Goal: Contribute content: Contribute content

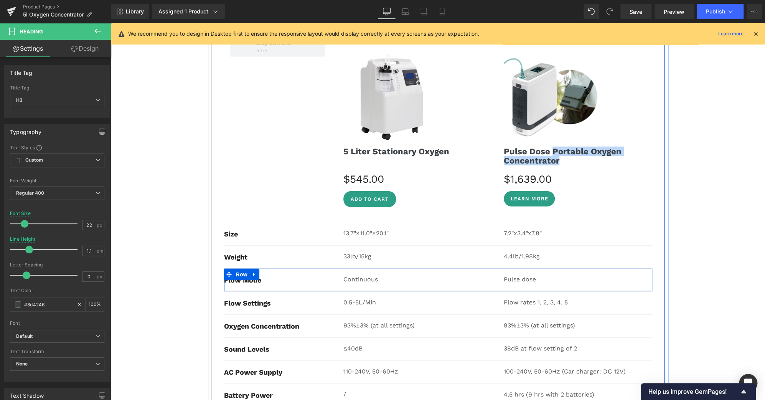
scroll to position [3158, 0]
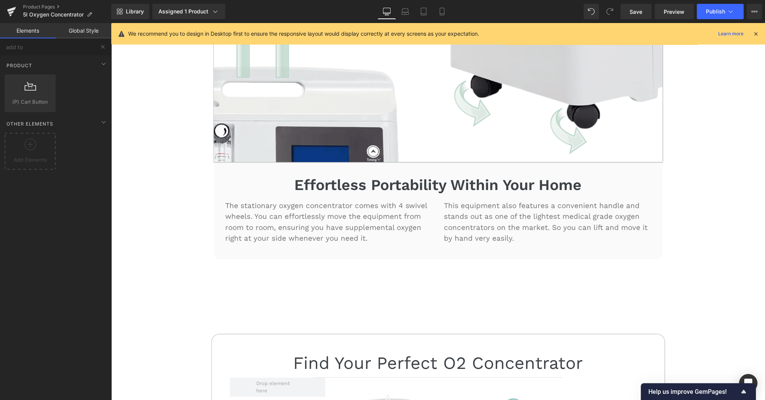
click at [706, 210] on div "30-DAY FREE TRIAL Text Block 3-YEAR WARRANTY Text Block Row Icon FREE SHIPPING …" at bounding box center [438, 347] width 654 height 6176
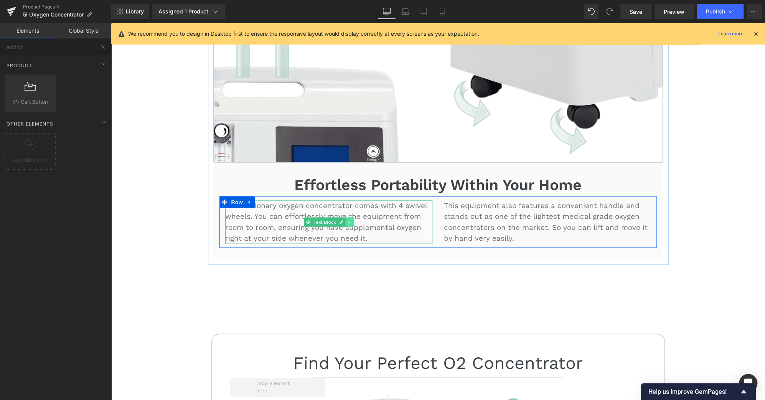
click at [348, 219] on icon at bounding box center [349, 221] width 4 height 5
click at [344, 219] on icon at bounding box center [345, 221] width 4 height 4
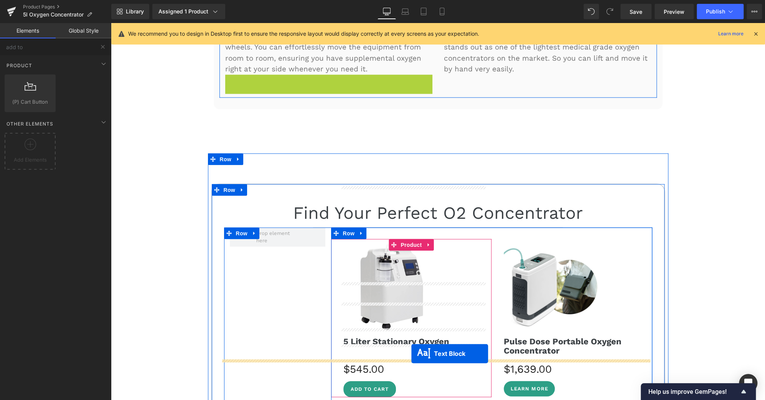
scroll to position [3026, 0]
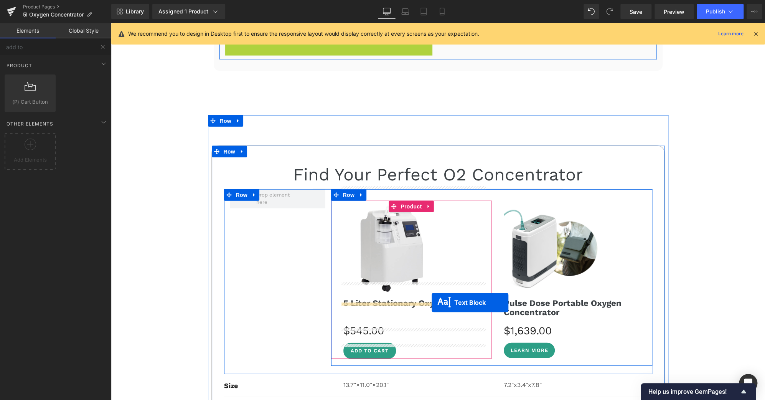
drag, startPoint x: 304, startPoint y: 250, endPoint x: 432, endPoint y: 303, distance: 137.8
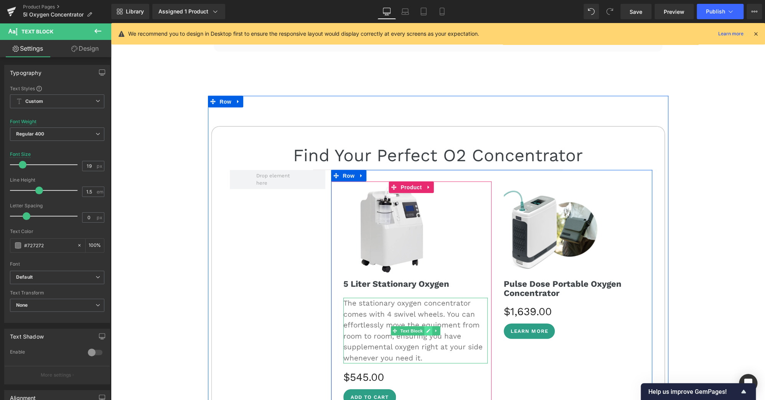
click at [426, 328] on icon at bounding box center [428, 330] width 4 height 5
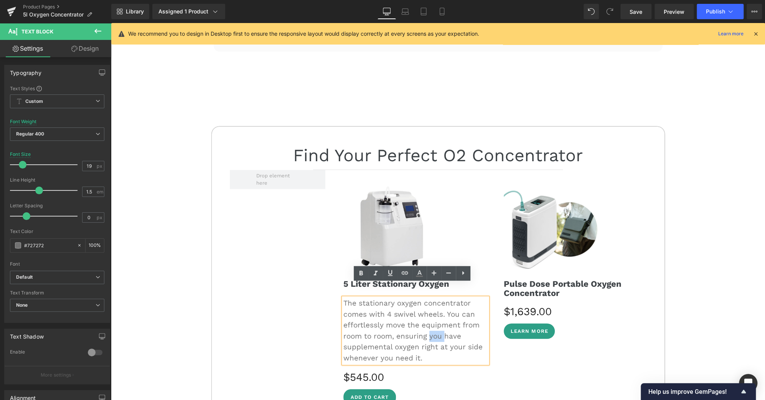
click at [425, 318] on p "The stationary oxygen concentrator comes with 4 swivel wheels. You can effortle…" at bounding box center [415, 331] width 145 height 66
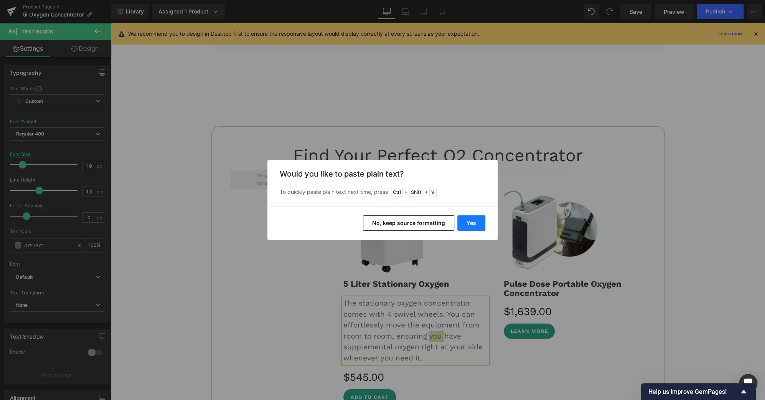
click at [471, 223] on button "Yes" at bounding box center [471, 222] width 28 height 15
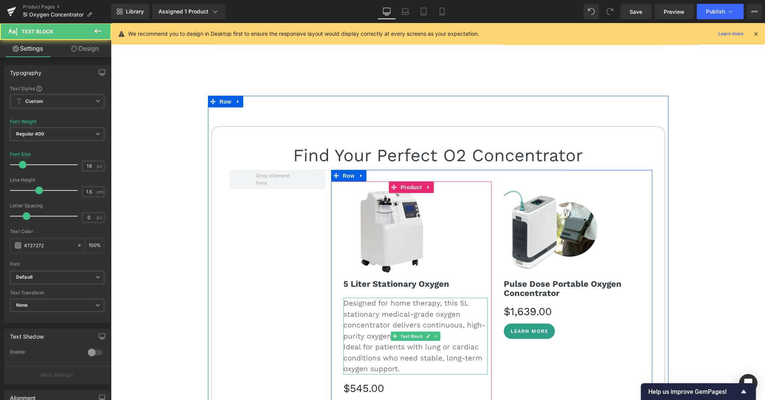
click at [345, 341] on p "Ideal for patients with lung or cardiac conditions who need stable, long-term o…" at bounding box center [415, 357] width 145 height 33
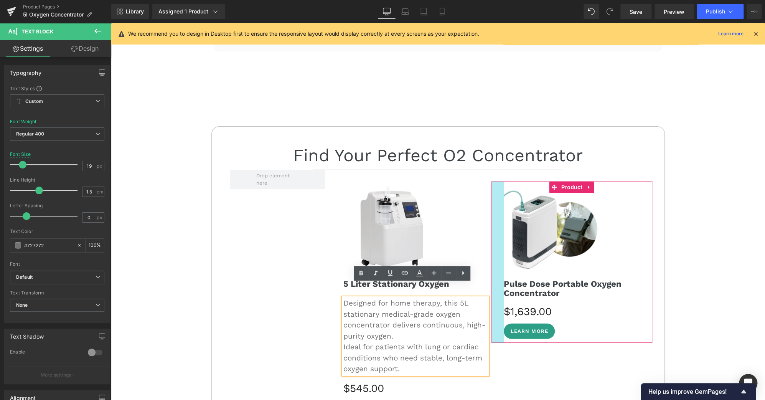
scroll to position [3026, 0]
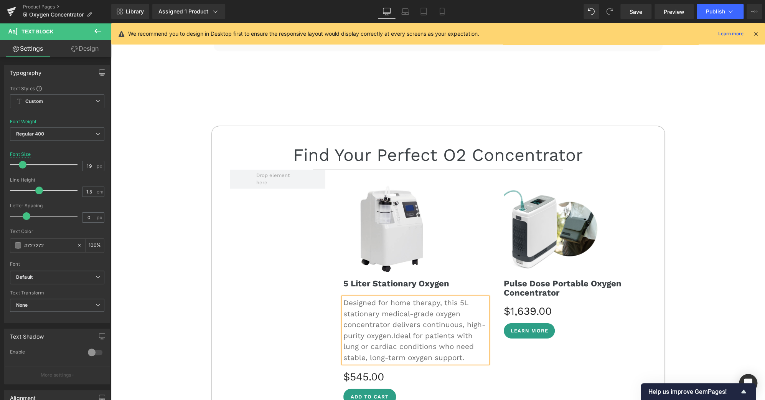
click at [714, 255] on div "30-DAY FREE TRIAL Text Block 3-YEAR WARRANTY Text Block Row Icon FREE SHIPPING …" at bounding box center [438, 170] width 654 height 6239
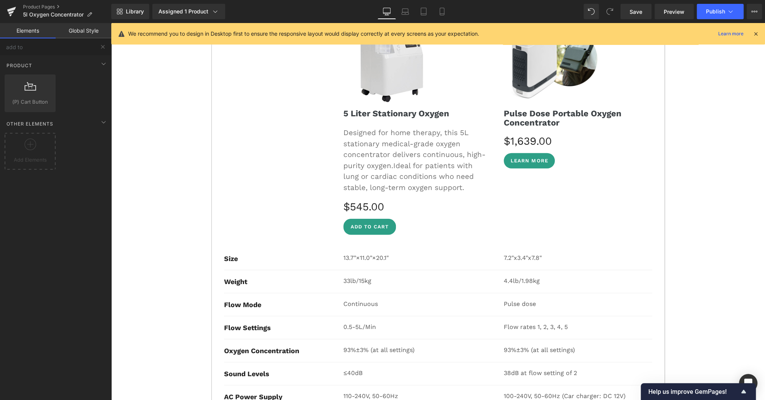
scroll to position [3195, 0]
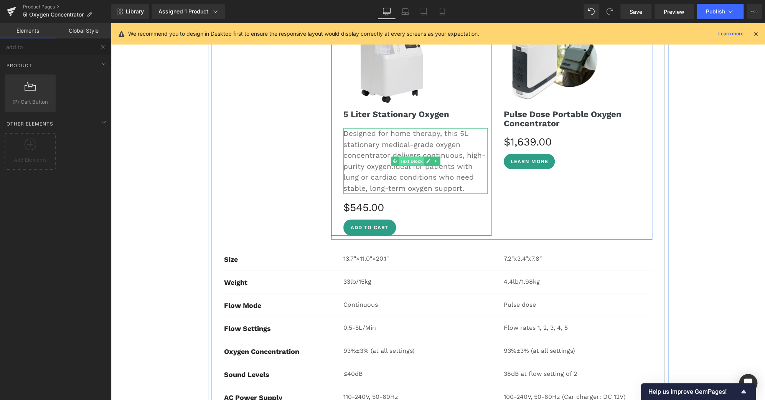
click at [404, 157] on span "Text Block" at bounding box center [411, 161] width 25 height 9
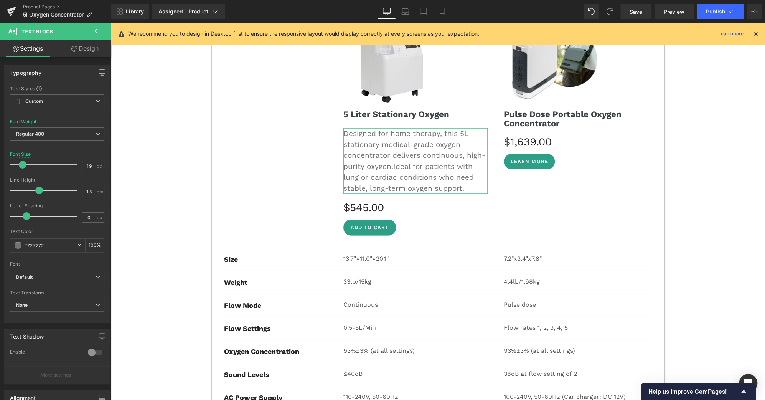
click at [92, 47] on link "Design" at bounding box center [85, 48] width 56 height 17
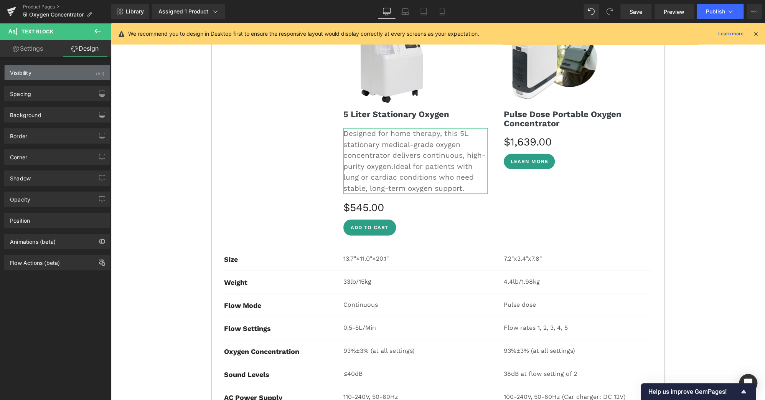
type input "0"
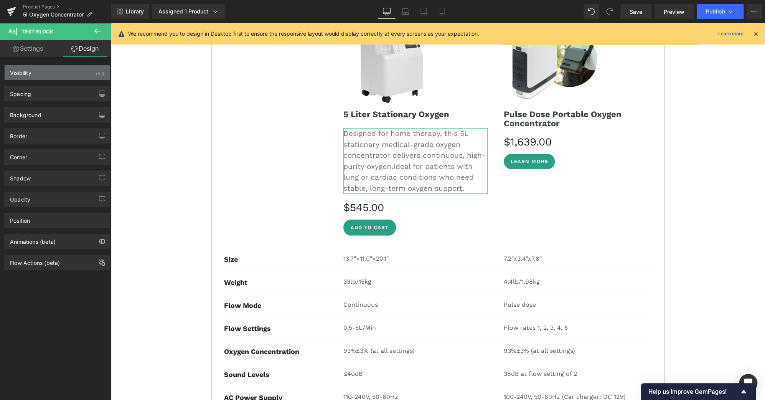
type input "0"
click at [46, 92] on div "Spacing" at bounding box center [57, 93] width 105 height 15
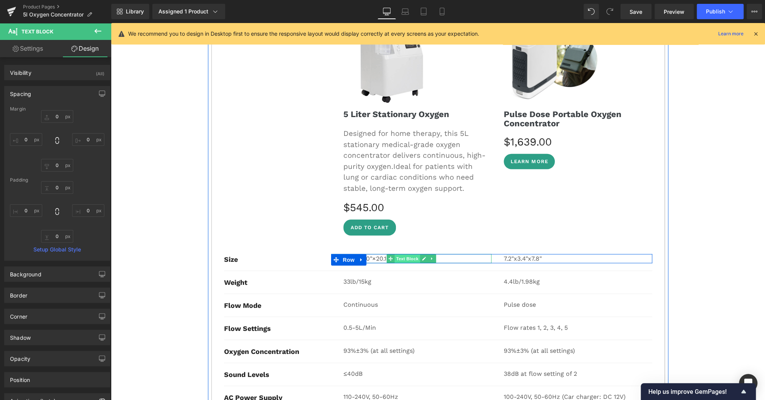
click at [400, 254] on span "Text Block" at bounding box center [406, 258] width 25 height 9
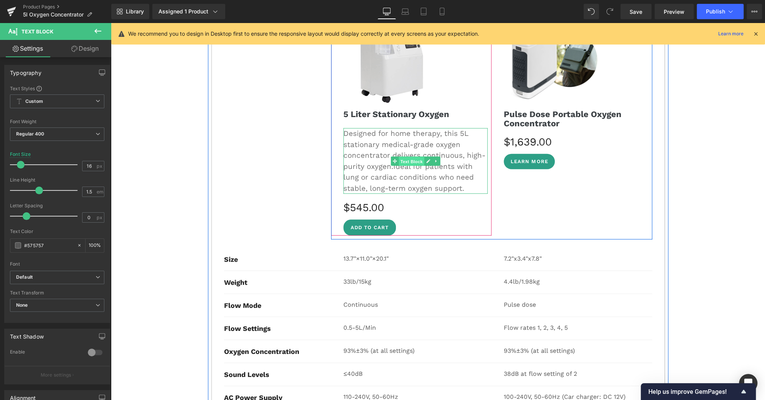
click at [404, 157] on span "Text Block" at bounding box center [411, 161] width 25 height 9
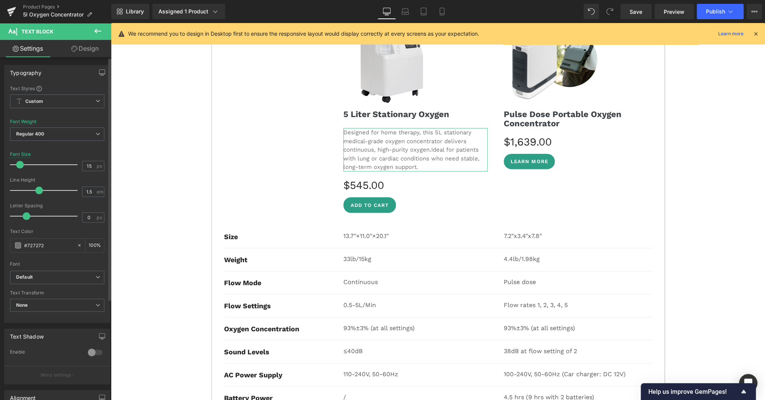
type input "16"
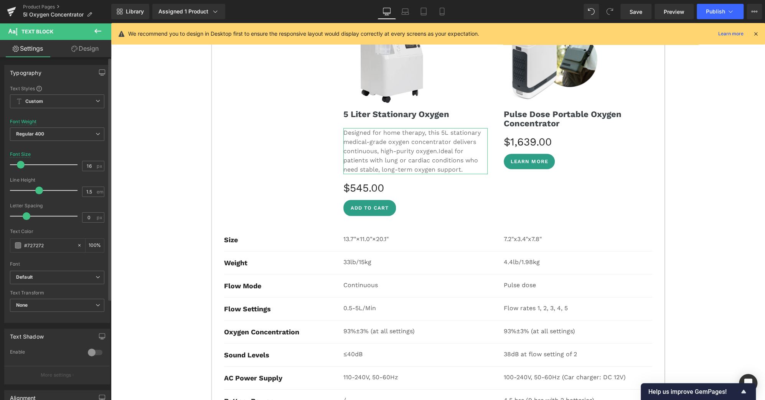
click at [18, 165] on span at bounding box center [21, 165] width 8 height 8
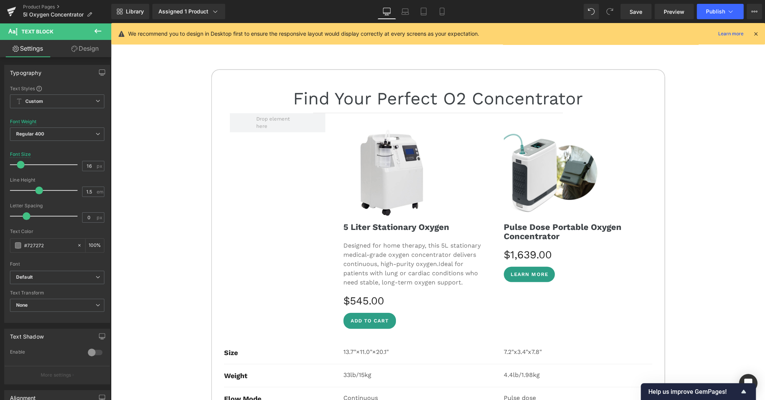
scroll to position [3082, 0]
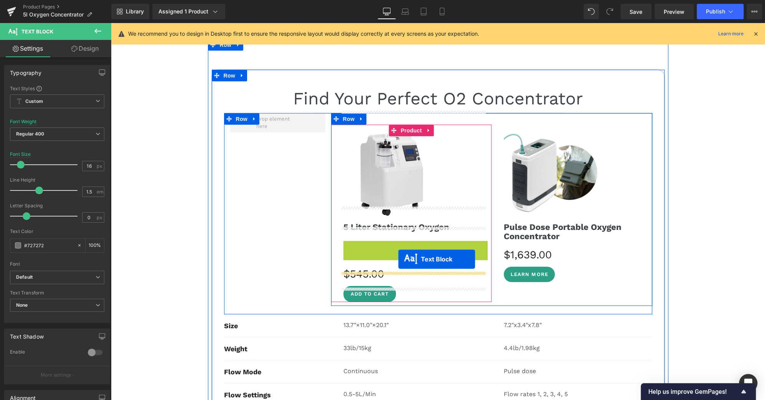
drag, startPoint x: 391, startPoint y: 250, endPoint x: 398, endPoint y: 259, distance: 11.7
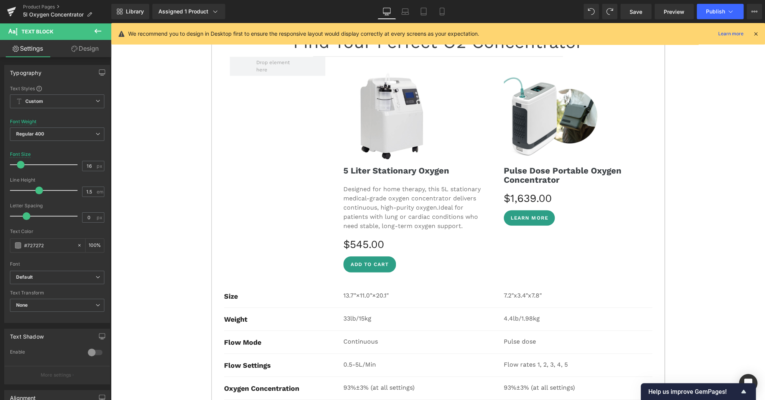
scroll to position [3139, 0]
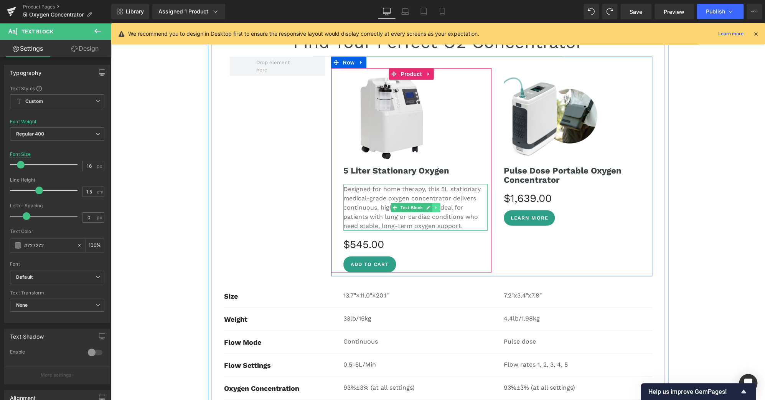
click at [435, 206] on icon at bounding box center [435, 207] width 1 height 3
click at [430, 205] on icon at bounding box center [432, 207] width 4 height 4
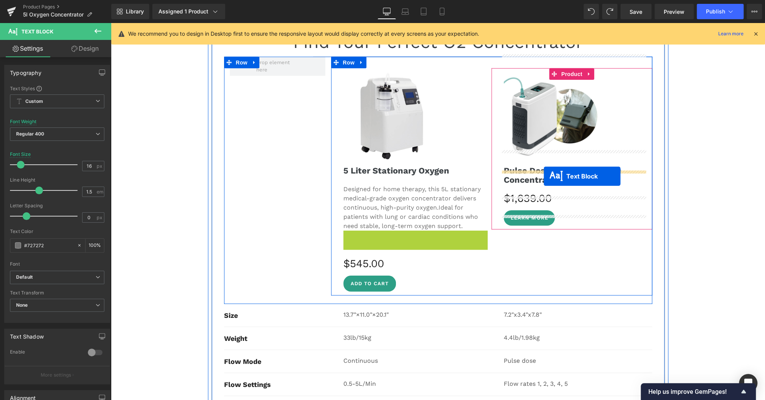
drag, startPoint x: 391, startPoint y: 238, endPoint x: 544, endPoint y: 176, distance: 164.8
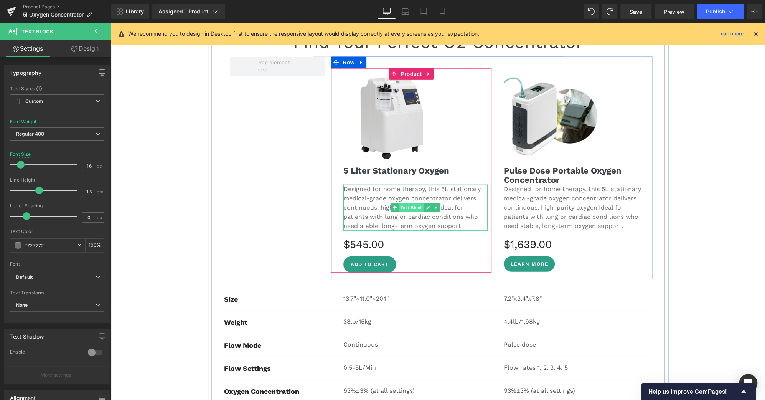
click at [399, 203] on span "Text Block" at bounding box center [411, 207] width 25 height 9
click at [404, 203] on span "Text Block" at bounding box center [411, 207] width 25 height 9
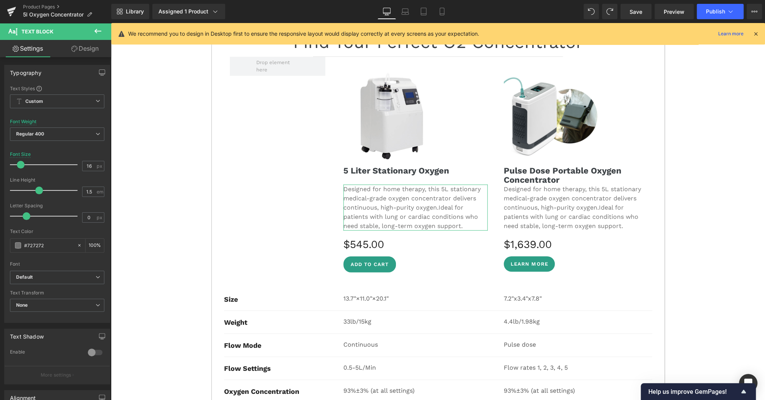
click at [88, 49] on link "Design" at bounding box center [85, 48] width 56 height 17
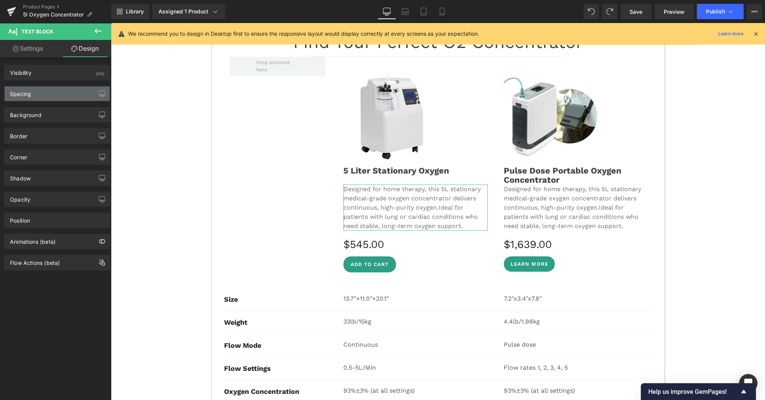
click at [48, 96] on div "Spacing" at bounding box center [57, 93] width 105 height 15
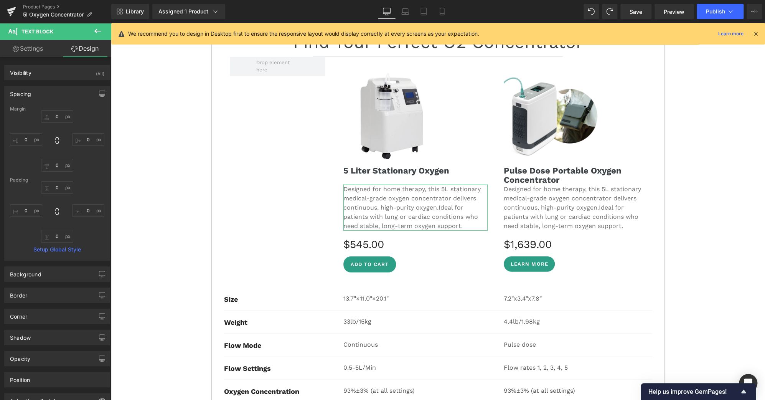
type input "0"
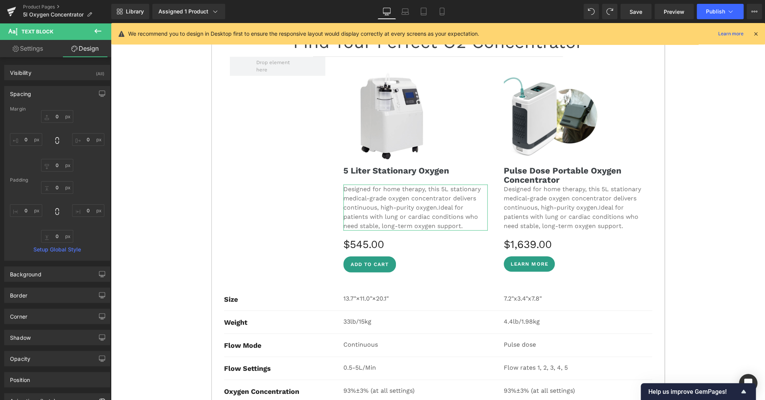
type input "0"
click at [56, 115] on input "0" at bounding box center [57, 116] width 32 height 13
type input "5"
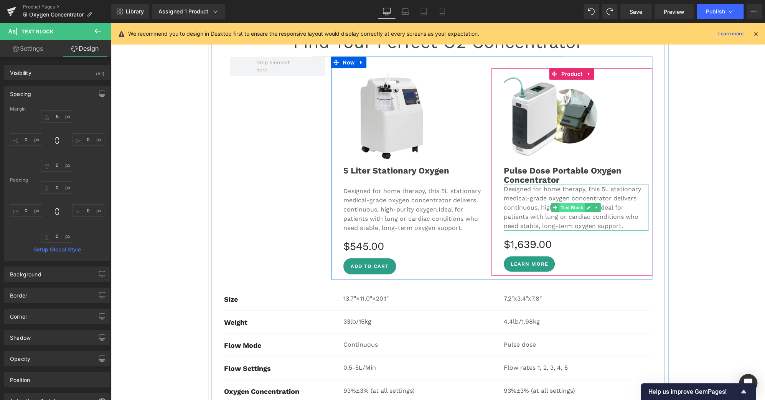
click at [562, 203] on span "Text Block" at bounding box center [571, 207] width 25 height 9
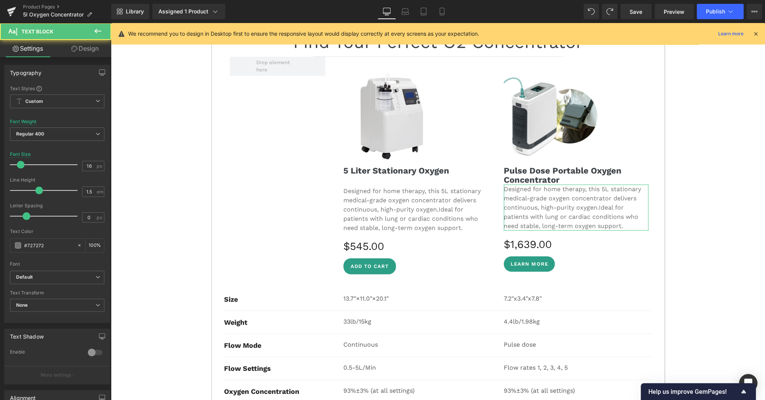
click at [84, 50] on link "Design" at bounding box center [85, 48] width 56 height 17
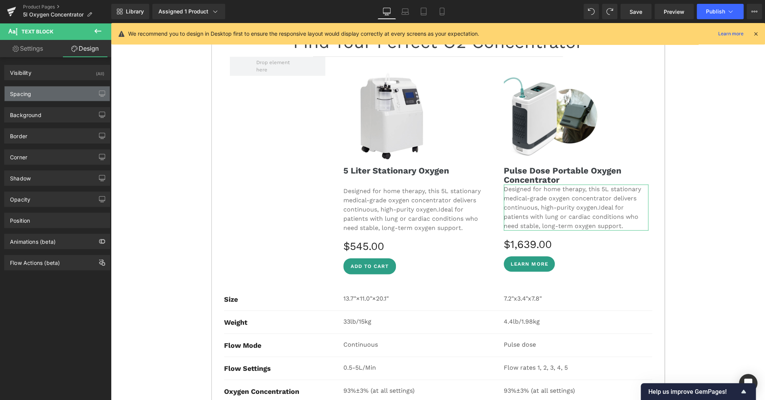
click at [61, 94] on div "Spacing" at bounding box center [57, 93] width 105 height 15
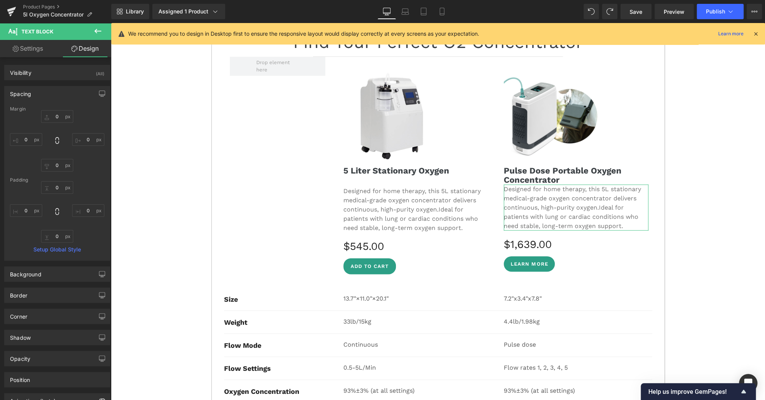
click at [59, 122] on div "0px 0 0px 0 0px 0 0px 0" at bounding box center [57, 140] width 94 height 61
click at [58, 117] on input "0" at bounding box center [57, 116] width 32 height 13
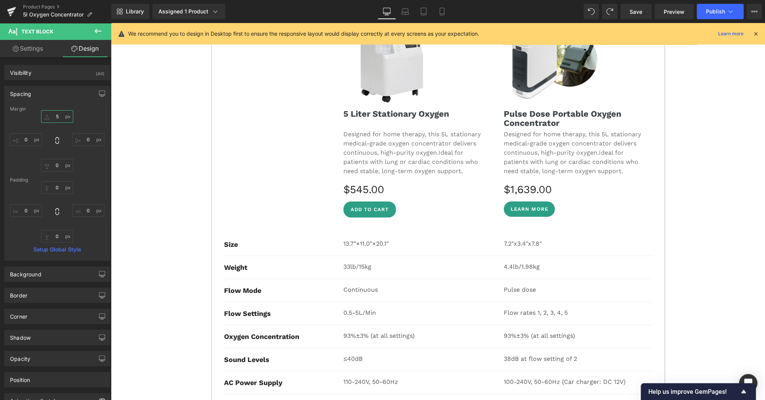
scroll to position [3195, 0]
type input "5"
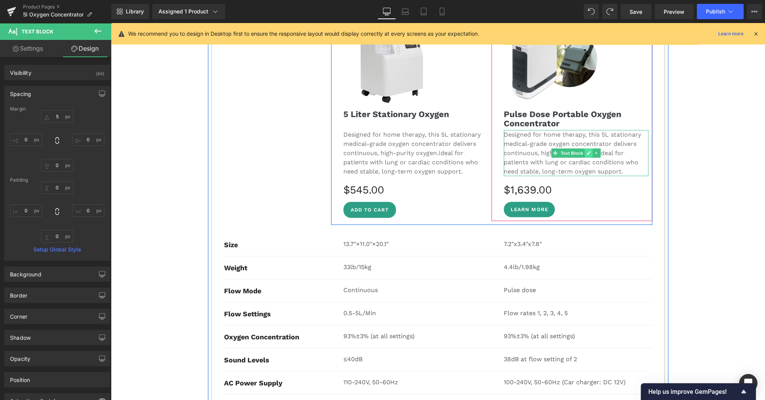
click at [585, 148] on link at bounding box center [589, 152] width 8 height 9
click at [582, 138] on p "Designed for home therapy, this 5L stationary medical-grade oxygen concentrator…" at bounding box center [576, 153] width 145 height 46
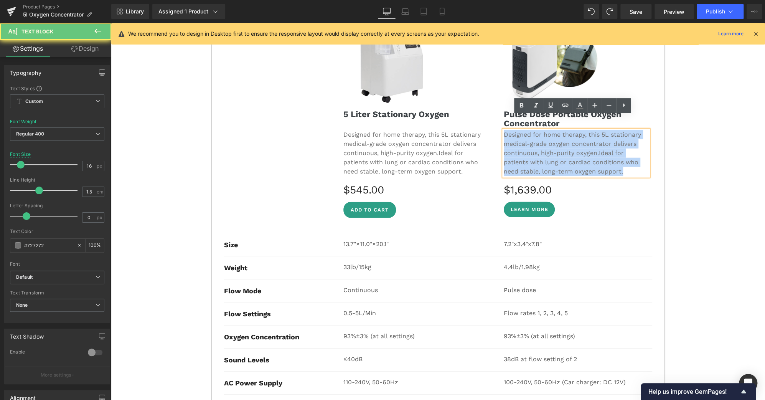
click at [582, 138] on p "Designed for home therapy, this 5L stationary medical-grade oxygen concentrator…" at bounding box center [576, 153] width 145 height 46
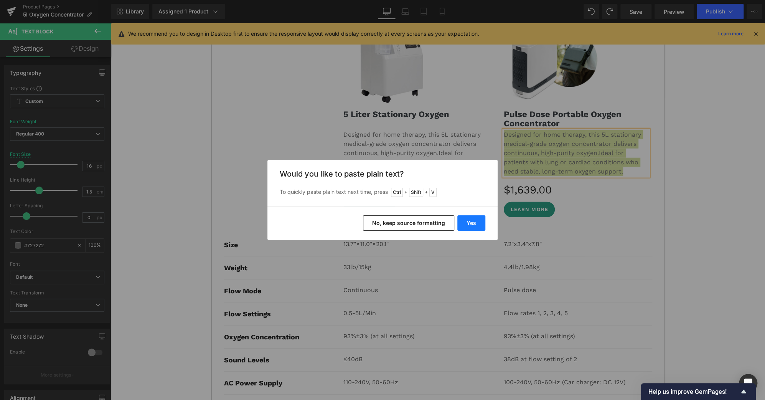
click at [475, 224] on button "Yes" at bounding box center [471, 222] width 28 height 15
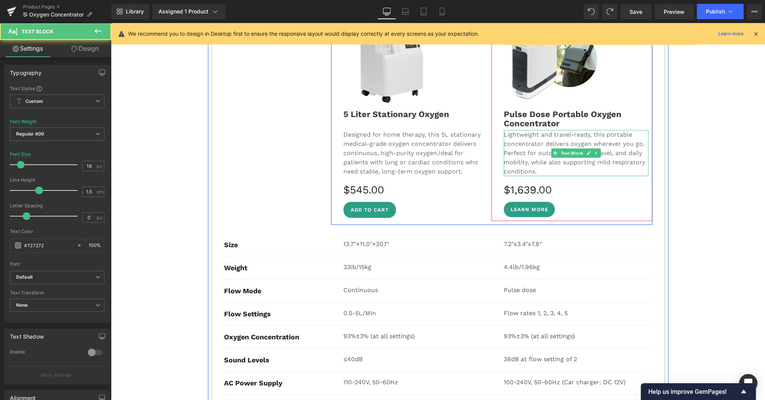
click at [508, 148] on p "Perfect for outdoor activities, travel, and daily mobility, while also supporti…" at bounding box center [576, 162] width 145 height 28
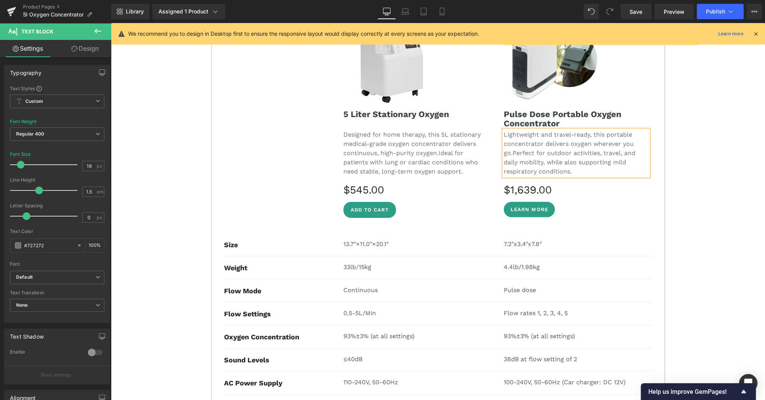
click at [619, 149] on span "Perfect for outdoor activities, travel, and daily mobility, while also supporti…" at bounding box center [570, 162] width 132 height 26
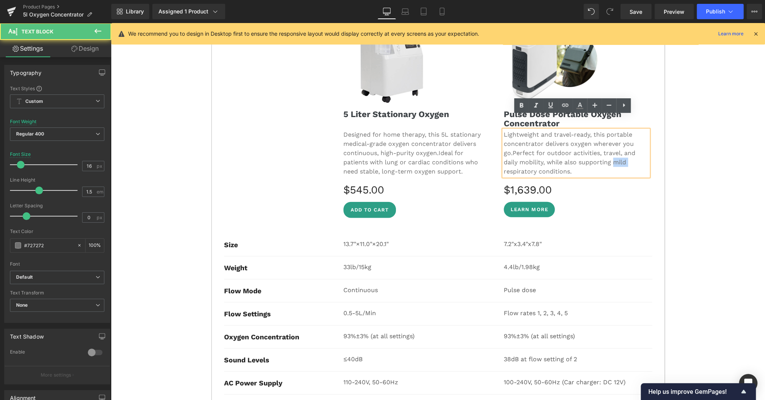
click at [619, 149] on span "Perfect for outdoor activities, travel, and daily mobility, while also supporti…" at bounding box center [570, 162] width 132 height 26
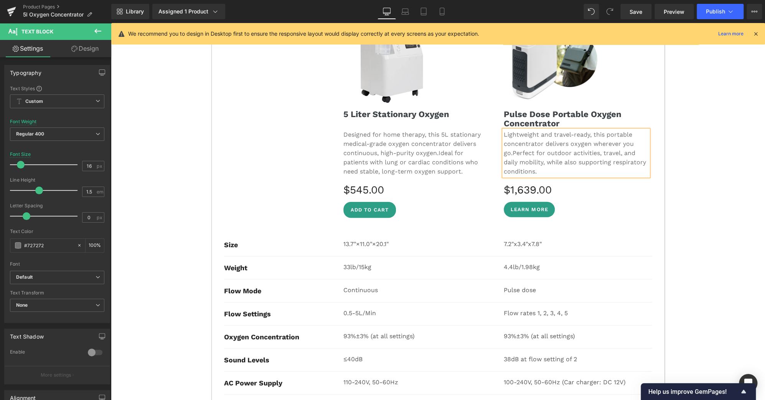
click at [567, 149] on span "Perfect for outdoor activities, travel, and daily mobility, while also supporti…" at bounding box center [575, 162] width 142 height 26
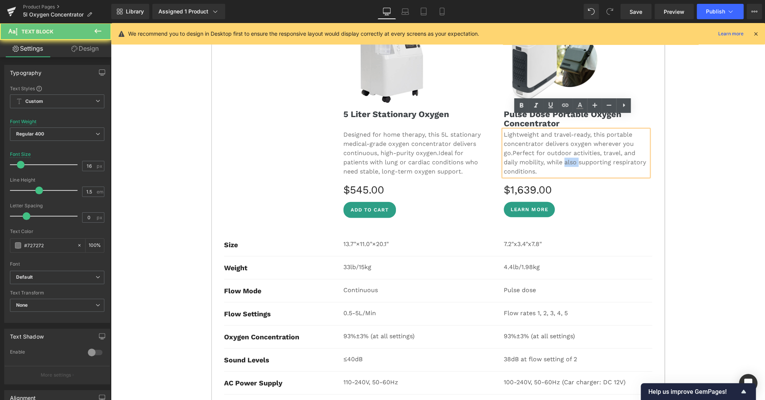
click at [567, 149] on span "Perfect for outdoor activities, travel, and daily mobility, while also supporti…" at bounding box center [575, 162] width 142 height 26
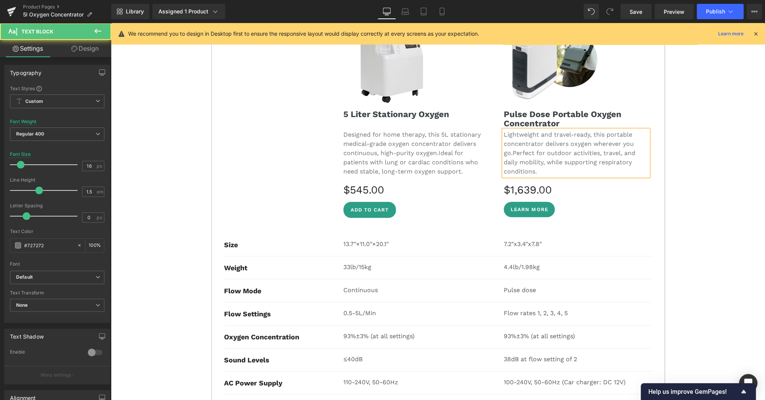
click at [532, 158] on span "Perfect for outdoor activities, travel, and daily mobility, while supporting re…" at bounding box center [570, 162] width 132 height 26
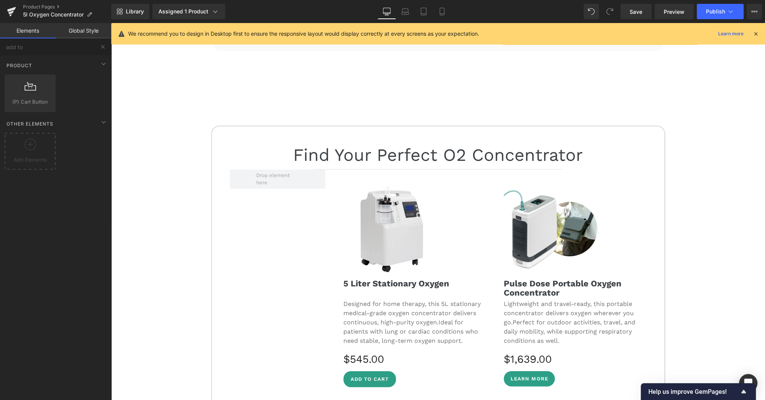
scroll to position [3026, 0]
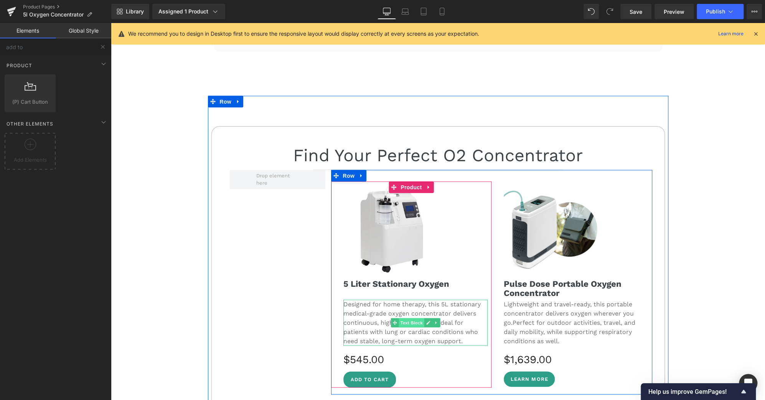
click at [411, 318] on span "Text Block" at bounding box center [411, 322] width 25 height 9
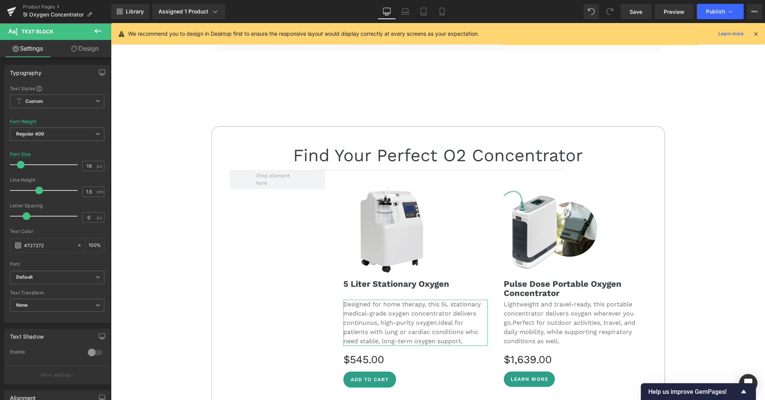
click at [92, 46] on link "Design" at bounding box center [85, 48] width 56 height 17
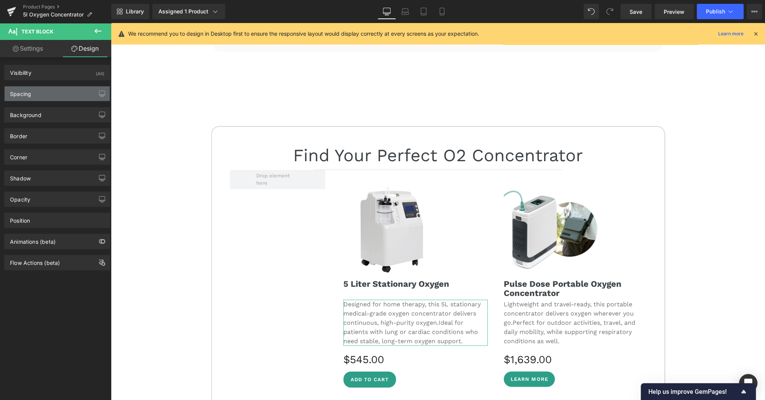
type input "5"
type input "0"
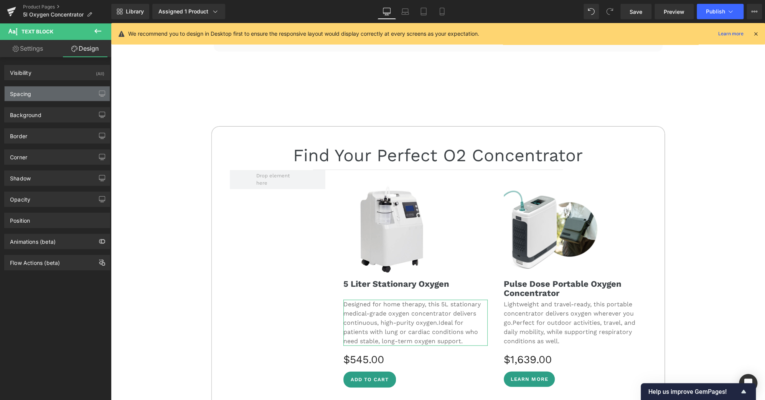
type input "0"
click at [34, 96] on div "Spacing" at bounding box center [57, 93] width 105 height 15
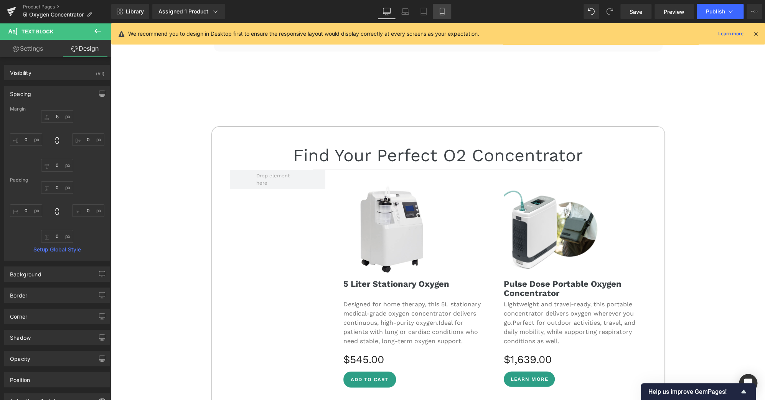
click at [443, 11] on icon at bounding box center [442, 12] width 8 height 8
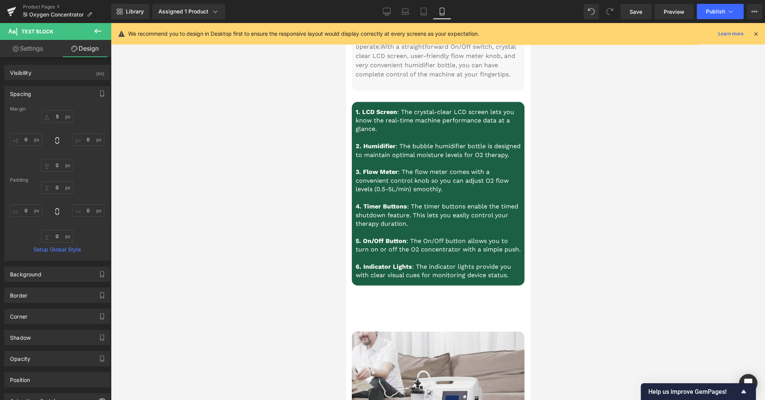
type input "0"
type input "10"
type input "0"
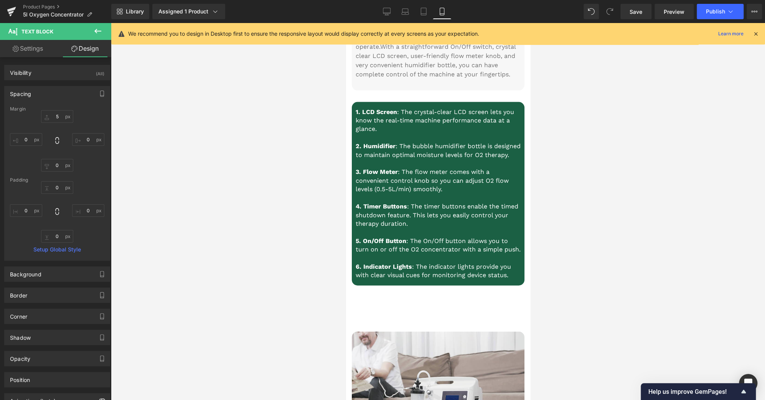
type input "0"
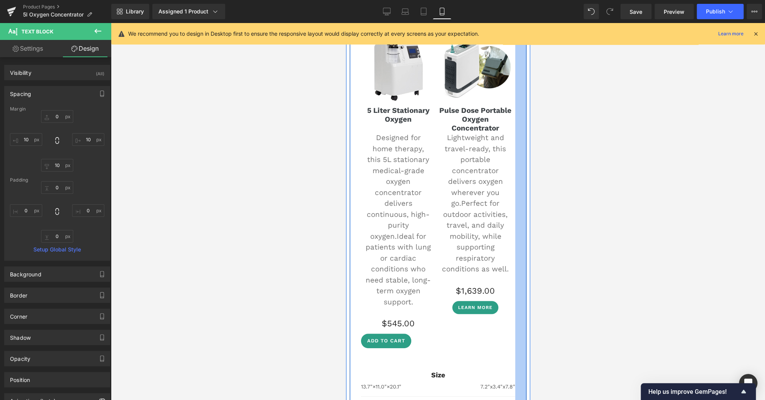
scroll to position [2100, 0]
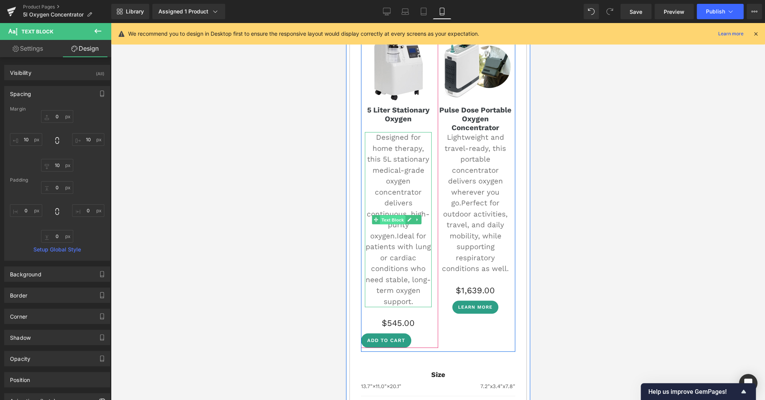
click at [392, 215] on span "Text Block" at bounding box center [391, 219] width 25 height 9
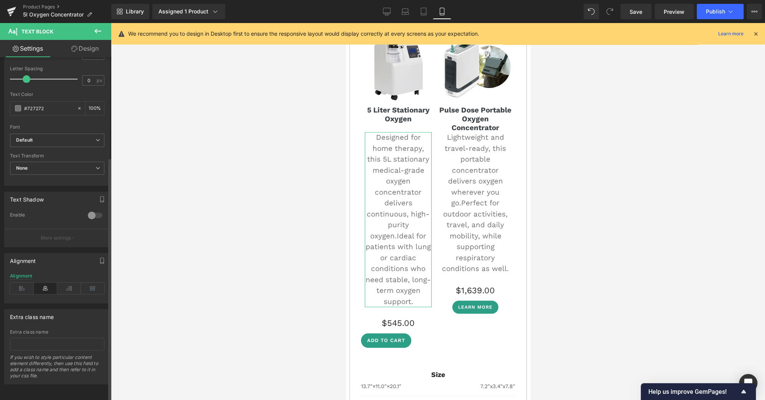
scroll to position [142, 0]
click at [20, 285] on icon at bounding box center [22, 288] width 24 height 12
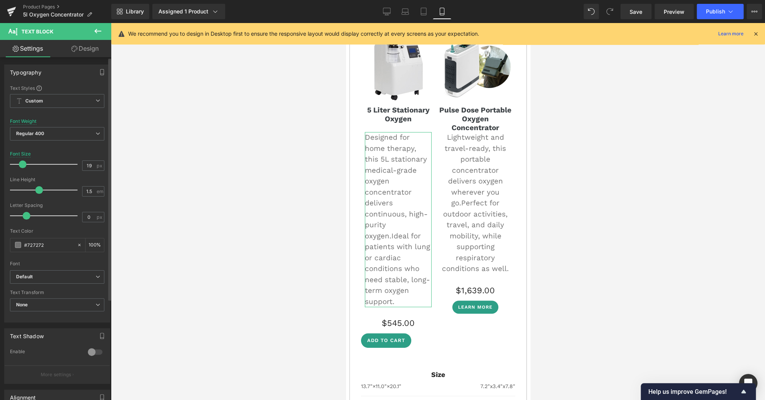
scroll to position [0, 0]
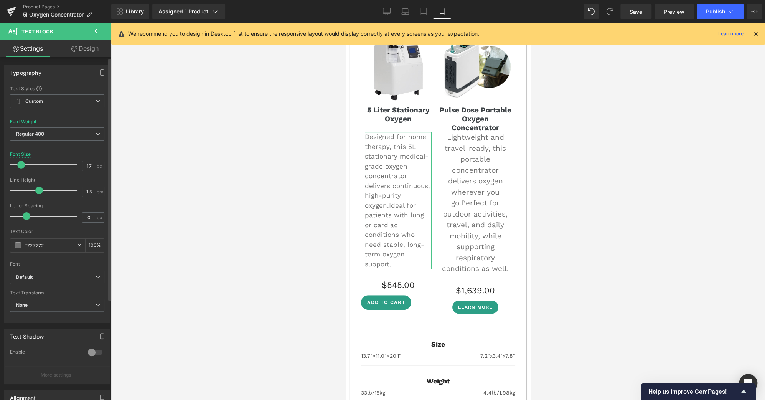
type input "16"
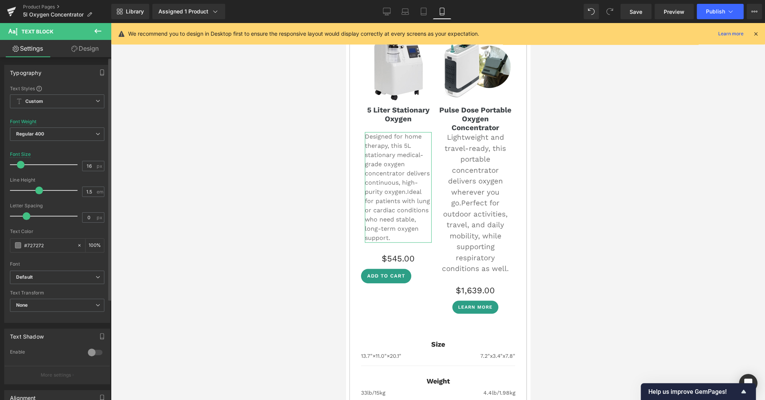
click at [20, 164] on span at bounding box center [21, 165] width 8 height 8
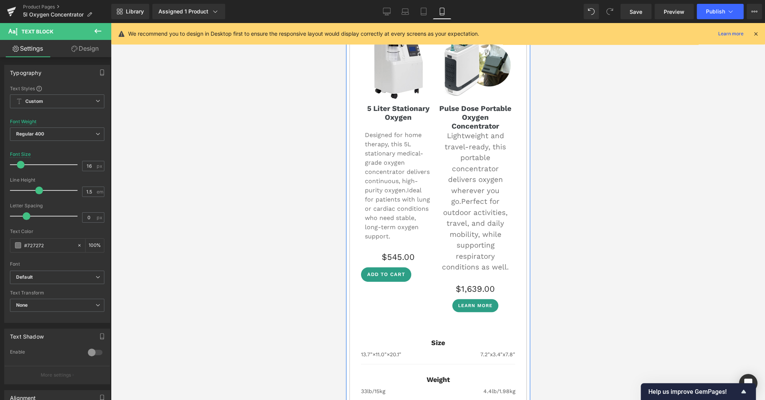
scroll to position [2100, 0]
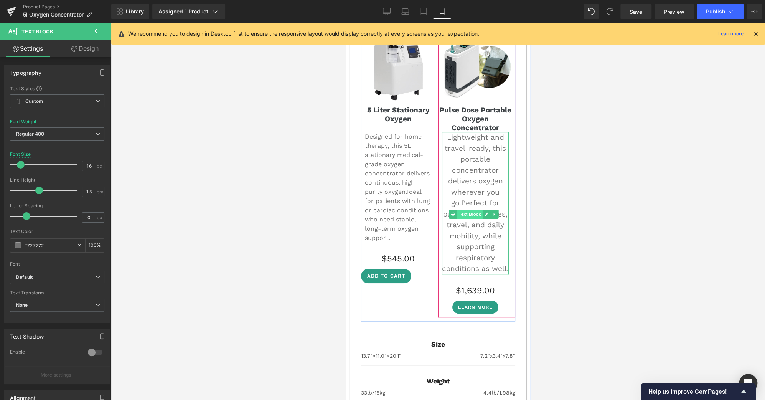
click at [467, 209] on span "Text Block" at bounding box center [469, 213] width 25 height 9
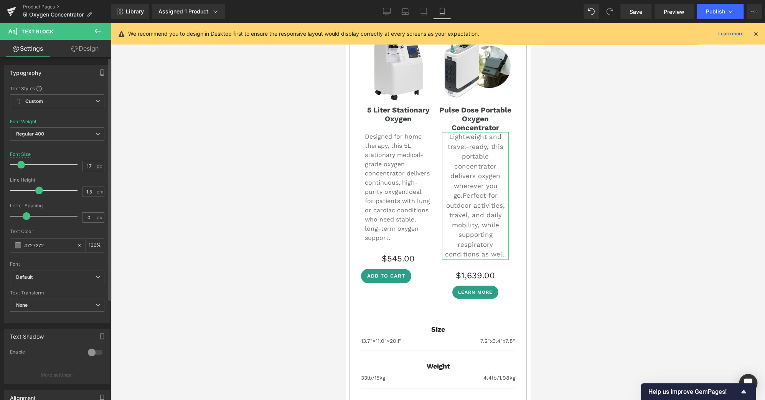
type input "16"
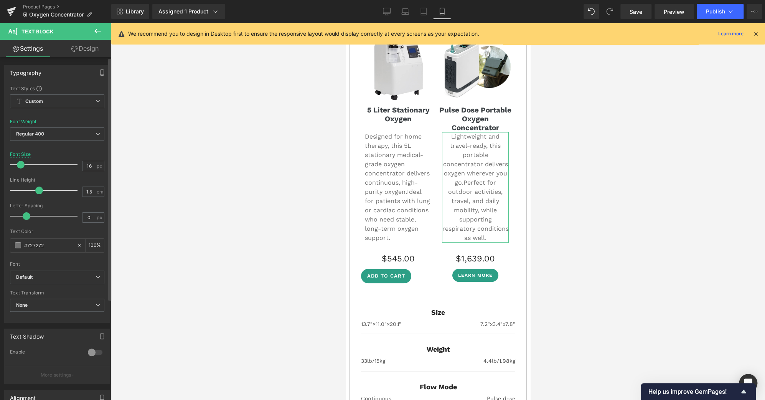
click at [18, 163] on span at bounding box center [21, 165] width 8 height 8
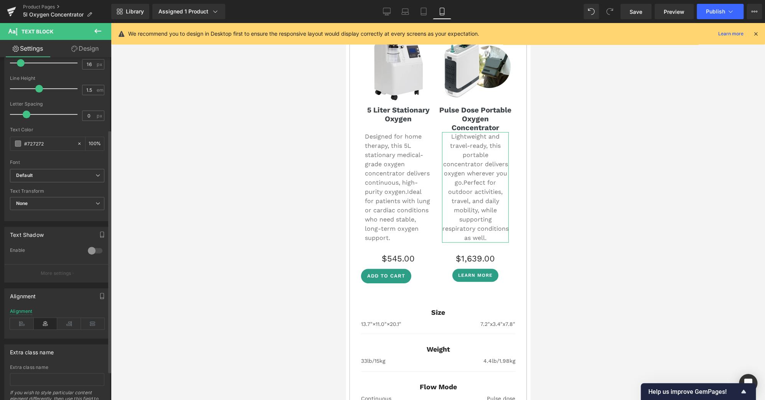
scroll to position [102, 0]
click at [26, 321] on icon at bounding box center [22, 324] width 24 height 12
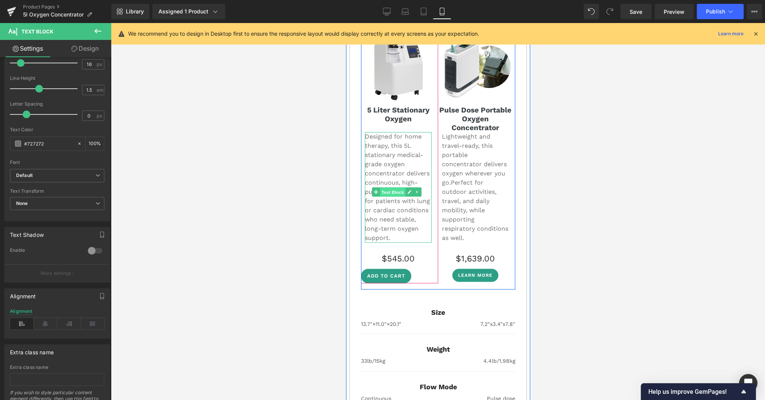
click at [395, 188] on span "Text Block" at bounding box center [391, 192] width 25 height 9
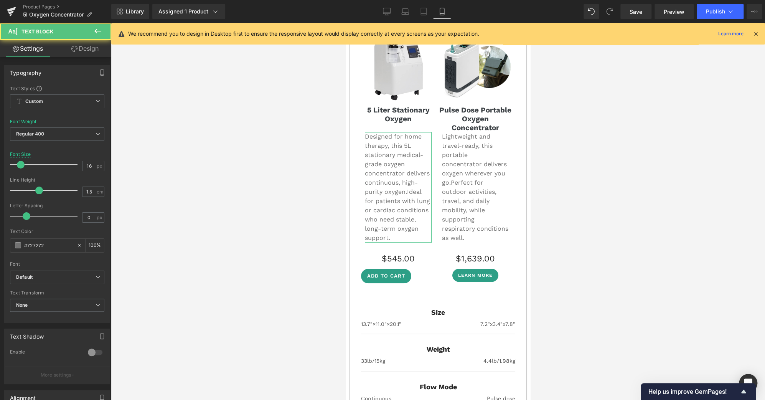
click at [86, 51] on link "Design" at bounding box center [85, 48] width 56 height 17
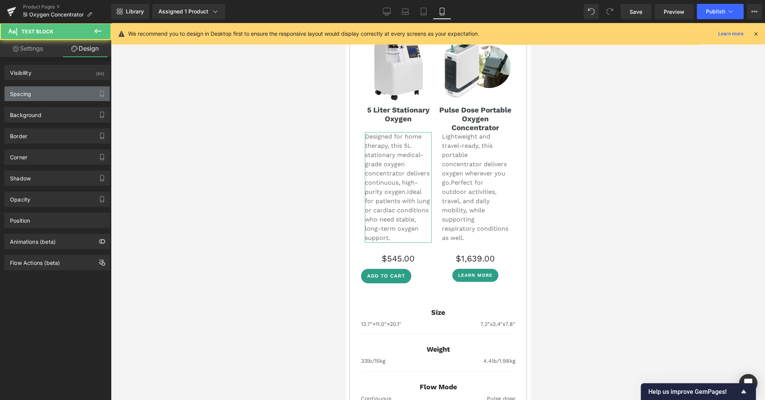
click at [41, 92] on div "Spacing" at bounding box center [57, 93] width 105 height 15
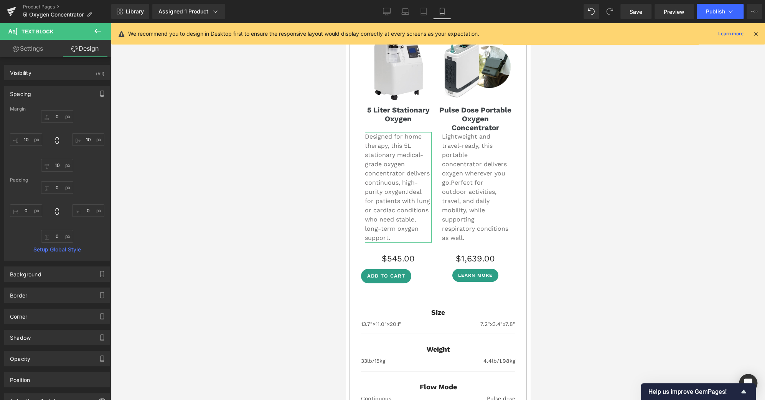
type input "0"
type input "10"
type input "0"
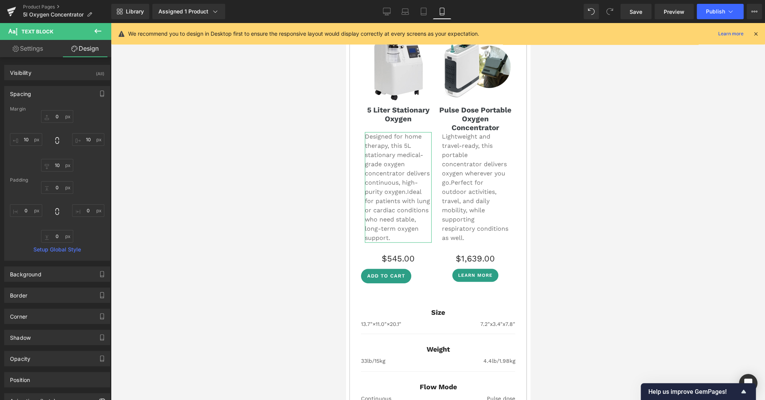
type input "0"
click at [56, 119] on input "0" at bounding box center [57, 116] width 32 height 13
type input "5"
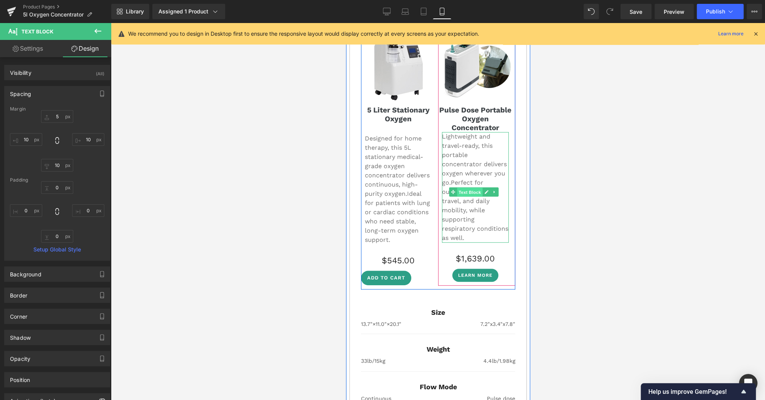
click at [468, 188] on span "Text Block" at bounding box center [469, 192] width 25 height 9
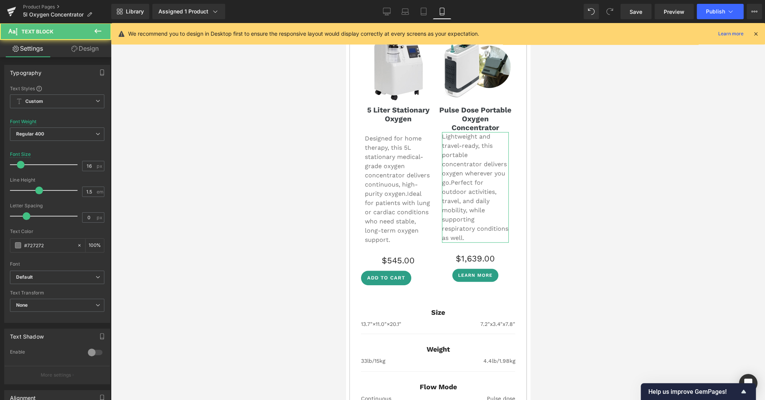
click at [87, 49] on link "Design" at bounding box center [85, 48] width 56 height 17
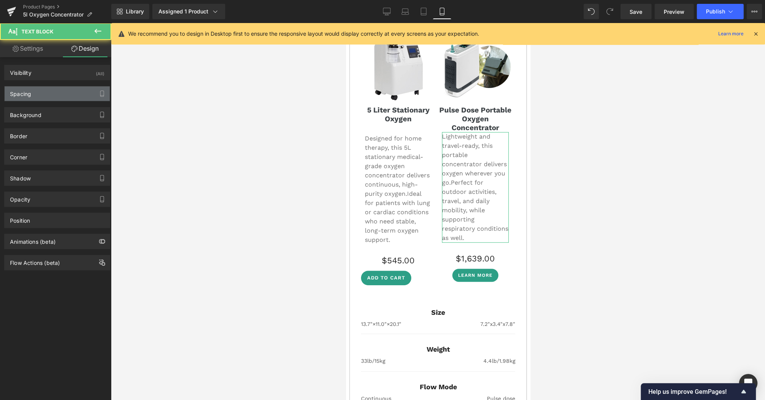
click at [56, 92] on div "Spacing" at bounding box center [57, 93] width 105 height 15
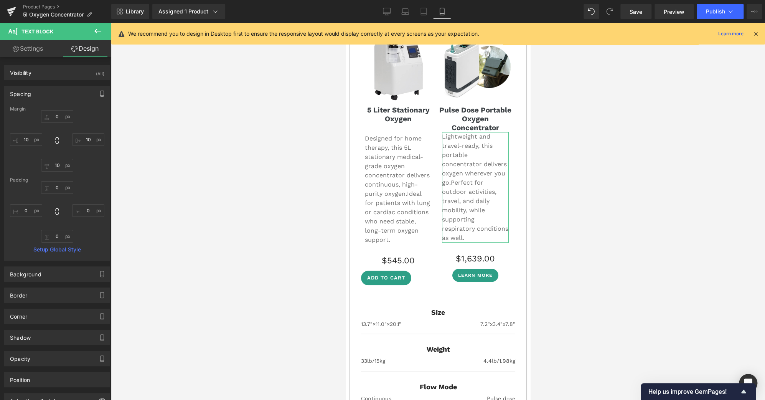
type input "0"
type input "10"
type input "0"
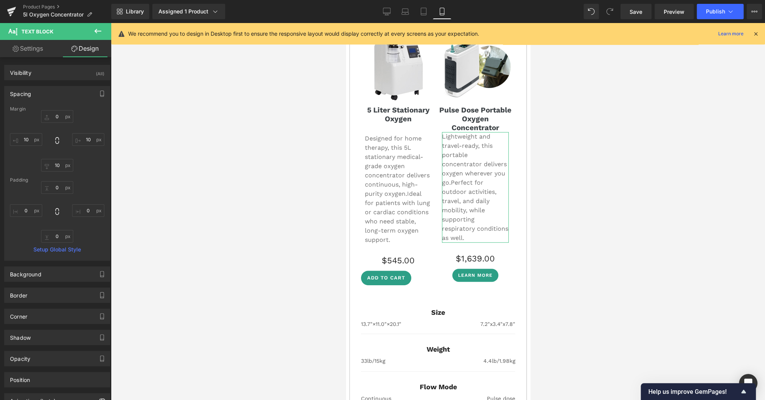
type input "0"
click at [56, 116] on input "0" at bounding box center [57, 116] width 32 height 13
click at [385, 12] on icon at bounding box center [387, 12] width 8 height 8
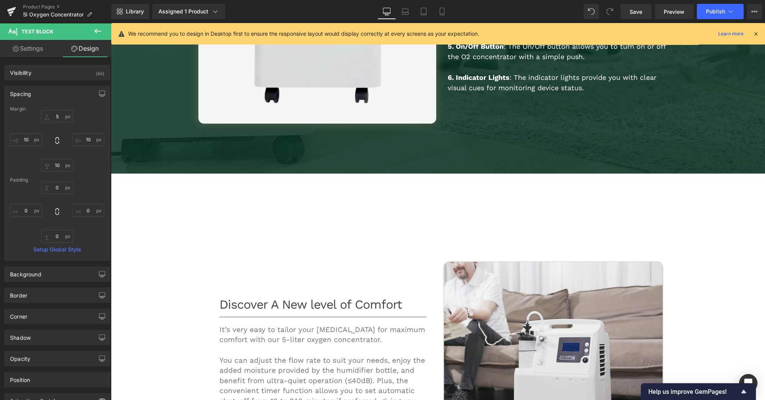
type input "5"
type input "0"
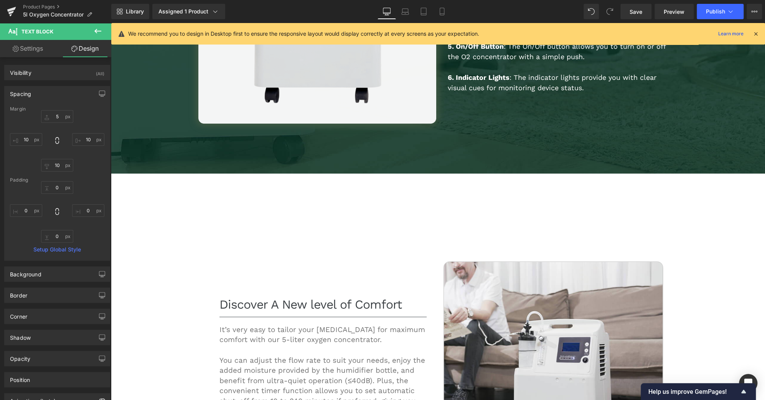
type input "0"
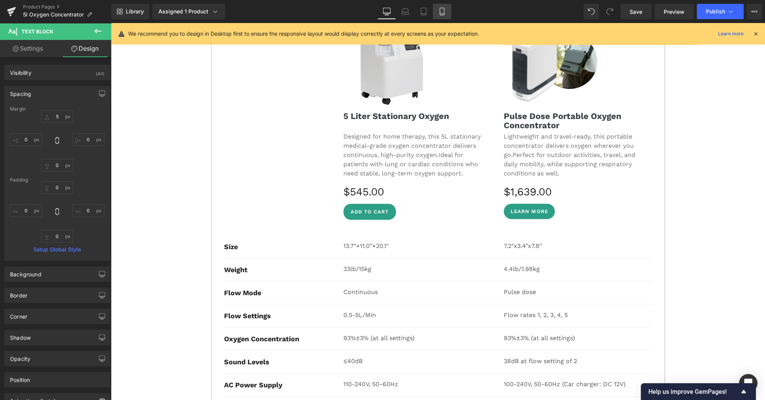
click at [441, 9] on icon at bounding box center [442, 12] width 8 height 8
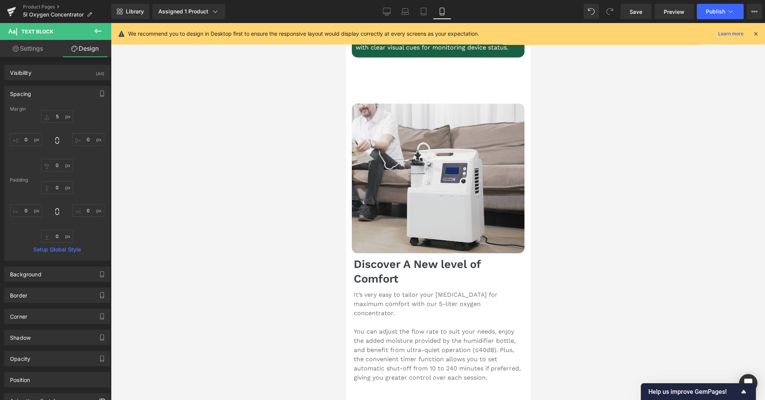
type input "5"
type input "10"
type input "0"
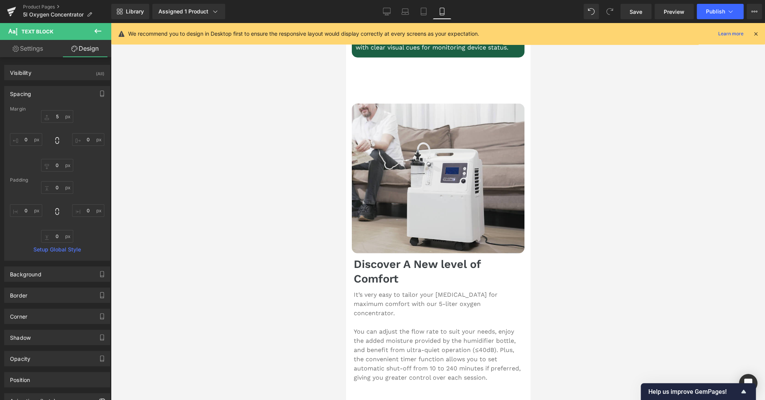
type input "0"
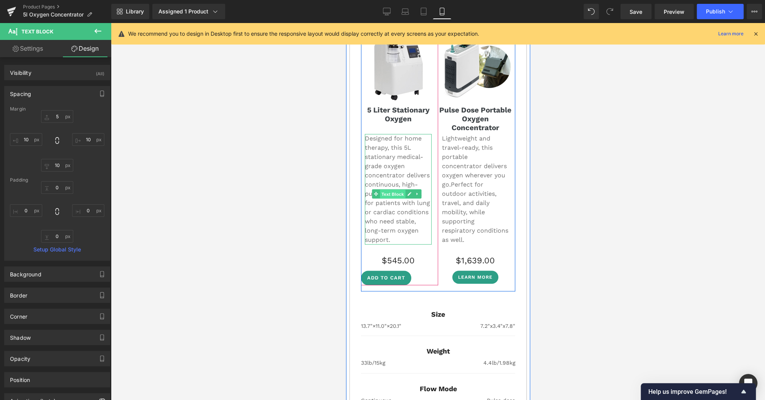
click at [392, 190] on span "Text Block" at bounding box center [391, 194] width 25 height 9
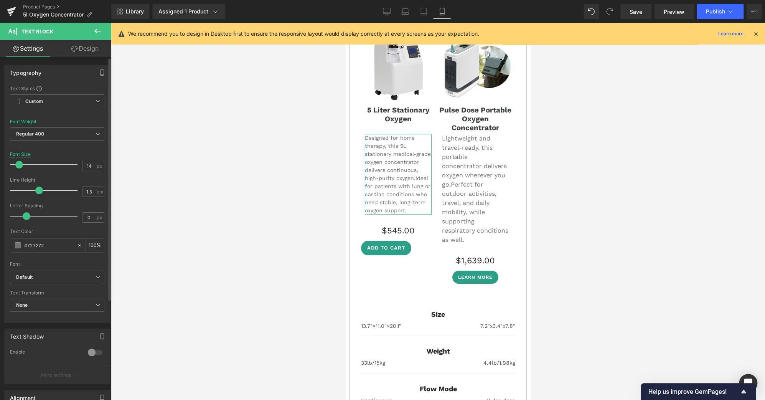
type input "15"
click at [19, 163] on span at bounding box center [20, 165] width 8 height 8
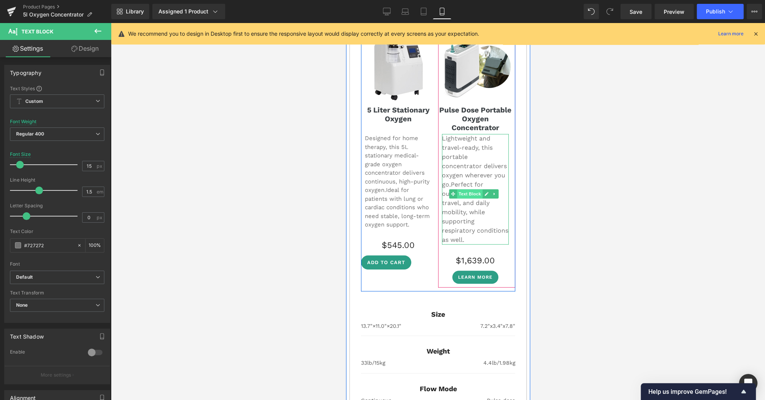
click at [462, 189] on span "Text Block" at bounding box center [469, 193] width 25 height 9
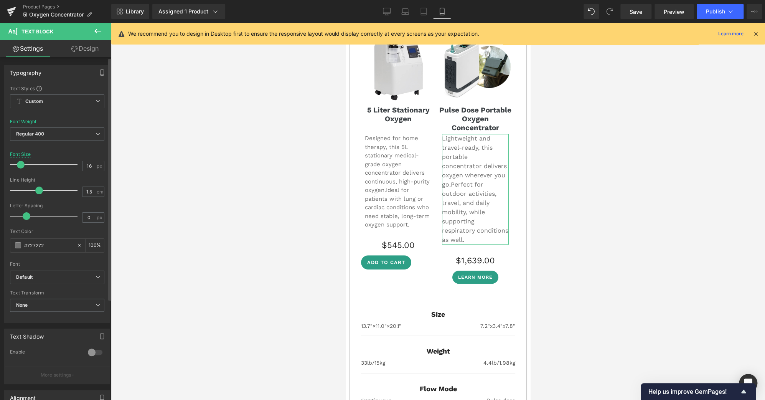
type input "15"
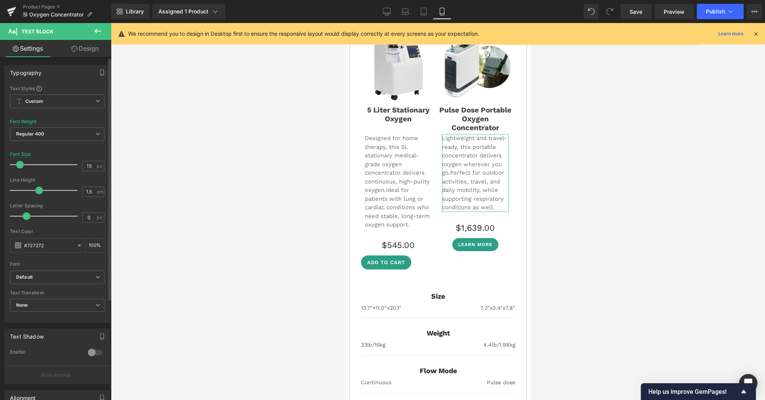
click at [19, 161] on span at bounding box center [20, 165] width 8 height 8
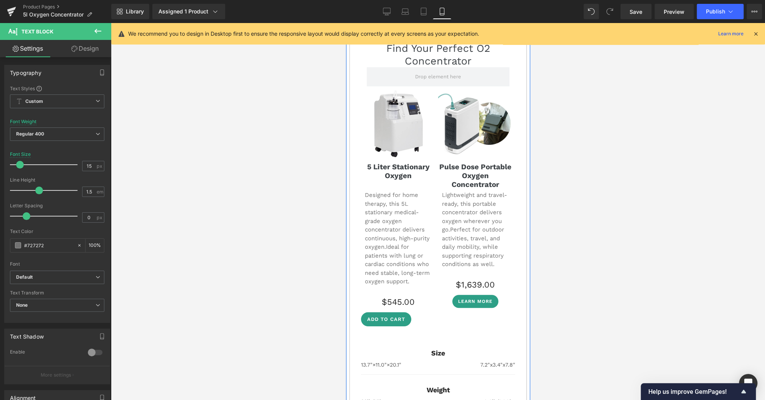
scroll to position [2043, 0]
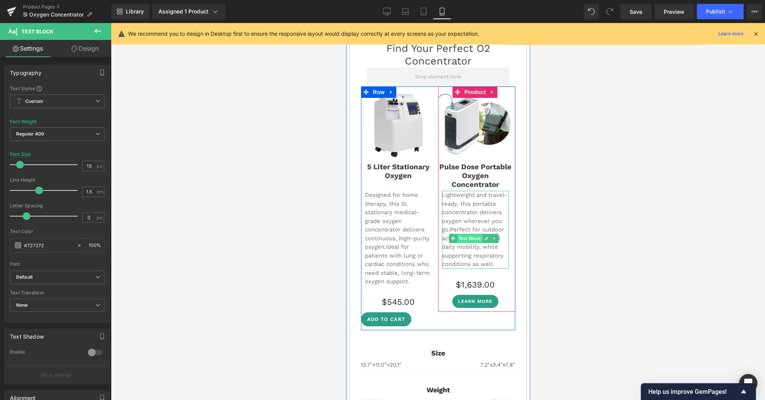
click at [467, 234] on span "Text Block" at bounding box center [469, 238] width 25 height 9
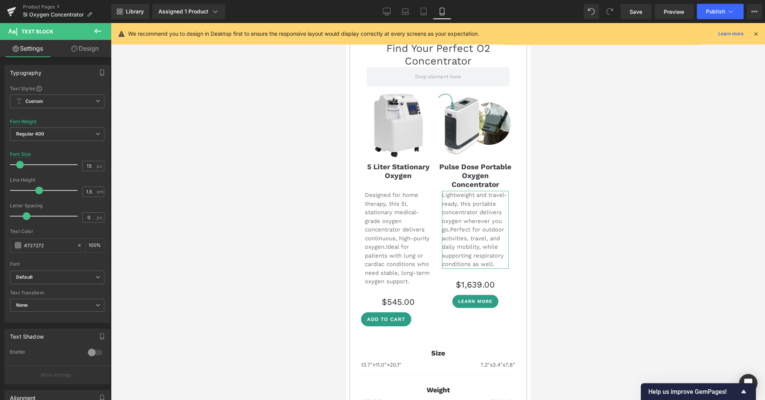
click at [87, 51] on link "Design" at bounding box center [85, 48] width 56 height 17
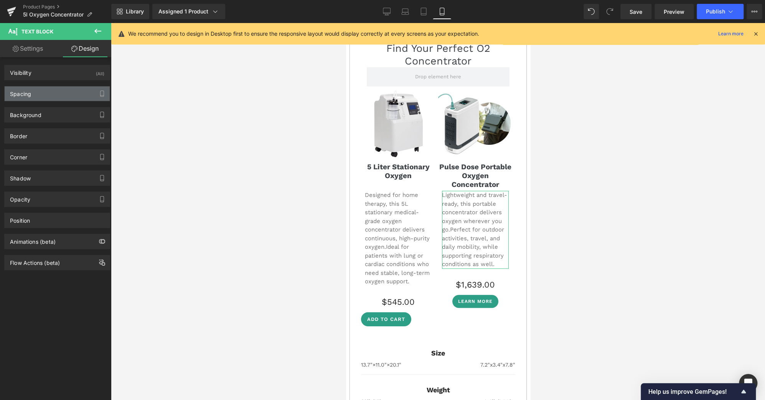
type input "5"
type input "10"
type input "0"
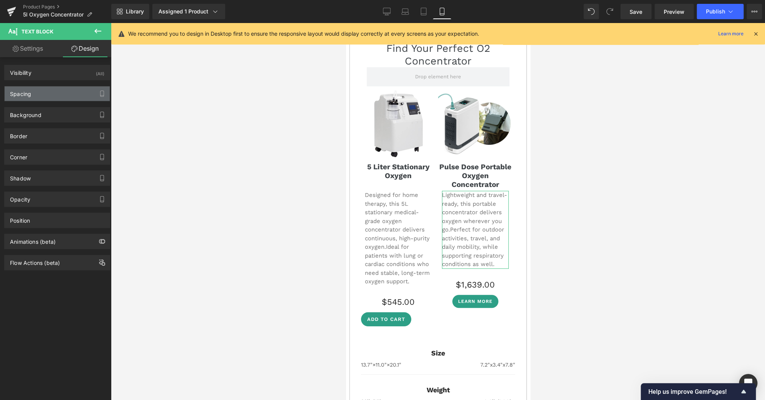
type input "0"
click at [56, 93] on div "Spacing" at bounding box center [57, 93] width 105 height 15
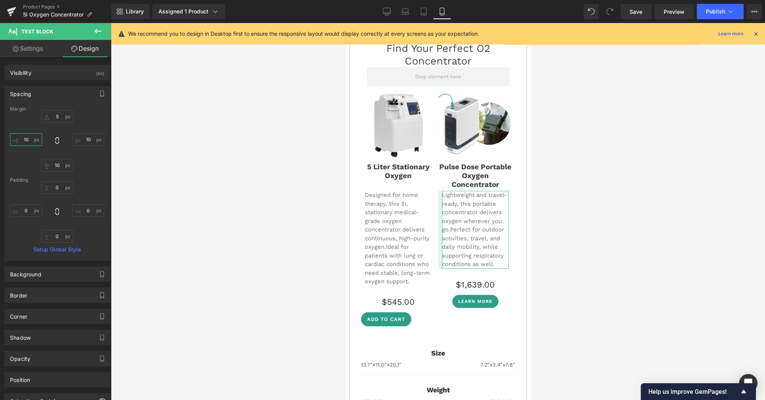
click at [26, 140] on input "10" at bounding box center [26, 139] width 32 height 13
type input "0"
click at [84, 140] on input "10" at bounding box center [88, 139] width 32 height 13
type input "0"
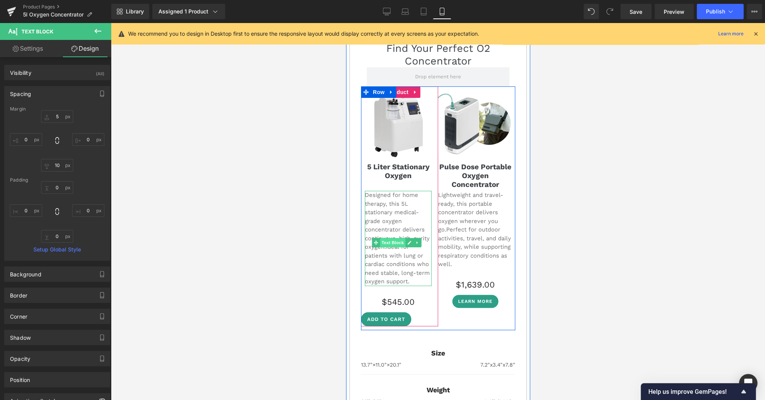
click at [392, 238] on span "Text Block" at bounding box center [391, 242] width 25 height 9
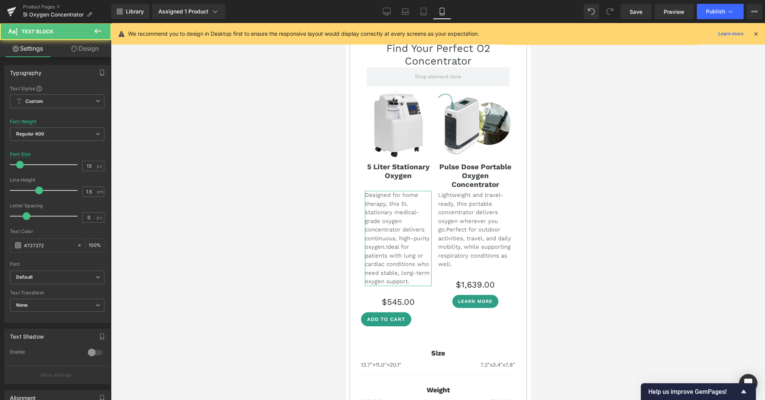
click at [90, 48] on link "Design" at bounding box center [85, 48] width 56 height 17
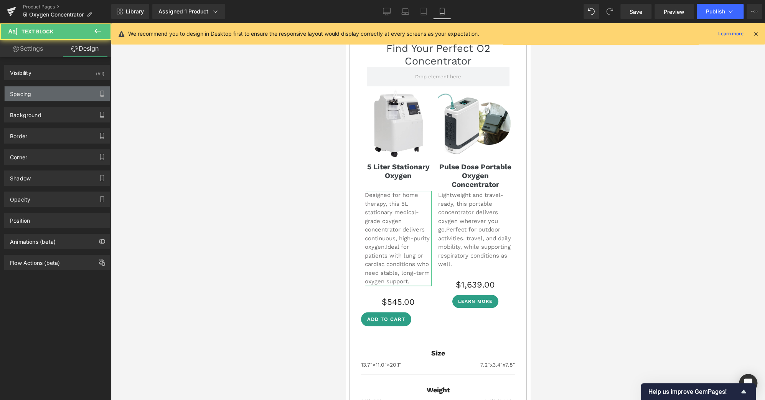
click at [36, 97] on div "Spacing" at bounding box center [57, 93] width 105 height 15
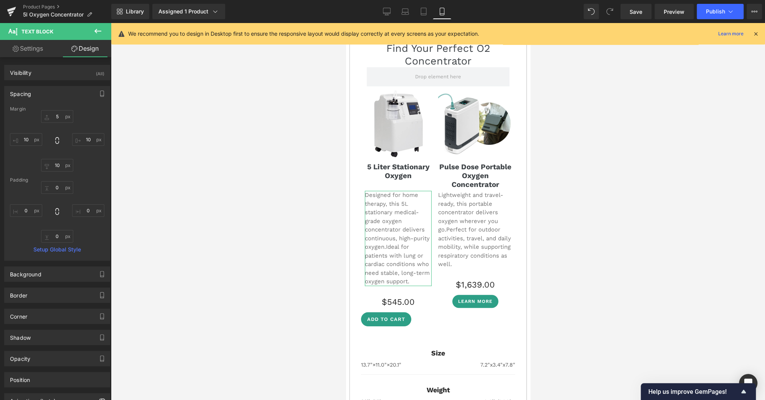
type input "5"
type input "10"
type input "0"
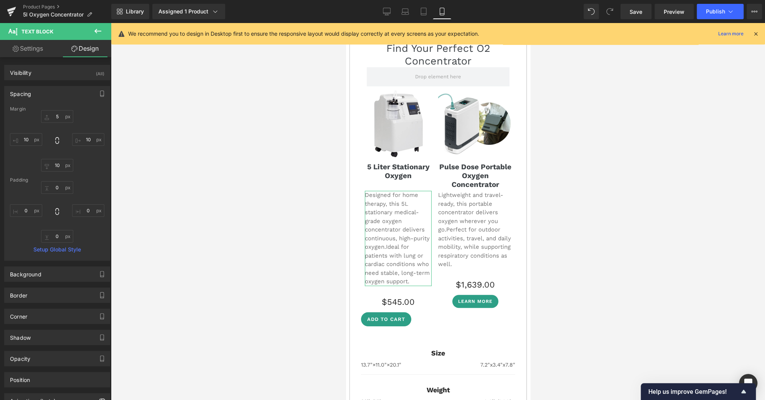
type input "0"
click at [26, 142] on input "10" at bounding box center [26, 139] width 32 height 13
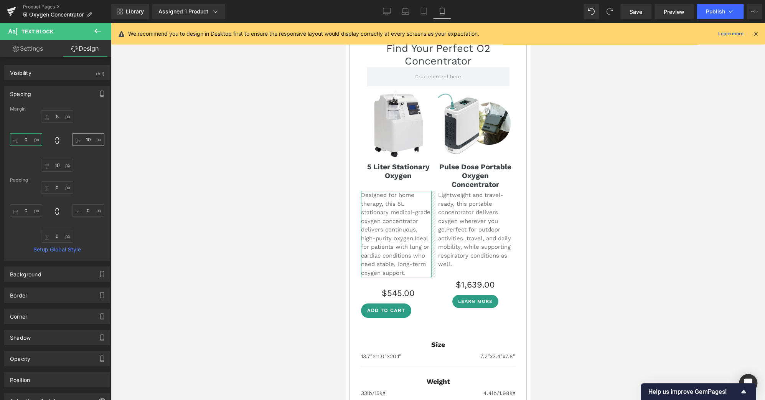
type input "0"
click at [89, 137] on input "10" at bounding box center [88, 139] width 32 height 13
type input "0"
click at [25, 139] on input "0" at bounding box center [26, 139] width 32 height 13
type input "-10"
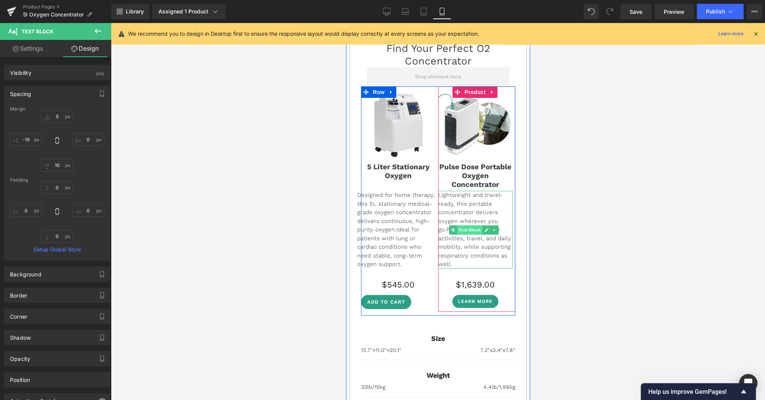
click at [461, 225] on span "Text Block" at bounding box center [469, 229] width 25 height 9
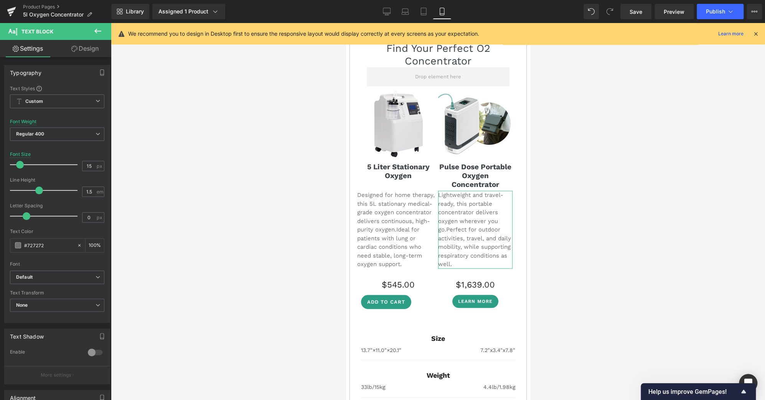
click at [84, 48] on link "Design" at bounding box center [85, 48] width 56 height 17
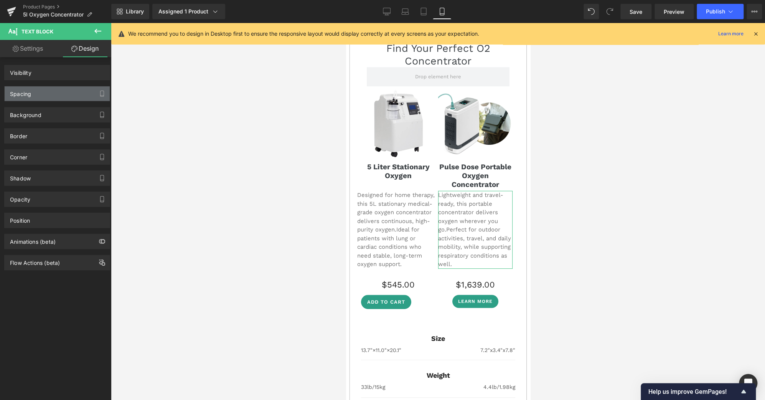
click at [31, 94] on div "Spacing" at bounding box center [57, 93] width 105 height 15
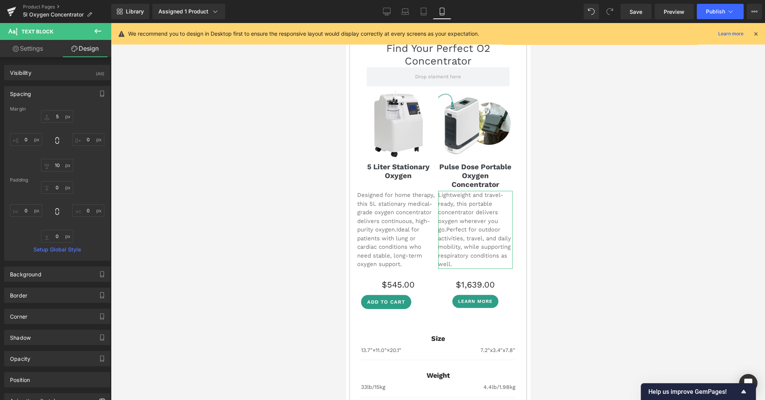
type input "5"
type input "0"
type input "10"
type input "0"
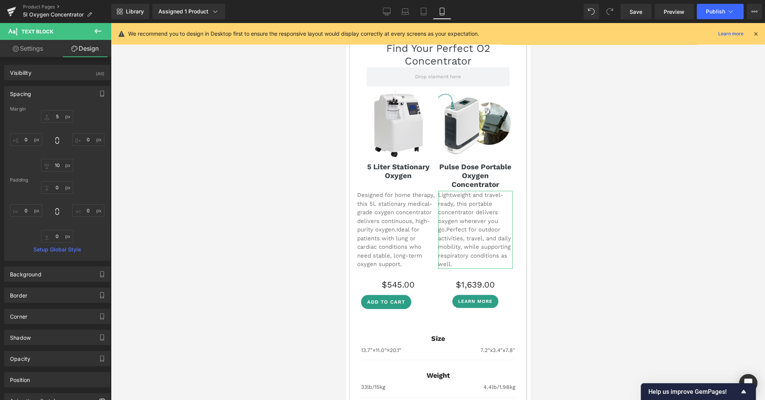
type input "0"
click at [29, 140] on input "0" at bounding box center [26, 139] width 32 height 13
click at [25, 140] on input "5" at bounding box center [26, 139] width 32 height 13
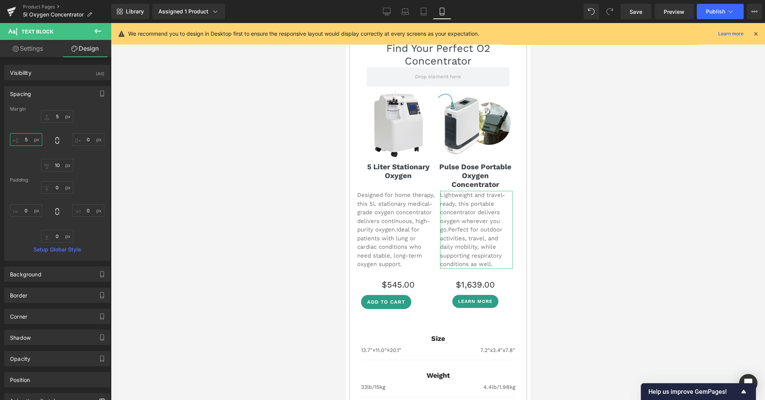
click at [25, 140] on input "5" at bounding box center [26, 139] width 32 height 13
type input "1"
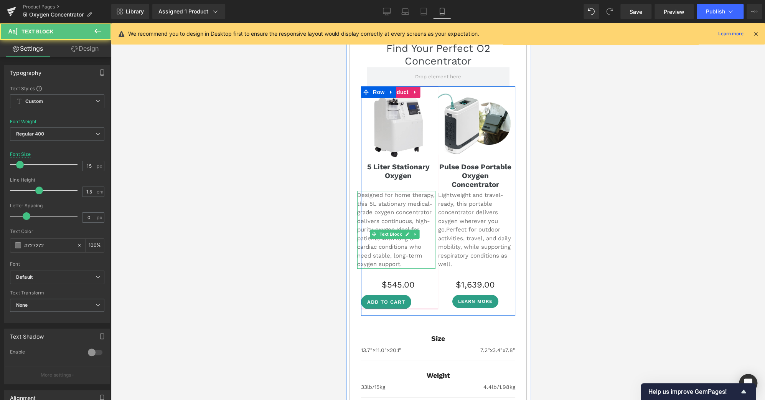
scroll to position [2044, 0]
drag, startPoint x: 408, startPoint y: 247, endPoint x: 374, endPoint y: 247, distance: 33.8
click at [374, 247] on span "Ideal for patients with lung or cardiac conditions who need stable, long-term o…" at bounding box center [389, 246] width 65 height 41
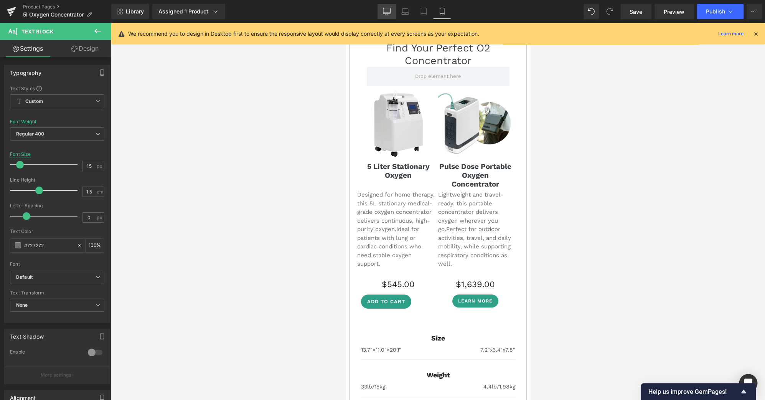
click at [387, 11] on icon at bounding box center [387, 12] width 8 height 8
type input "16"
type input "100"
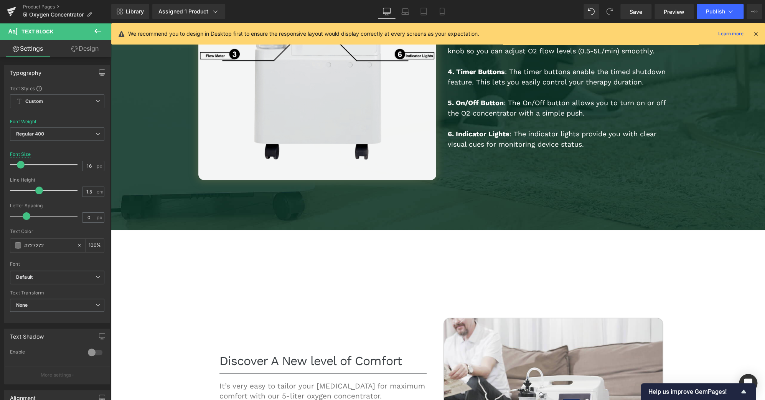
scroll to position [3137, 0]
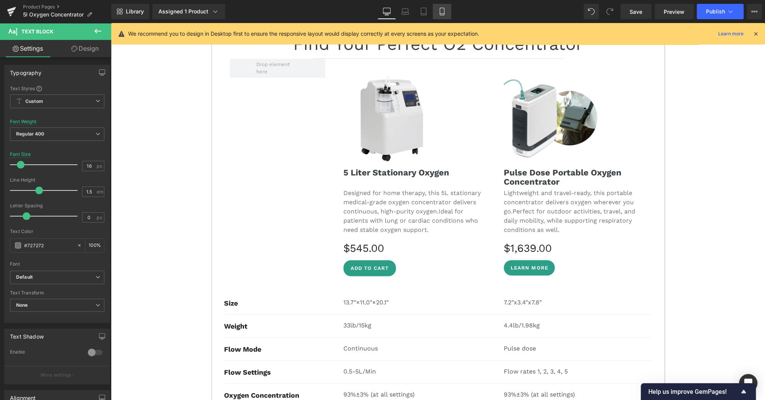
click at [447, 10] on link "Mobile" at bounding box center [442, 11] width 18 height 15
type input "15"
type input "100"
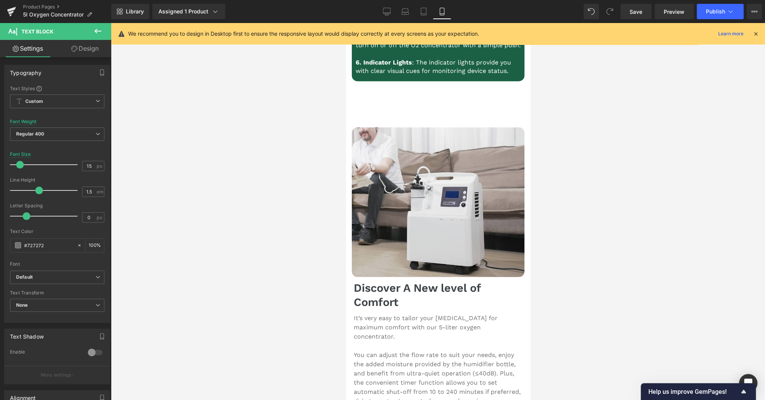
scroll to position [2044, 0]
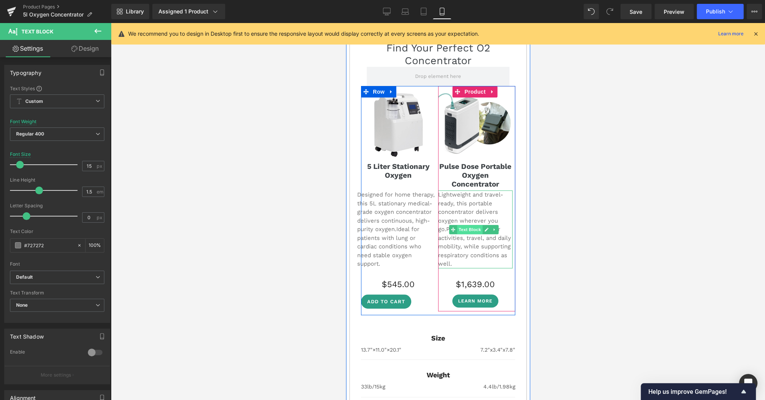
click at [470, 225] on span "Text Block" at bounding box center [469, 229] width 25 height 9
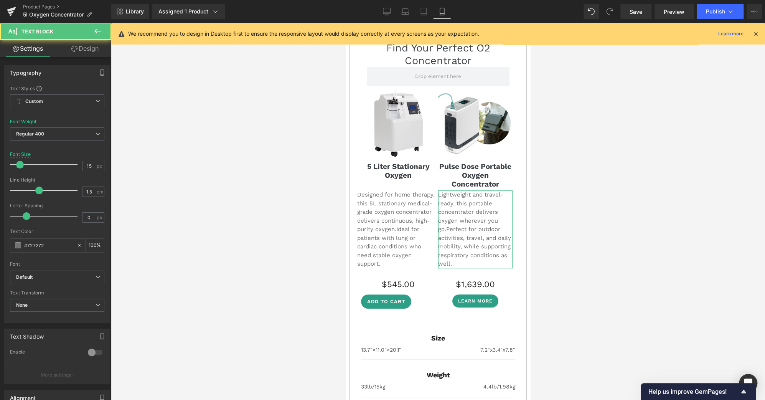
click at [84, 48] on link "Design" at bounding box center [85, 48] width 56 height 17
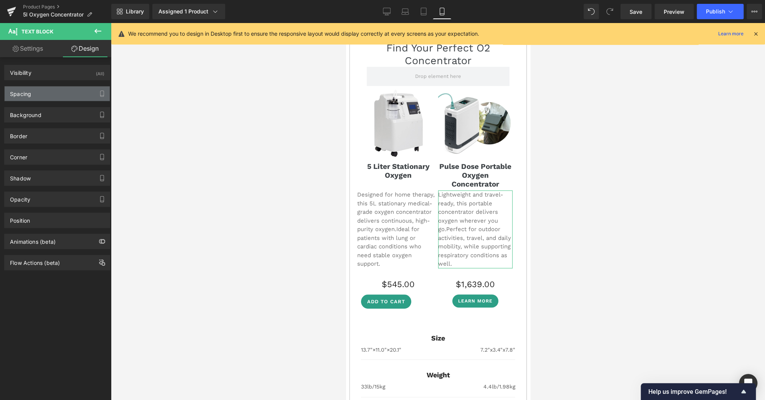
click at [43, 92] on div "Spacing" at bounding box center [57, 93] width 105 height 15
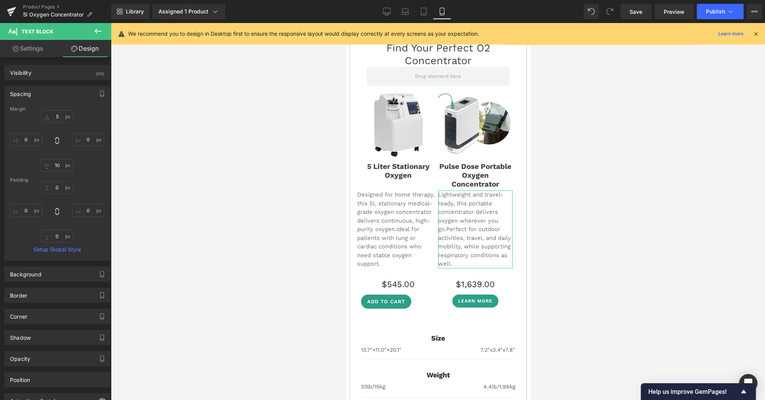
type input "5"
type input "0"
type input "10"
type input "0"
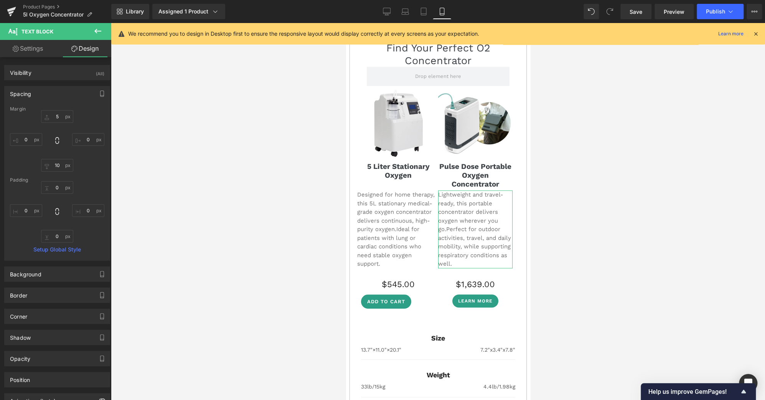
type input "0"
click at [25, 138] on input "0" at bounding box center [26, 139] width 32 height 13
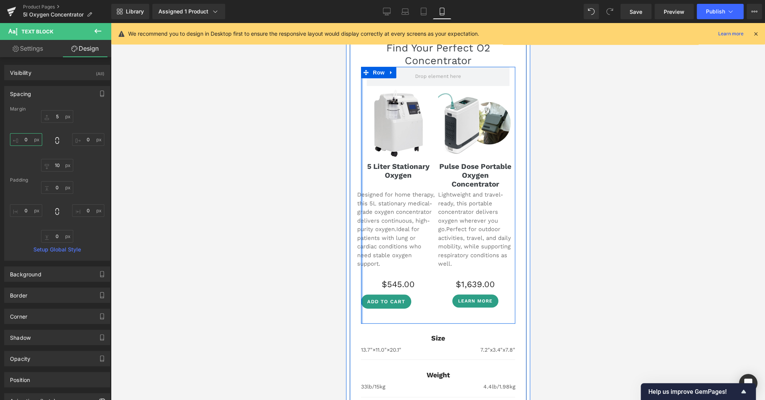
type input "2"
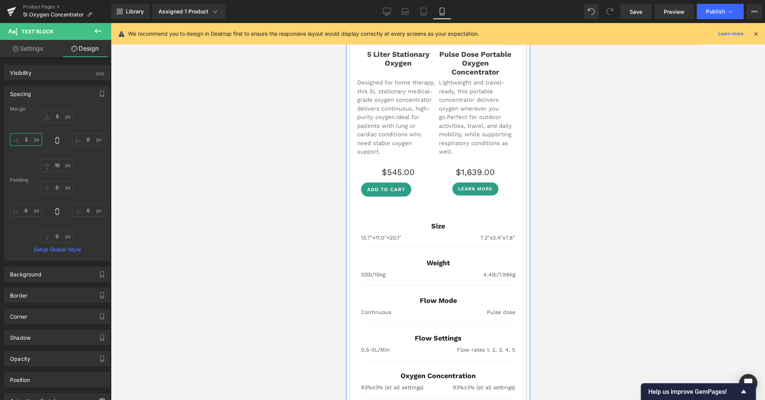
scroll to position [2156, 0]
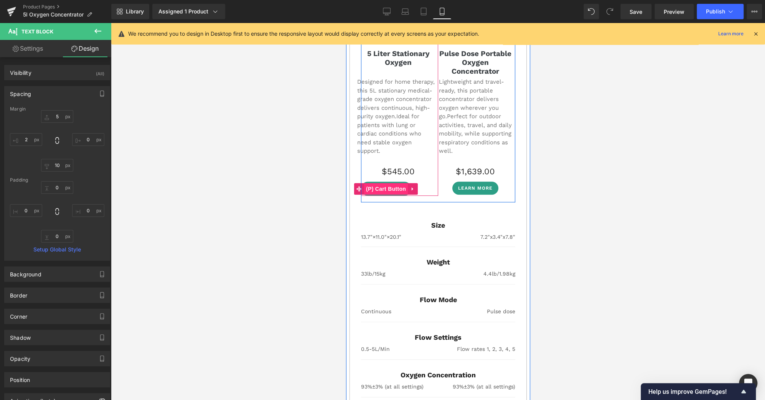
click at [388, 183] on span "(P) Cart Button" at bounding box center [386, 189] width 44 height 12
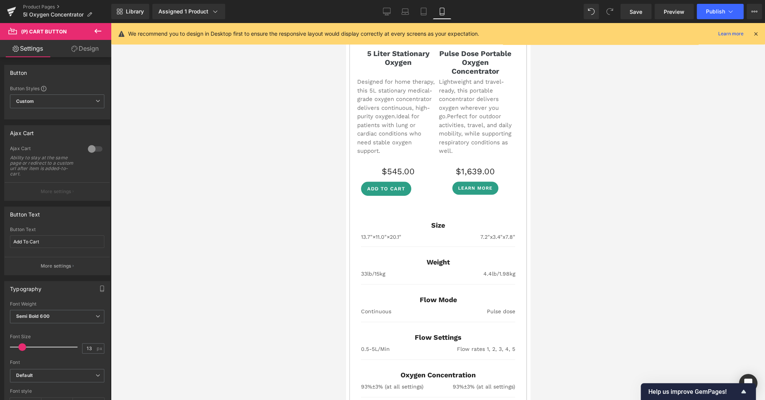
click at [85, 54] on link "Design" at bounding box center [85, 48] width 56 height 17
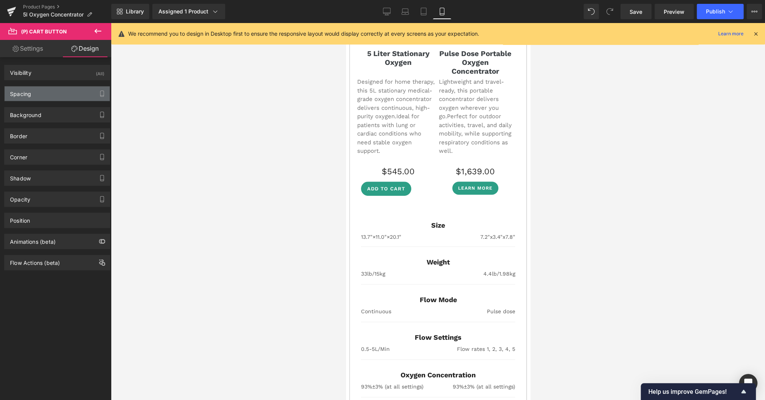
click at [48, 94] on div "Spacing" at bounding box center [57, 93] width 105 height 15
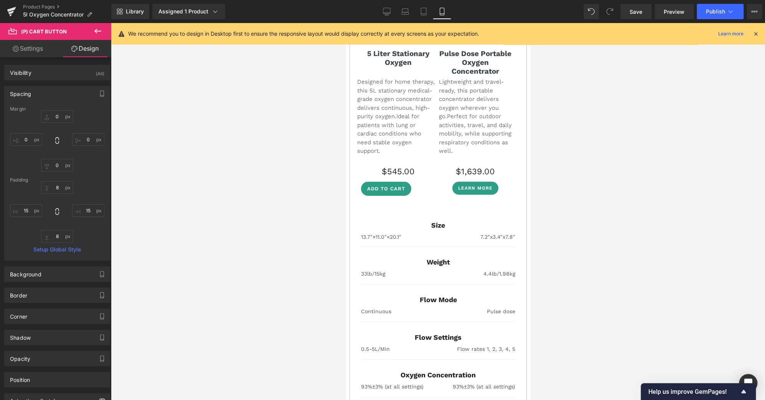
click at [31, 50] on link "Settings" at bounding box center [28, 48] width 56 height 17
type input "100"
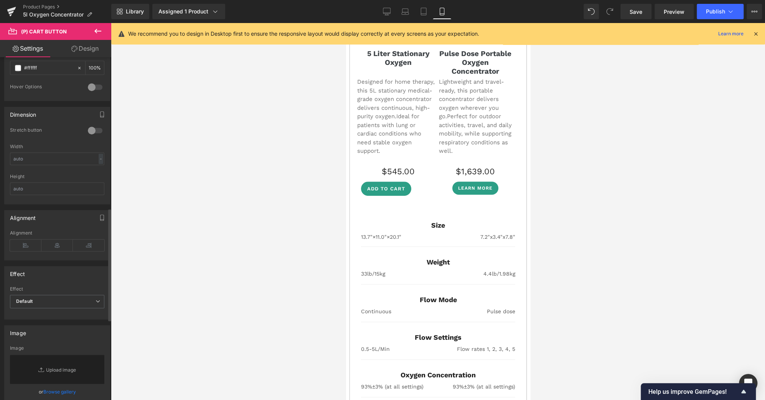
scroll to position [458, 0]
click at [57, 243] on icon at bounding box center [56, 245] width 31 height 12
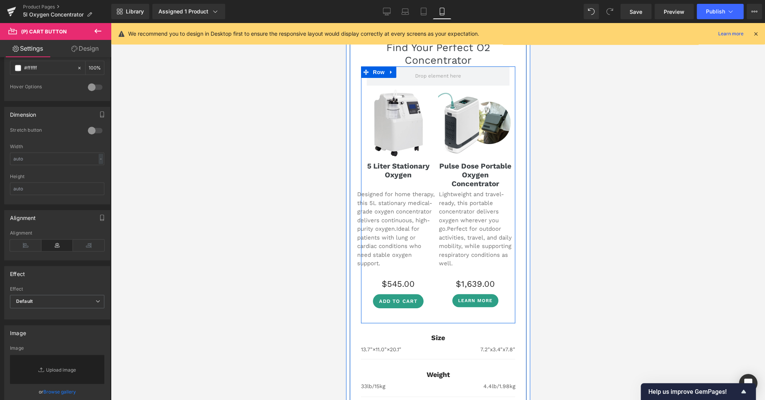
scroll to position [2044, 0]
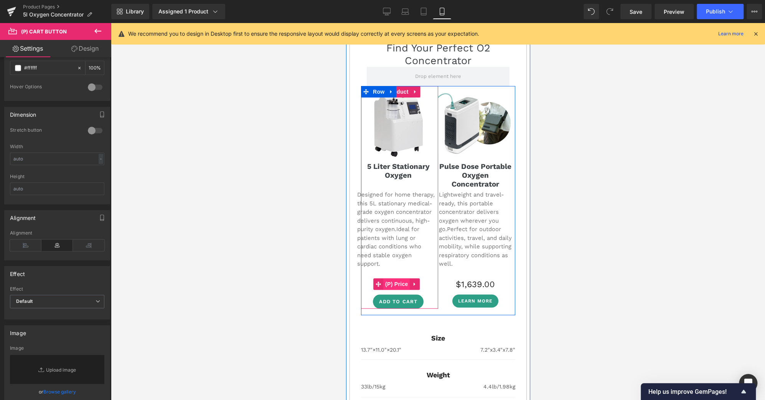
click at [400, 278] on span "(P) Price" at bounding box center [396, 284] width 27 height 12
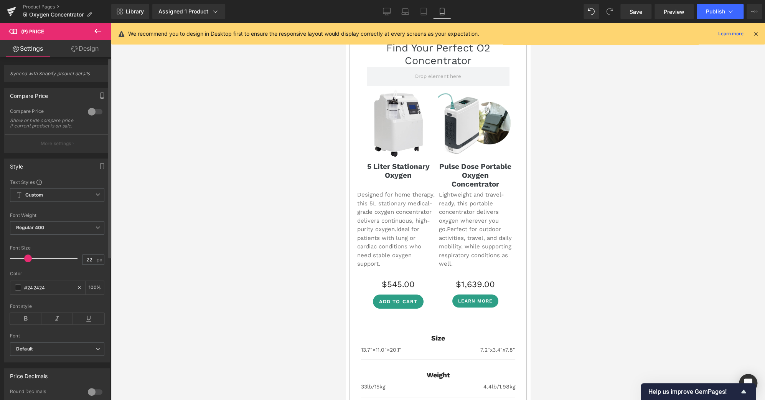
type input "21"
click at [26, 260] on span at bounding box center [27, 258] width 8 height 8
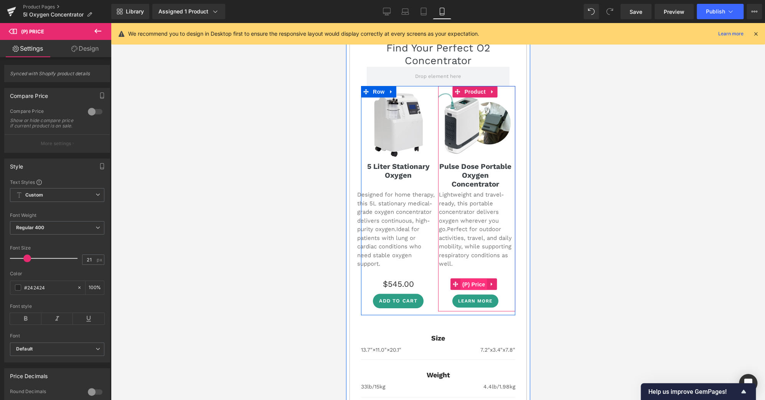
click at [469, 279] on span "(P) Price" at bounding box center [473, 285] width 27 height 12
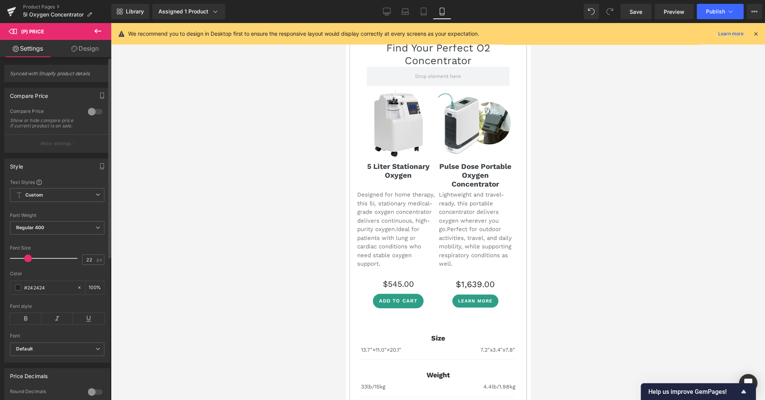
type input "21"
click at [27, 262] on span at bounding box center [27, 258] width 8 height 8
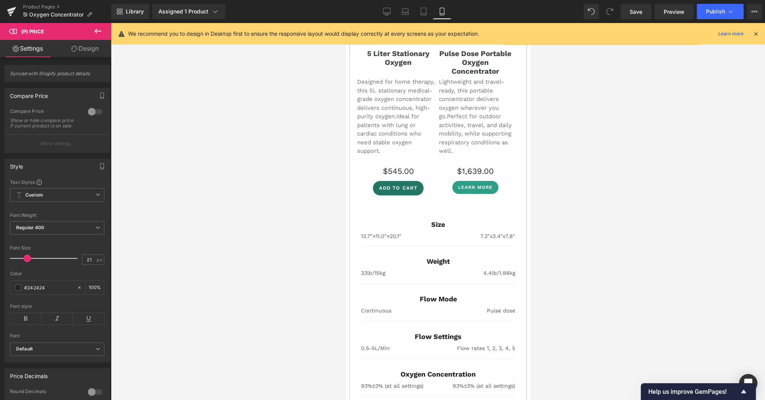
scroll to position [2156, 0]
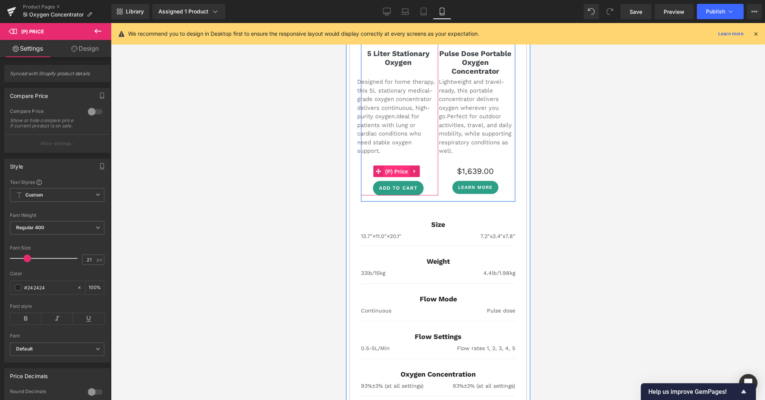
drag, startPoint x: 401, startPoint y: 155, endPoint x: 641, endPoint y: 209, distance: 245.6
click at [401, 166] on span "(P) Price" at bounding box center [396, 172] width 27 height 12
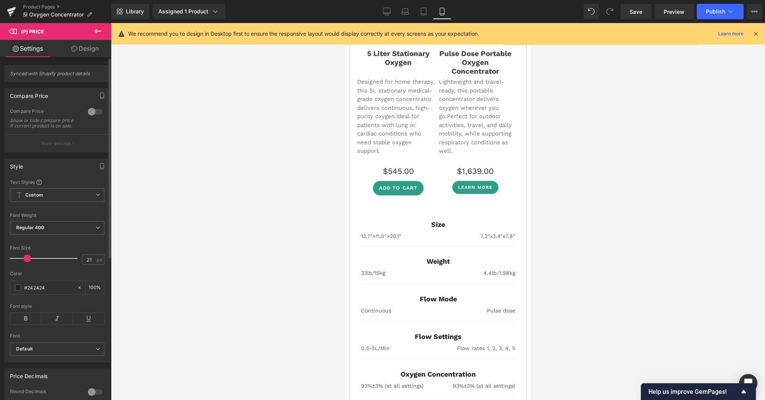
type input "20"
click at [26, 262] on span at bounding box center [27, 258] width 8 height 8
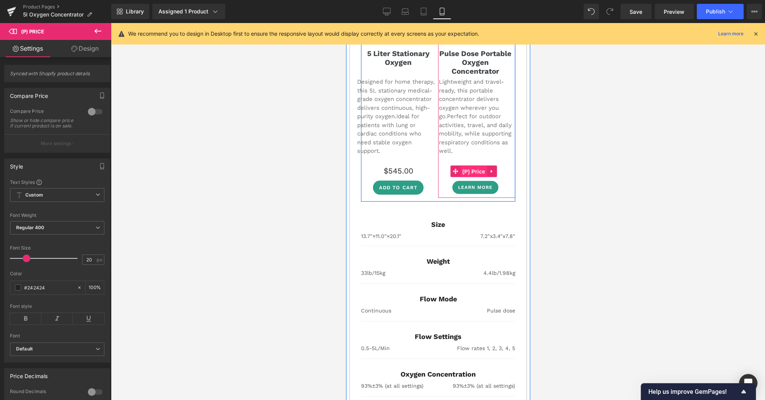
click at [474, 166] on span "(P) Price" at bounding box center [473, 172] width 27 height 12
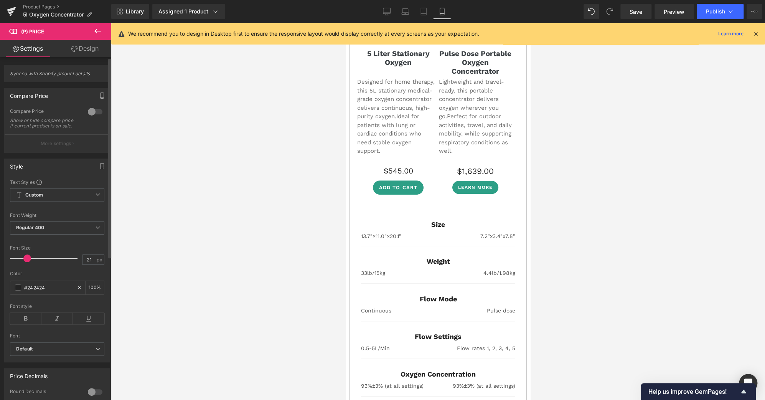
type input "20"
click at [23, 261] on span at bounding box center [27, 258] width 8 height 8
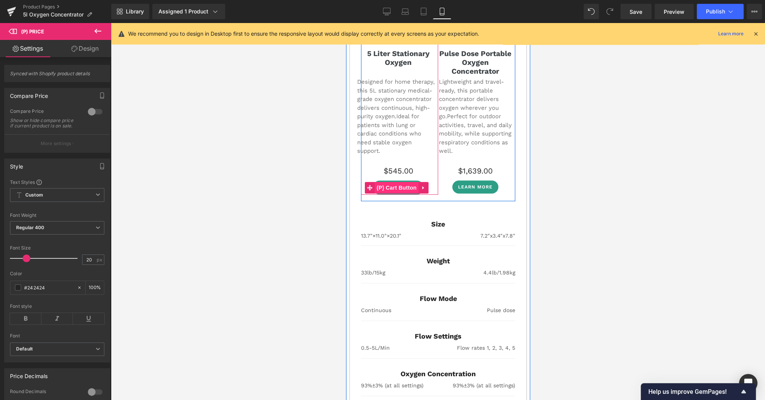
click at [403, 182] on span "(P) Cart Button" at bounding box center [396, 188] width 44 height 12
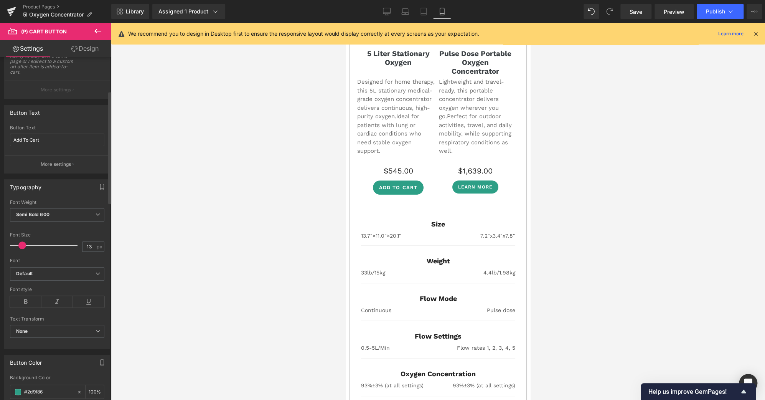
scroll to position [102, 0]
type input "12"
click at [22, 246] on span at bounding box center [22, 245] width 8 height 8
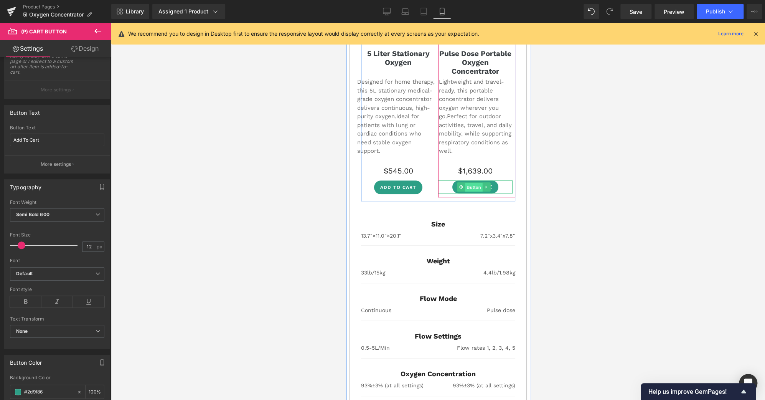
drag, startPoint x: 471, startPoint y: 169, endPoint x: 524, endPoint y: 270, distance: 114.3
click at [471, 183] on span "Button" at bounding box center [474, 187] width 18 height 9
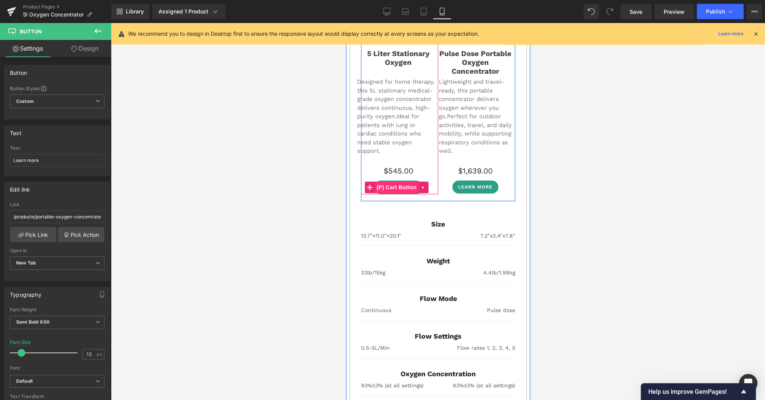
click at [396, 181] on span "(P) Cart Button" at bounding box center [396, 187] width 44 height 12
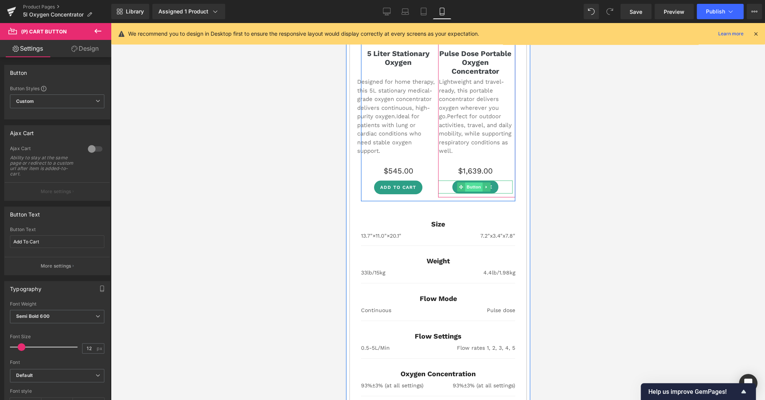
click at [471, 182] on span "Button" at bounding box center [474, 186] width 18 height 9
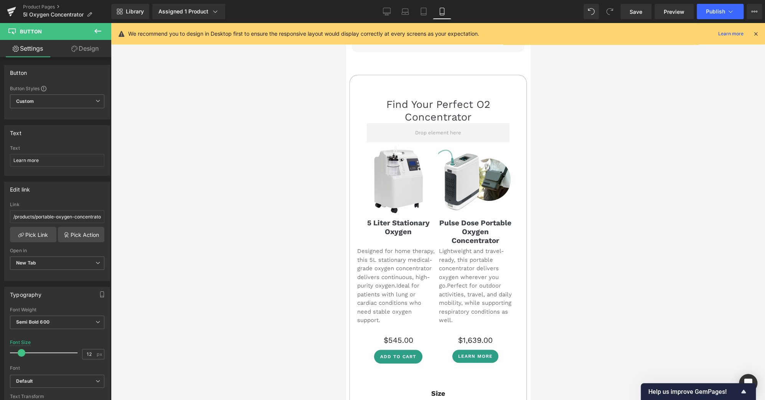
scroll to position [1987, 0]
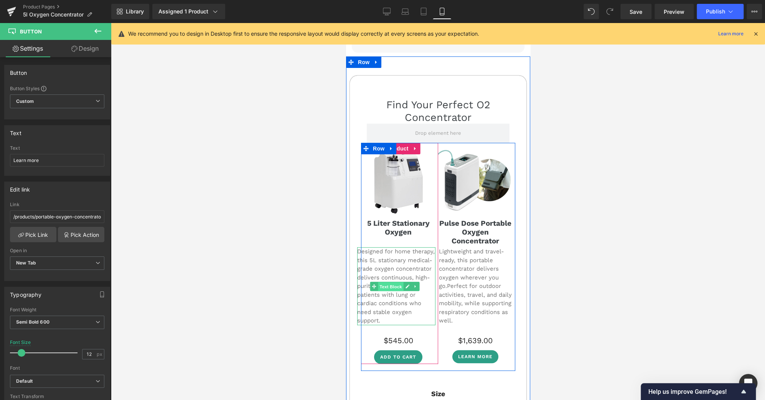
click at [389, 282] on span "Text Block" at bounding box center [389, 286] width 25 height 9
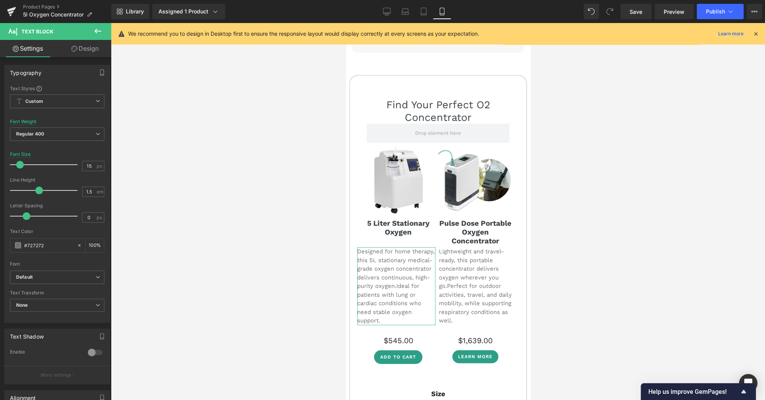
click at [81, 51] on link "Design" at bounding box center [85, 48] width 56 height 17
click at [0, 0] on div "Spacing" at bounding box center [0, 0] width 0 height 0
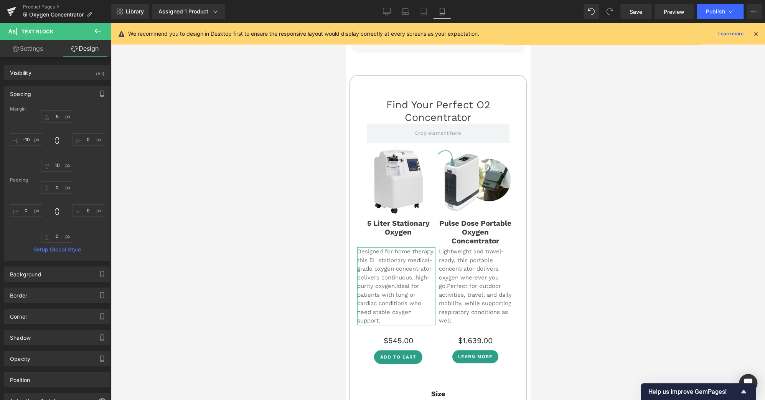
type input "5"
type input "0"
type input "10"
type input "-10"
type input "0"
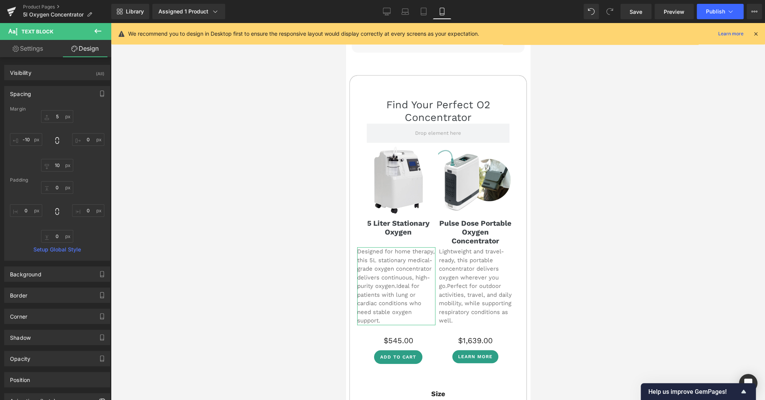
type input "0"
click at [81, 137] on input "0" at bounding box center [88, 139] width 32 height 13
type input "-2"
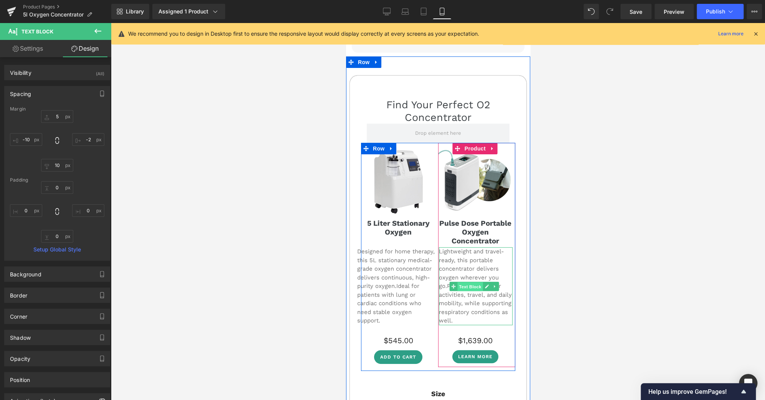
click at [471, 282] on span "Text Block" at bounding box center [469, 286] width 25 height 9
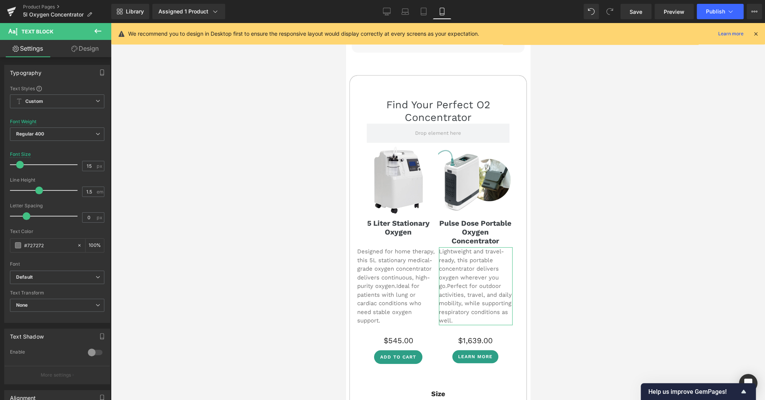
click at [89, 43] on link "Design" at bounding box center [85, 48] width 56 height 17
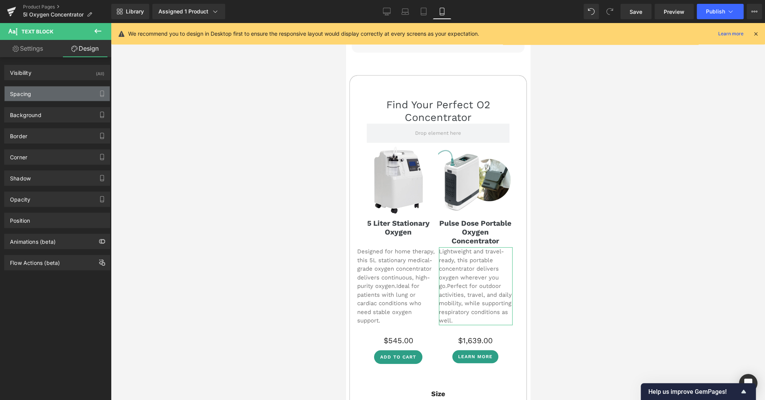
click at [53, 95] on div "Spacing" at bounding box center [57, 93] width 105 height 15
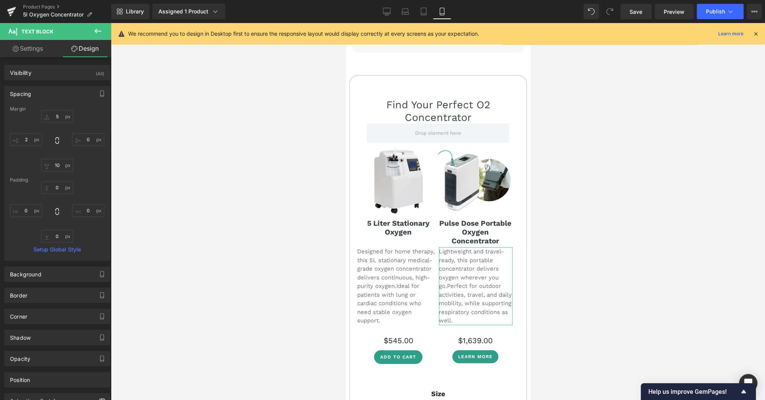
type input "5"
type input "0"
type input "10"
type input "2"
type input "0"
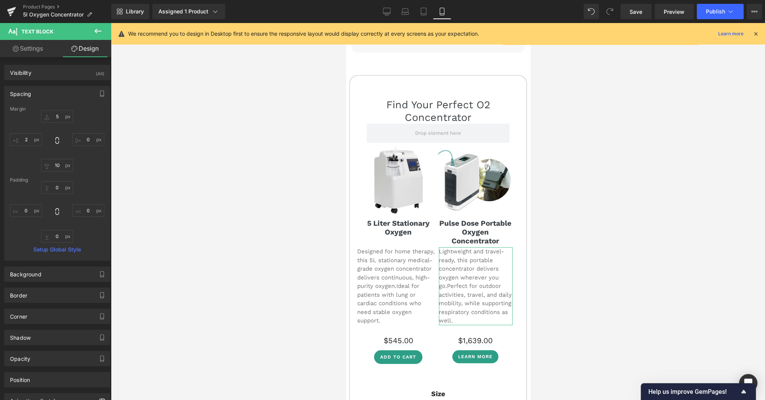
type input "0"
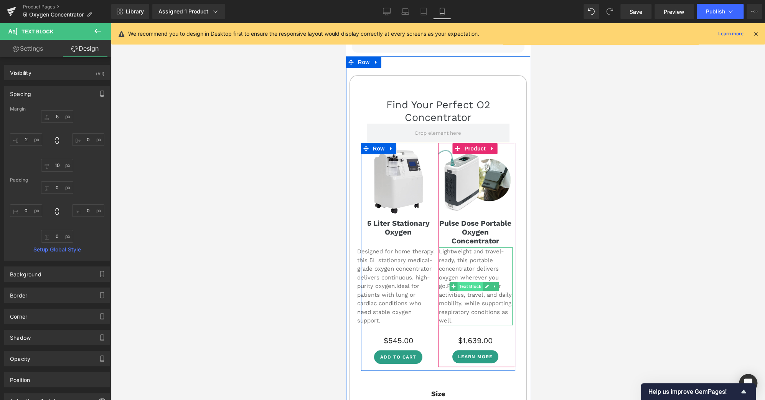
click at [463, 282] on span "Text Block" at bounding box center [469, 286] width 25 height 9
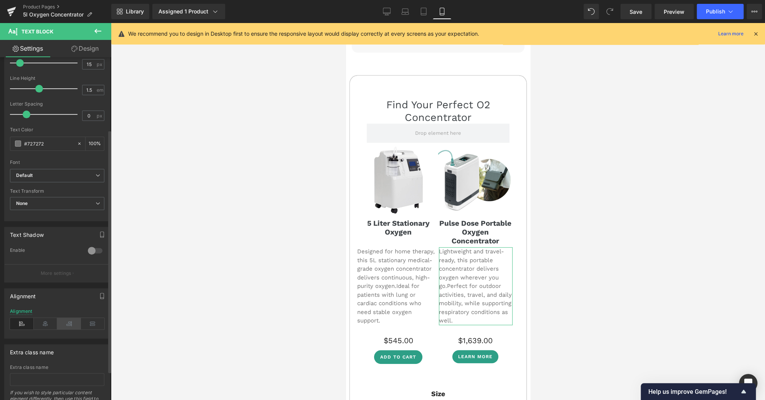
scroll to position [102, 0]
click at [68, 324] on icon at bounding box center [69, 324] width 24 height 12
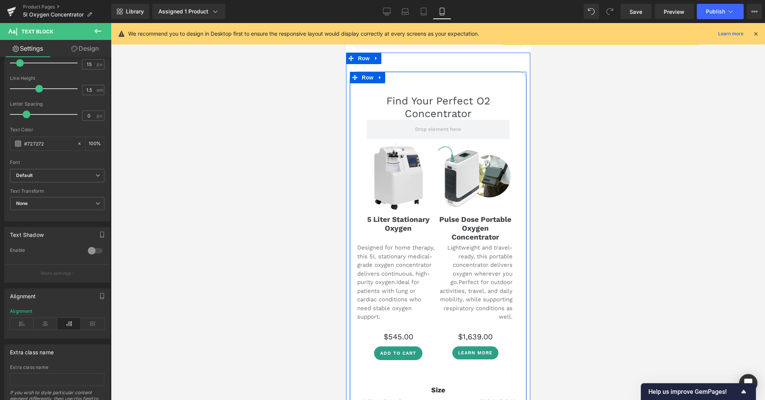
scroll to position [1987, 0]
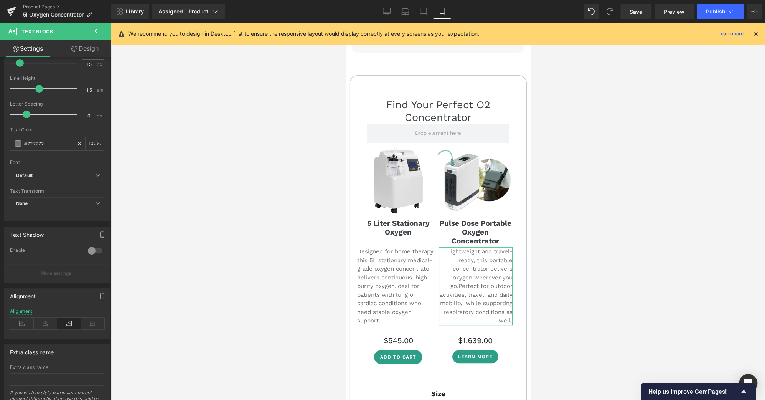
click at [94, 48] on link "Design" at bounding box center [85, 48] width 56 height 17
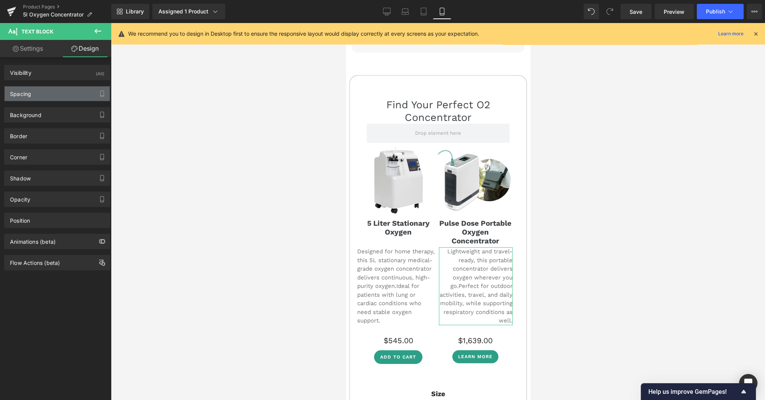
click at [54, 91] on div "Spacing" at bounding box center [57, 93] width 105 height 15
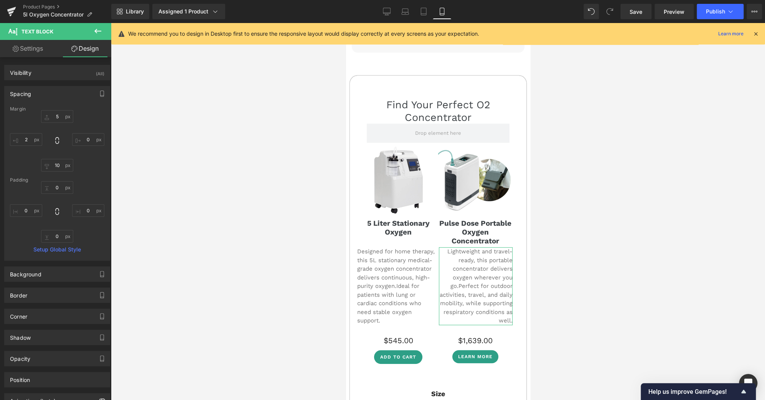
type input "5"
type input "0"
type input "10"
type input "2"
type input "0"
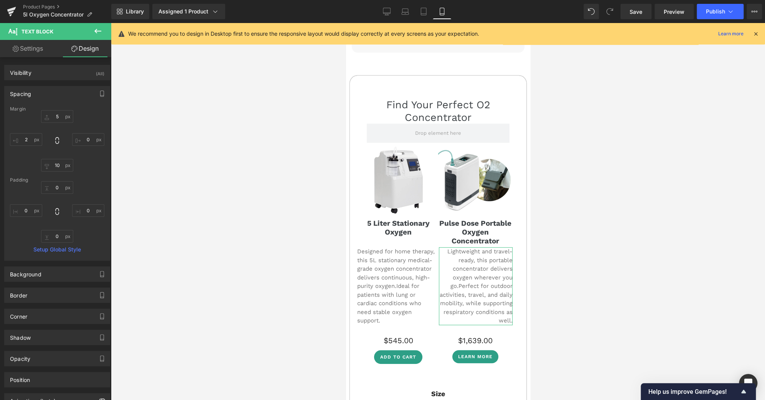
type input "0"
click at [86, 135] on input "0" at bounding box center [88, 139] width 32 height 13
type input "-5"
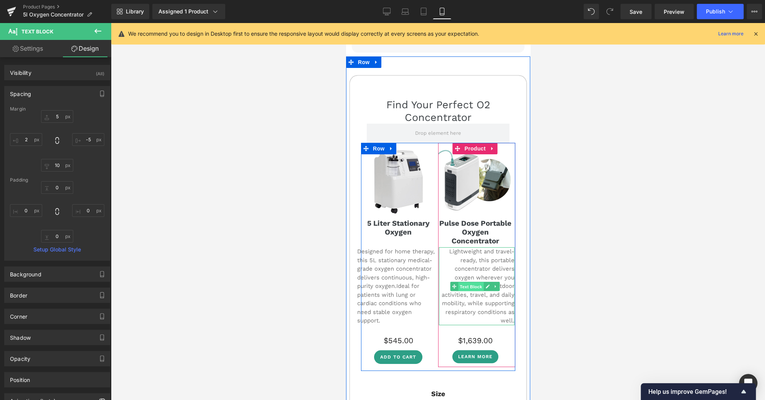
click at [475, 282] on span "Text Block" at bounding box center [470, 286] width 25 height 9
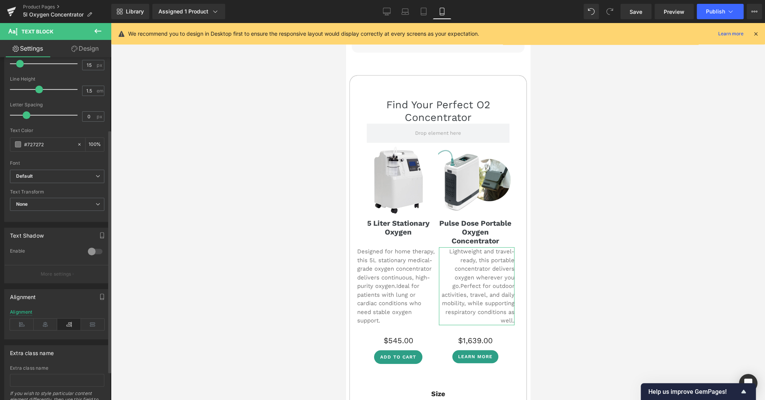
scroll to position [102, 0]
click at [20, 321] on icon at bounding box center [22, 324] width 24 height 12
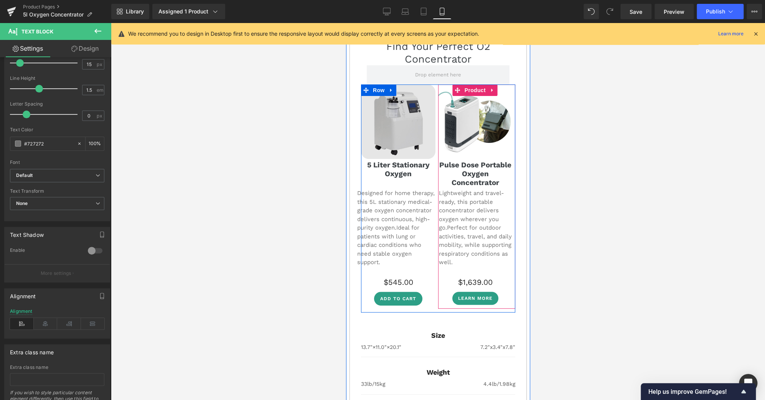
scroll to position [2044, 0]
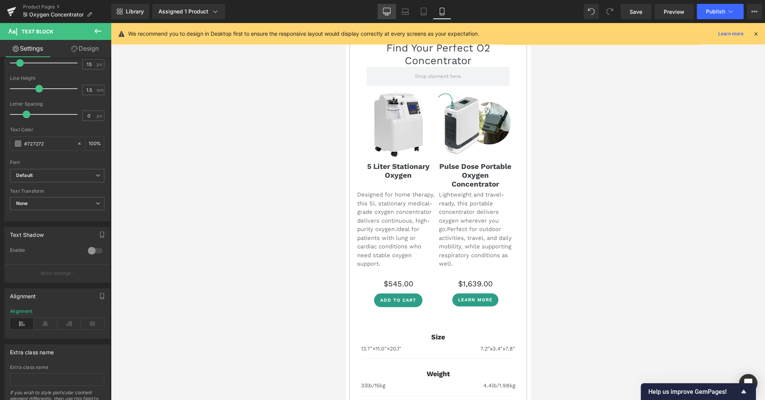
click at [384, 7] on link "Desktop" at bounding box center [386, 11] width 18 height 15
type input "16"
type input "100"
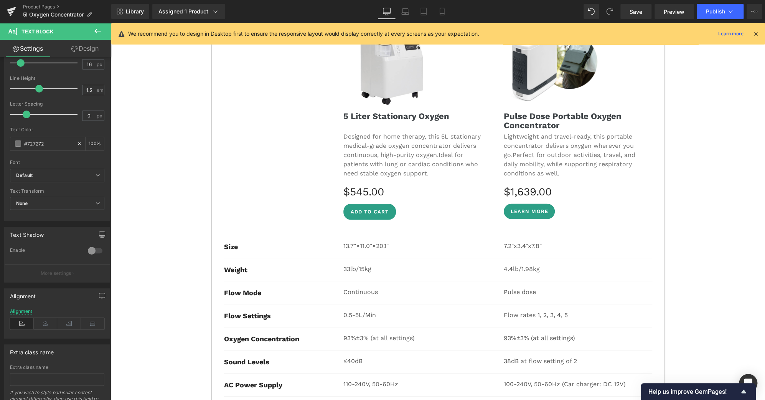
scroll to position [3193, 0]
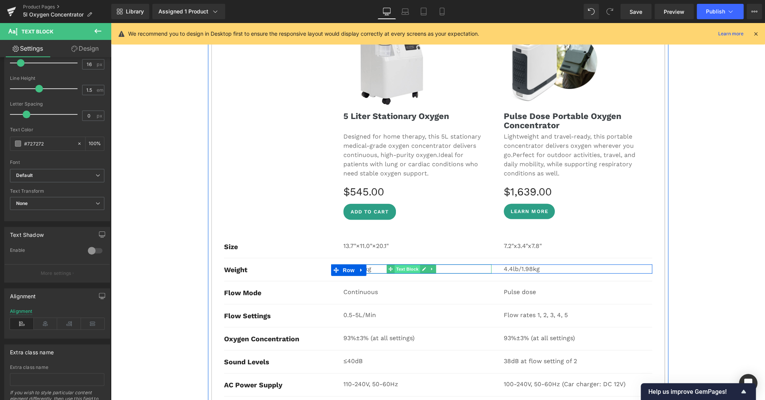
click at [400, 264] on span "Text Block" at bounding box center [406, 268] width 25 height 9
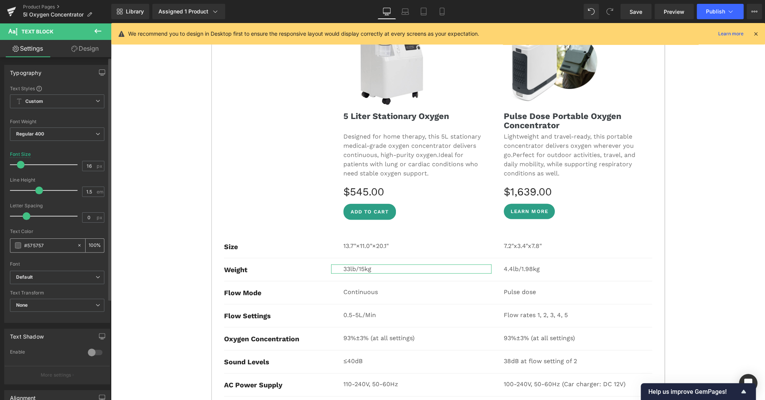
click at [63, 244] on input "#575757" at bounding box center [48, 245] width 49 height 8
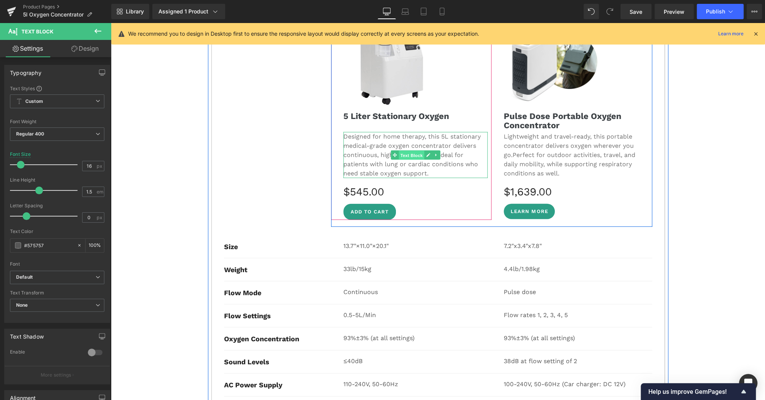
click at [417, 151] on span "Text Block" at bounding box center [411, 155] width 25 height 9
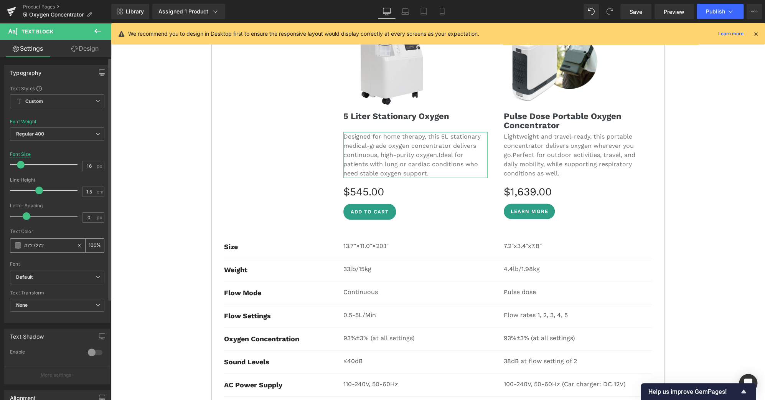
click at [56, 244] on input "#727272" at bounding box center [48, 245] width 49 height 8
paste input "575757"
type input "#575757"
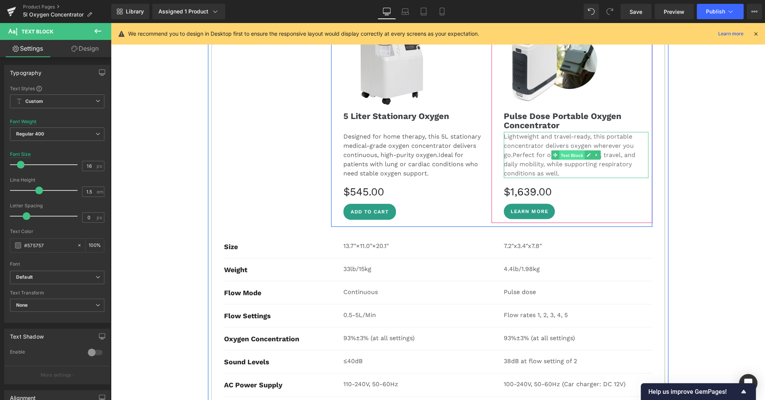
click at [573, 151] on span "Text Block" at bounding box center [571, 155] width 25 height 9
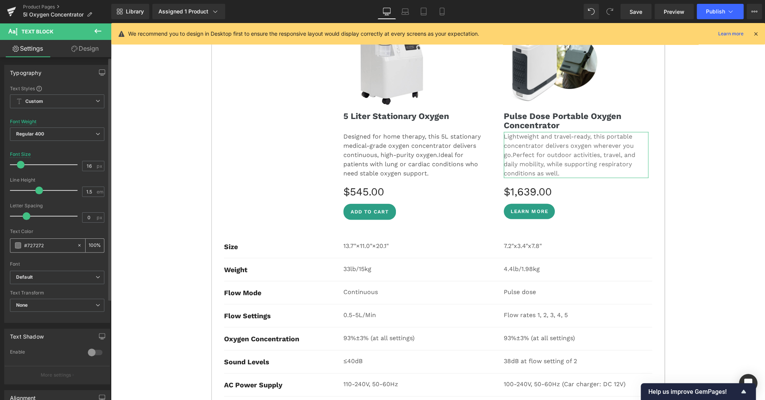
click at [58, 244] on input "#727272" at bounding box center [48, 245] width 49 height 8
paste input "575757"
type input "#575757"
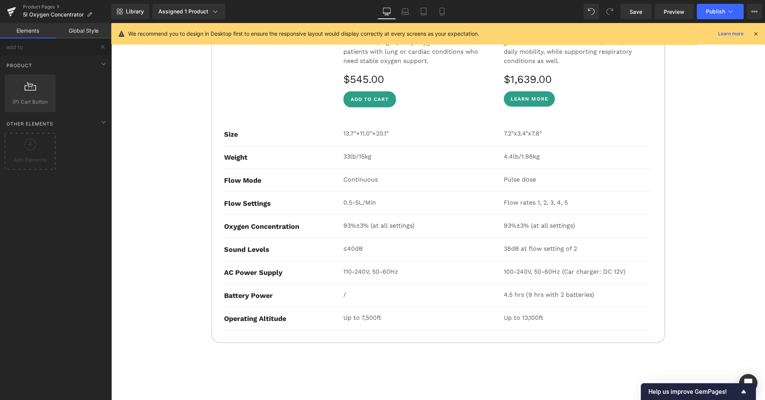
scroll to position [3306, 0]
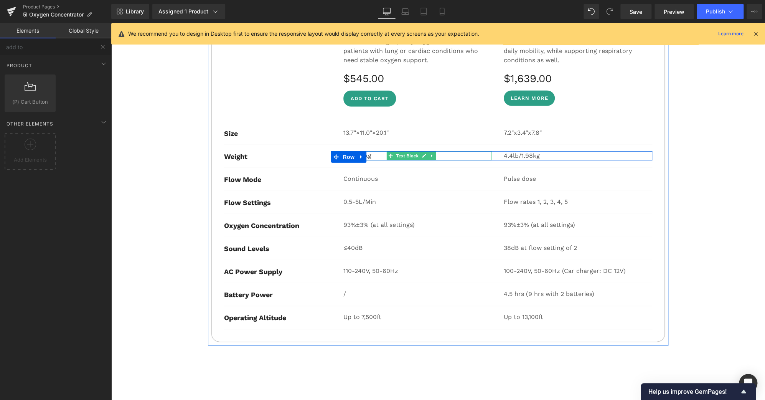
click at [373, 151] on p "33lb/15kg" at bounding box center [417, 155] width 148 height 9
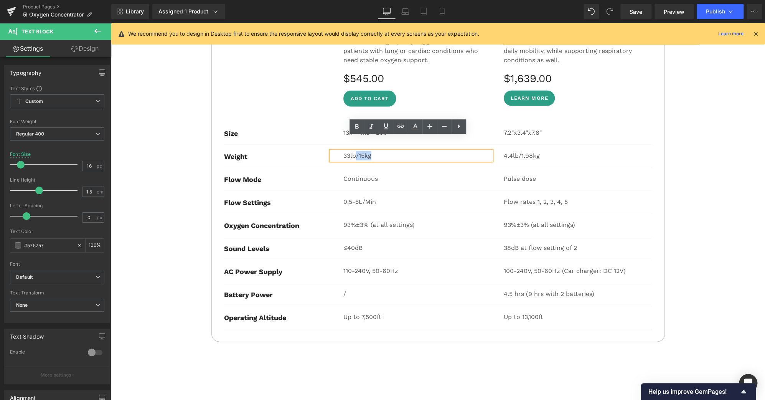
drag, startPoint x: 372, startPoint y: 142, endPoint x: 353, endPoint y: 143, distance: 19.6
click at [353, 151] on p "33lb/15kg" at bounding box center [417, 155] width 148 height 9
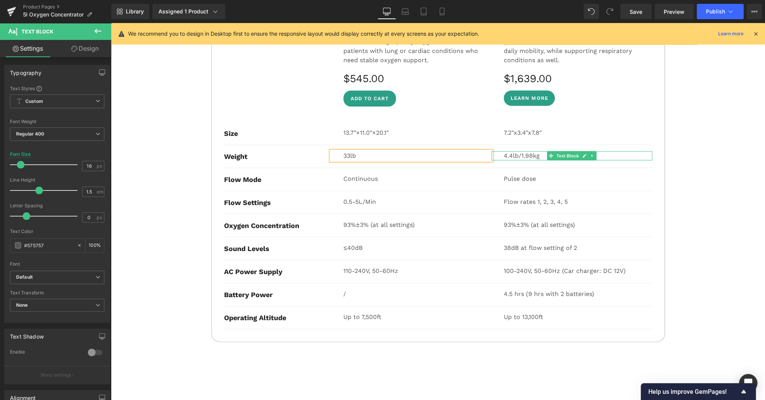
click at [539, 151] on p "4.4lb/1.98kg" at bounding box center [578, 155] width 148 height 9
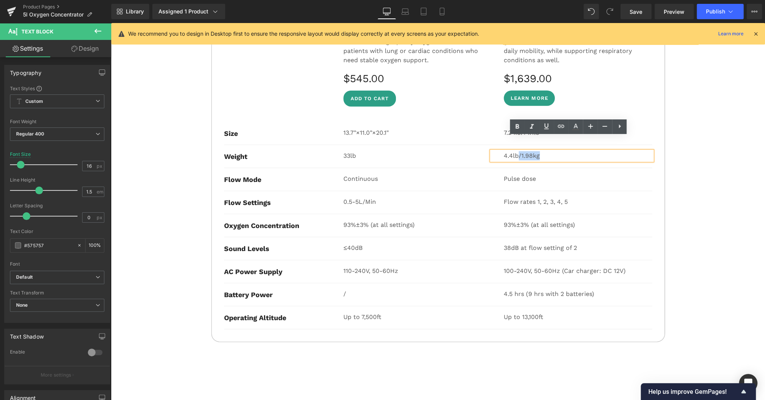
drag, startPoint x: 540, startPoint y: 142, endPoint x: 515, endPoint y: 143, distance: 25.3
click at [515, 151] on p "4.4lb/1.98kg" at bounding box center [578, 155] width 148 height 9
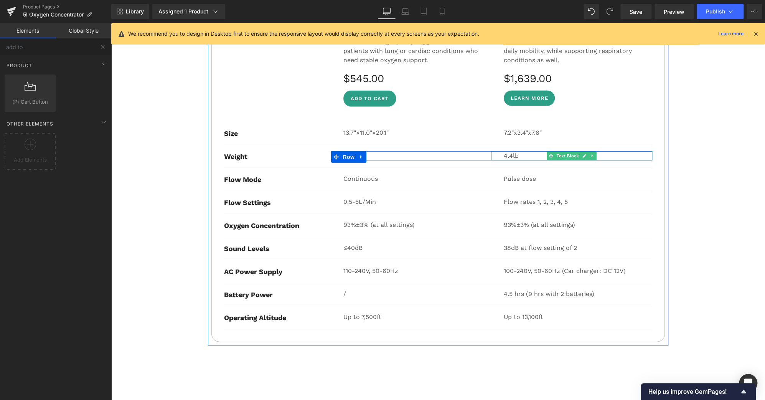
click at [506, 151] on p "4.4lb" at bounding box center [578, 155] width 148 height 9
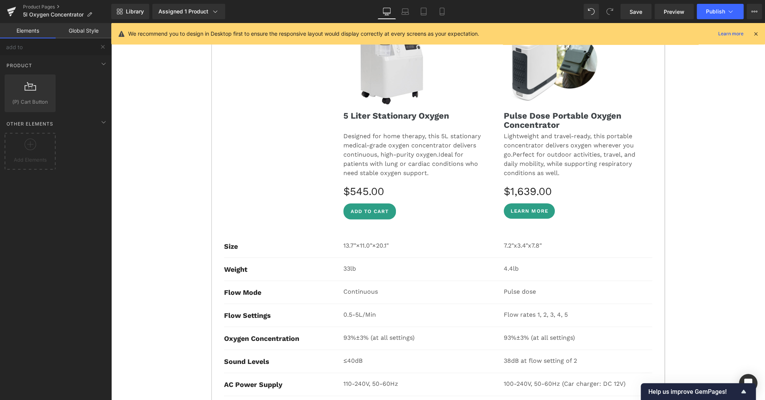
scroll to position [3193, 0]
click at [440, 12] on icon at bounding box center [442, 12] width 8 height 8
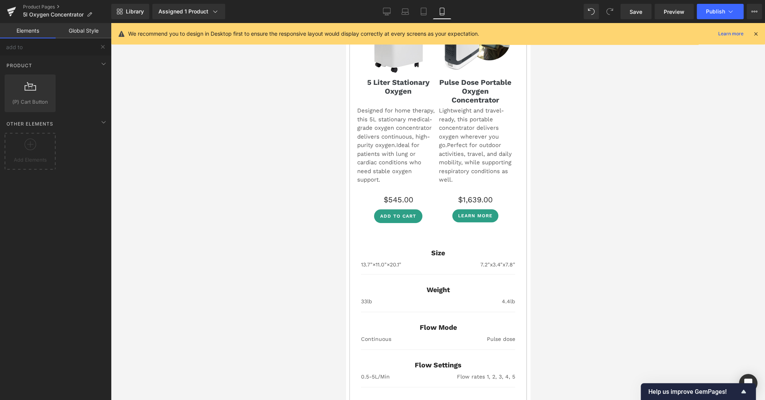
scroll to position [2128, 0]
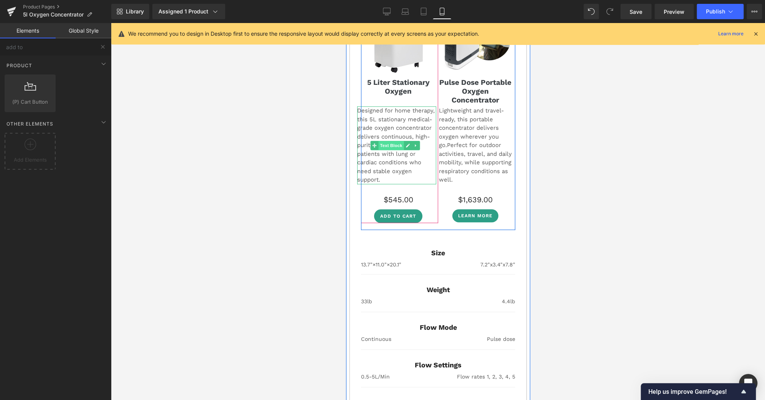
click at [389, 141] on span "Text Block" at bounding box center [390, 145] width 25 height 9
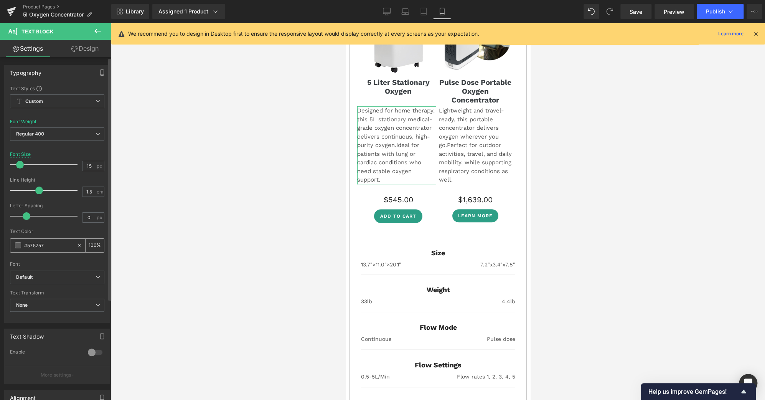
click at [68, 241] on input "#575757" at bounding box center [48, 245] width 49 height 8
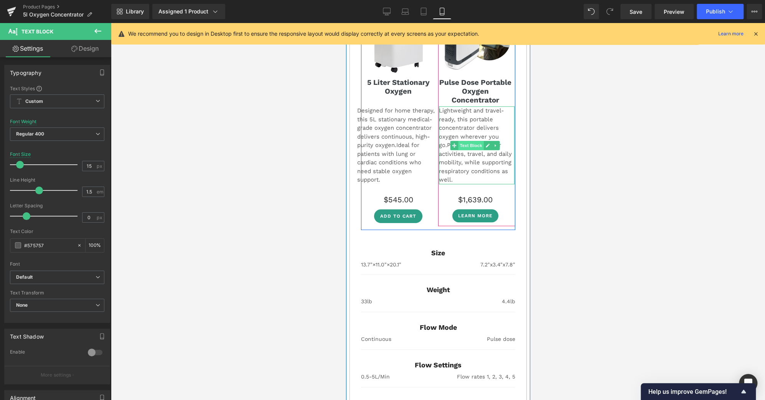
click at [465, 141] on span "Text Block" at bounding box center [470, 145] width 25 height 9
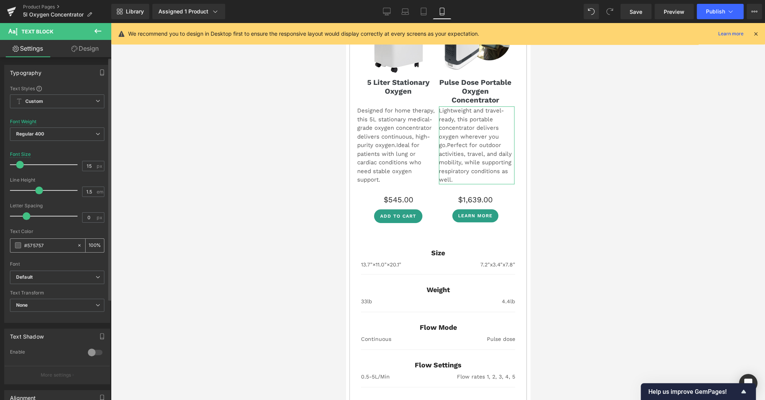
click at [47, 247] on input "#575757" at bounding box center [48, 245] width 49 height 8
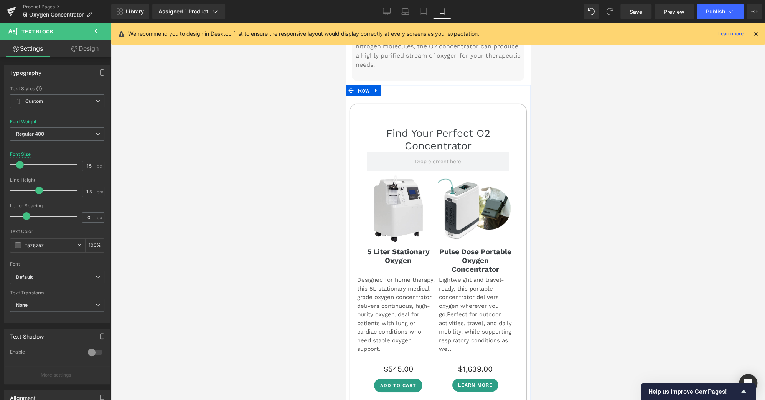
scroll to position [1958, 0]
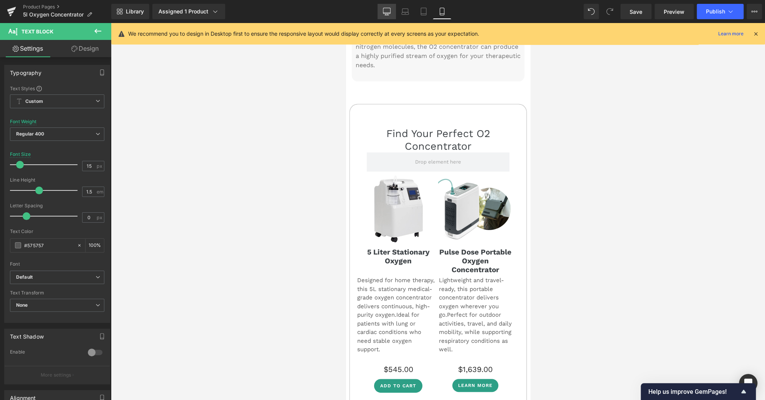
drag, startPoint x: 387, startPoint y: 8, endPoint x: 417, endPoint y: 141, distance: 136.2
click at [387, 8] on icon at bounding box center [387, 12] width 8 height 8
type input "16"
type input "100"
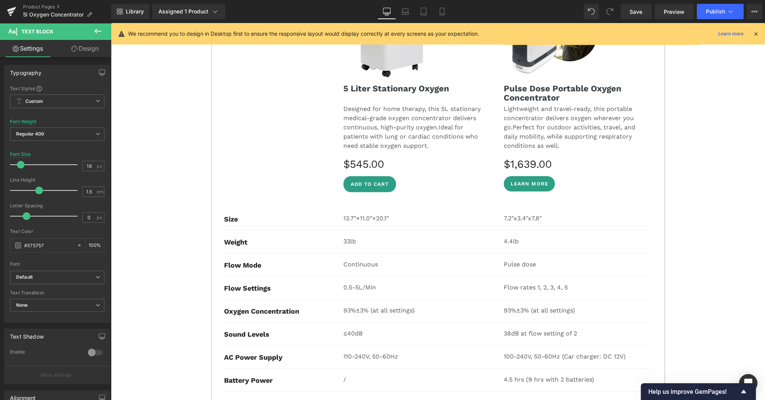
scroll to position [3221, 0]
drag, startPoint x: 646, startPoint y: 13, endPoint x: 554, endPoint y: 114, distance: 137.1
click at [646, 13] on link "Save" at bounding box center [635, 11] width 31 height 15
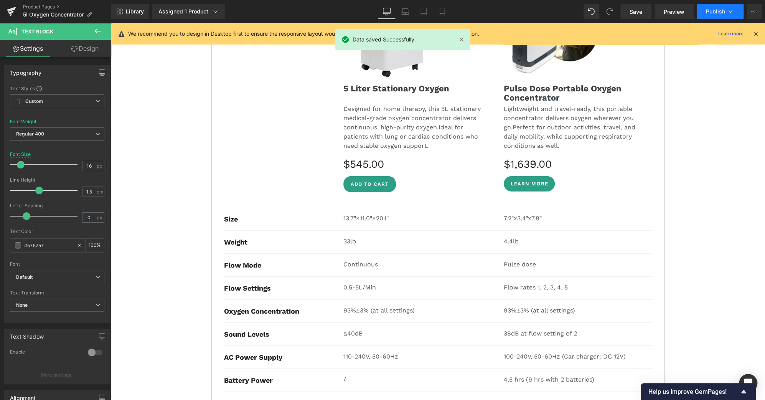
click at [718, 18] on button "Publish" at bounding box center [720, 11] width 47 height 15
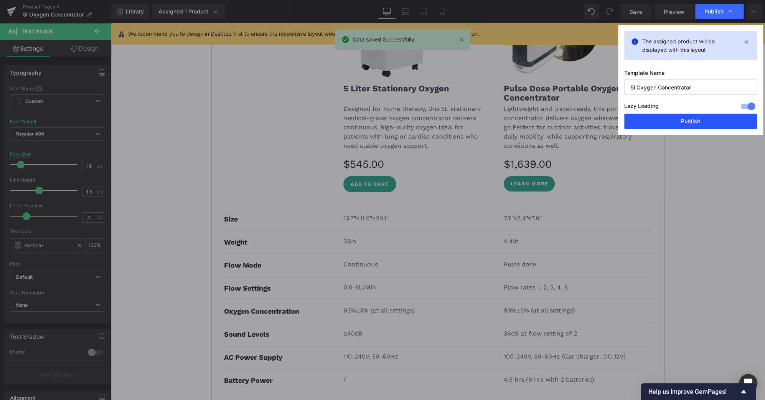
click at [703, 127] on button "Publish" at bounding box center [690, 121] width 133 height 15
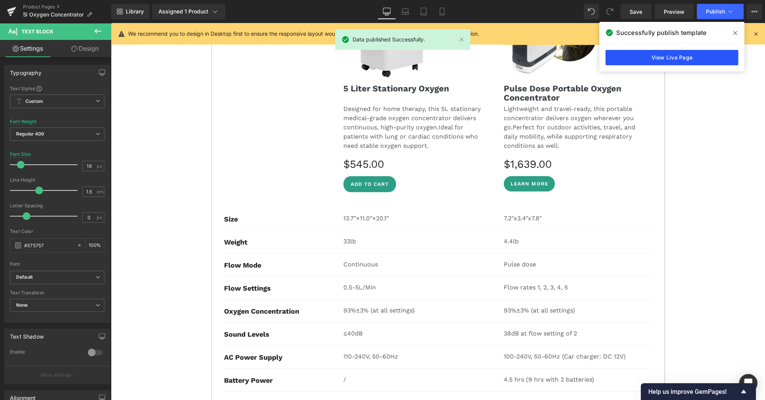
click at [669, 56] on link "View Live Page" at bounding box center [671, 57] width 133 height 15
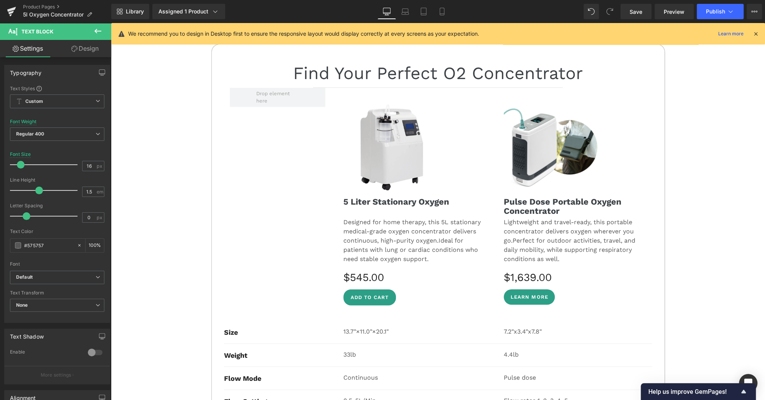
scroll to position [3108, 0]
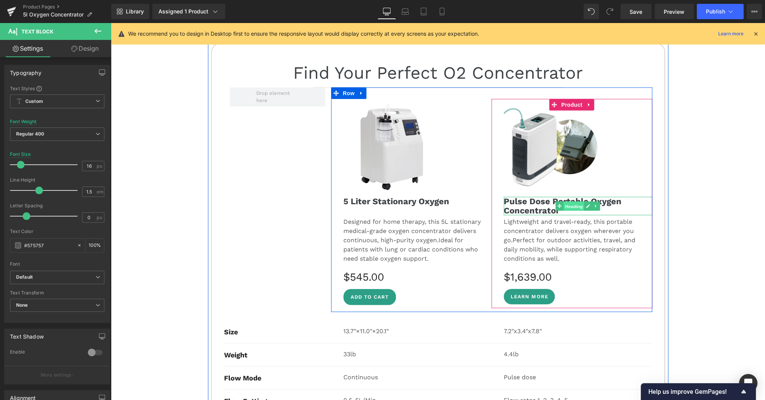
click at [567, 202] on span "Heading" at bounding box center [574, 206] width 21 height 9
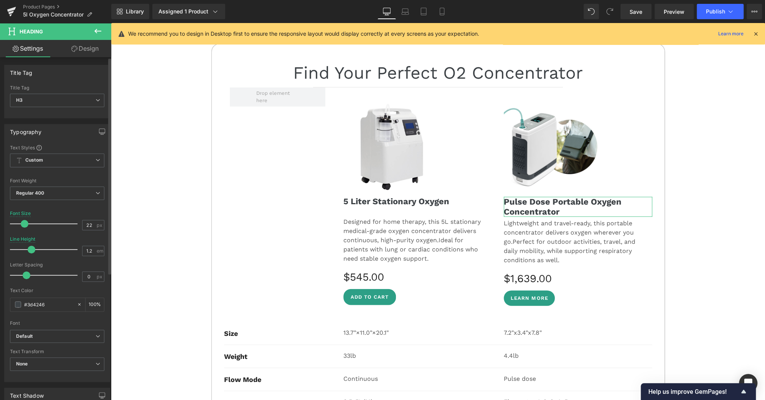
type input "1.3"
click at [33, 249] on span at bounding box center [34, 250] width 8 height 8
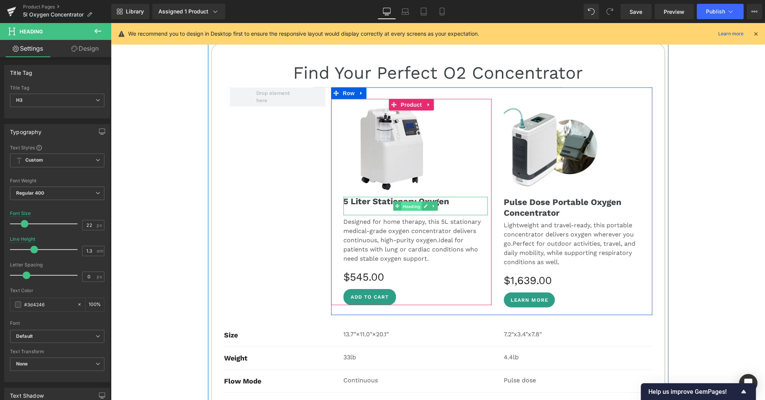
click at [407, 202] on span "Heading" at bounding box center [411, 206] width 21 height 9
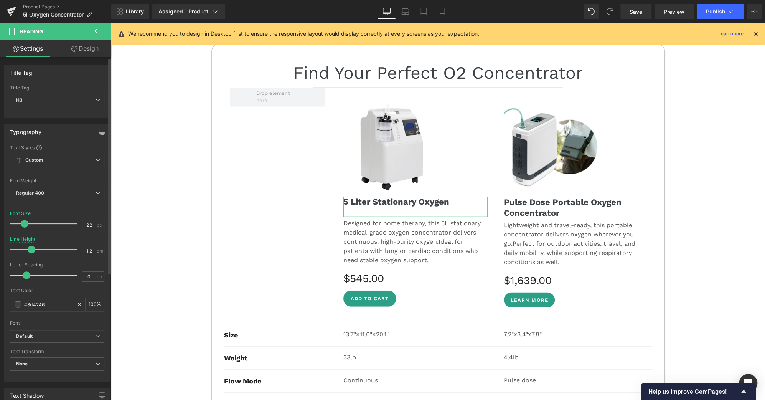
type input "1.3"
drag, startPoint x: 30, startPoint y: 247, endPoint x: 35, endPoint y: 249, distance: 4.5
click at [35, 249] on span at bounding box center [34, 250] width 8 height 8
click at [445, 11] on icon at bounding box center [442, 12] width 8 height 8
type input "19"
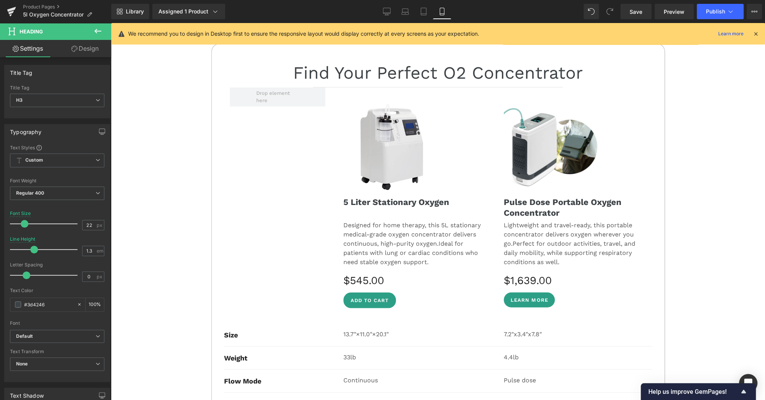
type input "1.2"
type input "100"
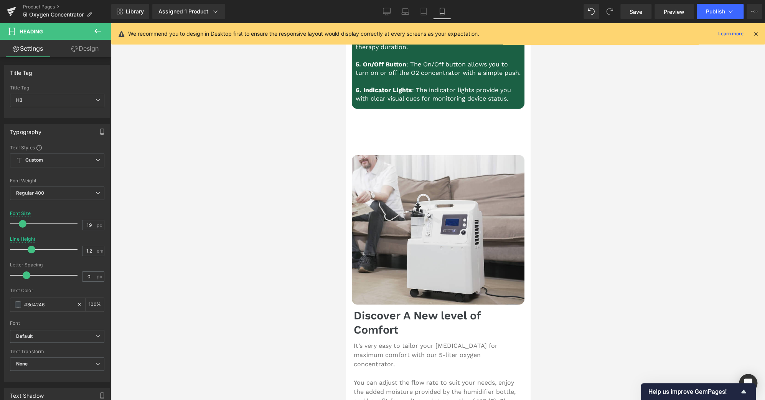
scroll to position [2007, 0]
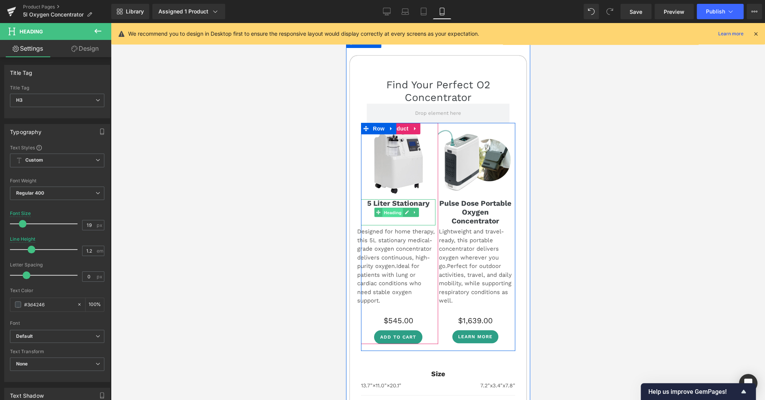
click at [397, 208] on span "Heading" at bounding box center [392, 212] width 21 height 9
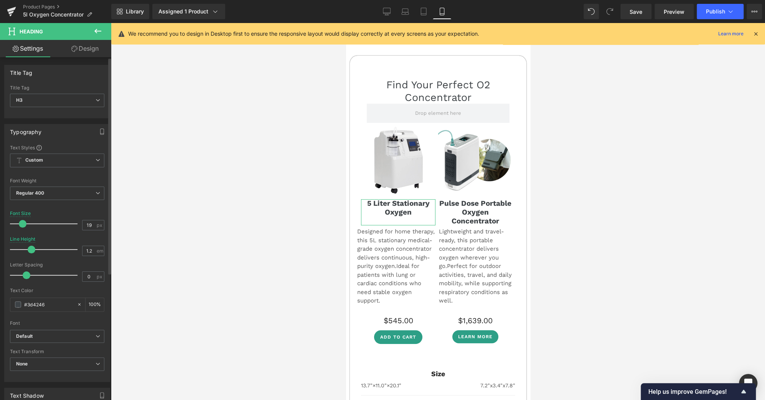
type input "1.3"
click at [33, 248] on span at bounding box center [34, 250] width 8 height 8
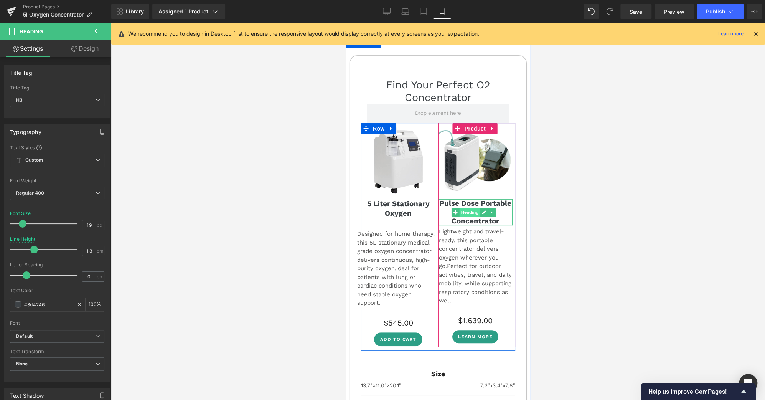
click at [467, 208] on span "Heading" at bounding box center [469, 212] width 21 height 9
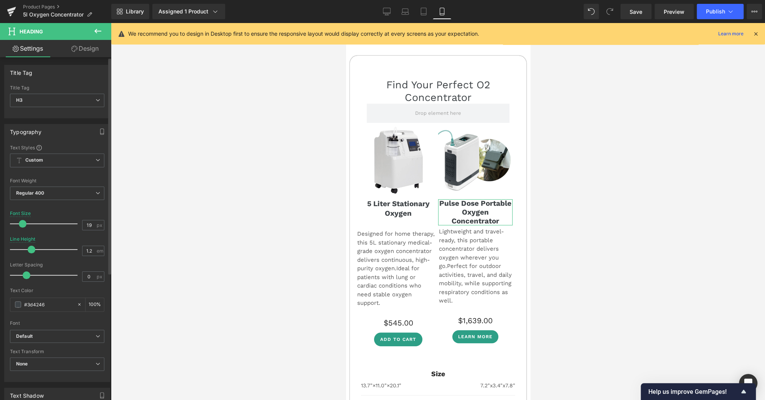
type input "1.3"
click at [35, 247] on span at bounding box center [34, 250] width 8 height 8
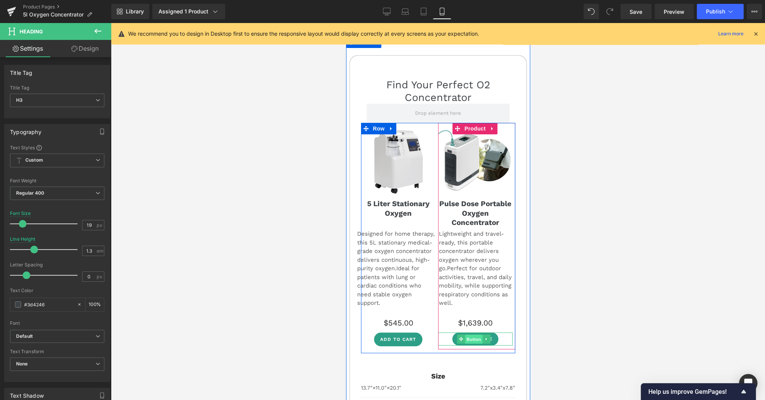
click at [467, 334] on span "Button" at bounding box center [474, 338] width 18 height 9
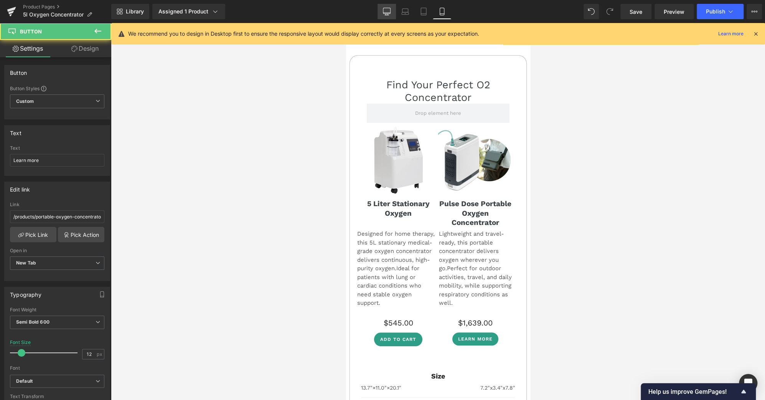
click at [384, 10] on icon at bounding box center [386, 11] width 7 height 6
type input "13"
type input "100"
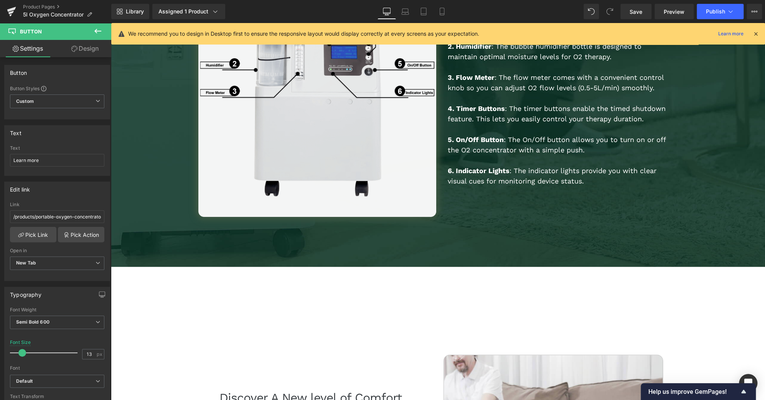
scroll to position [3071, 0]
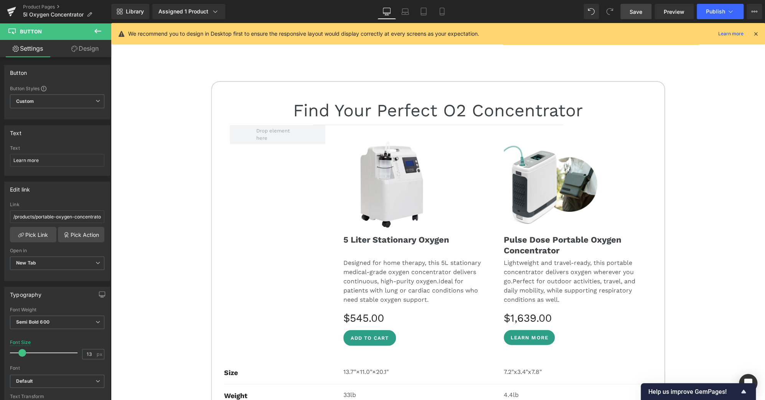
click at [635, 12] on span "Save" at bounding box center [636, 12] width 13 height 8
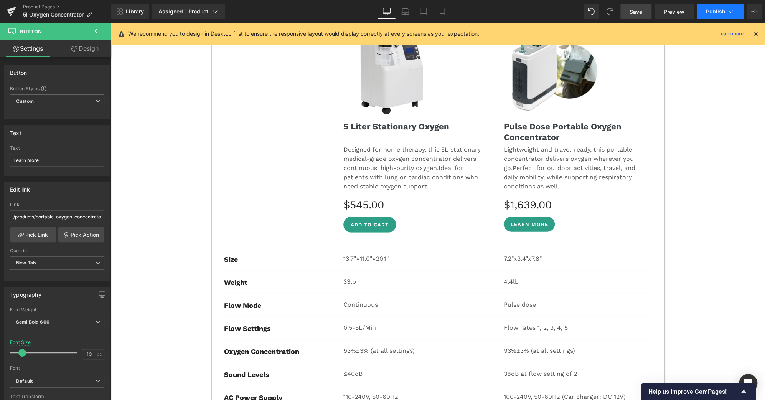
click at [725, 11] on button "Publish" at bounding box center [720, 11] width 47 height 15
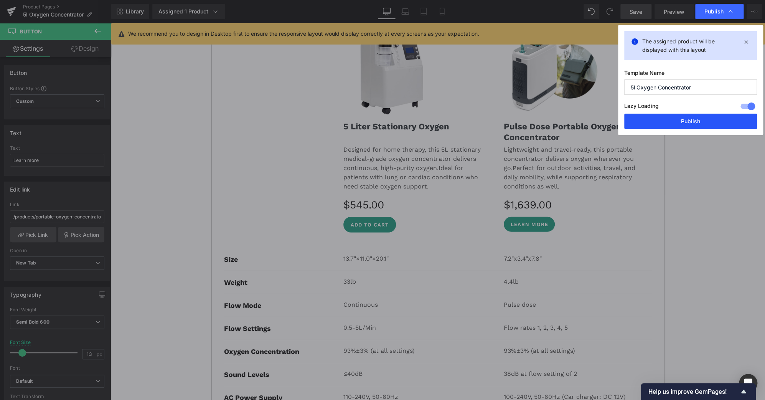
click at [704, 123] on button "Publish" at bounding box center [690, 121] width 133 height 15
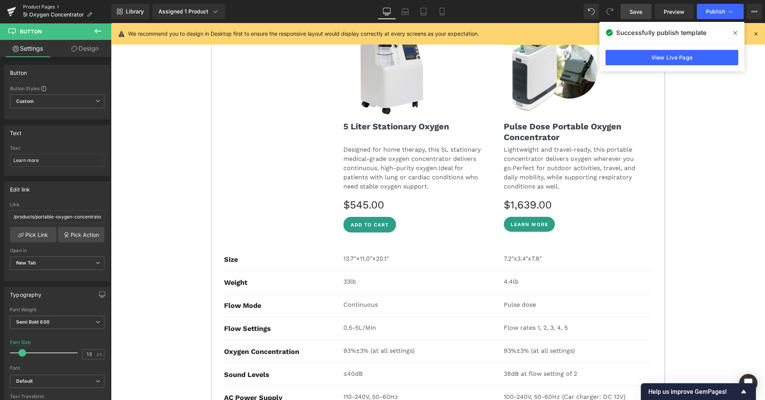
click at [36, 7] on link "Product Pages" at bounding box center [67, 7] width 88 height 6
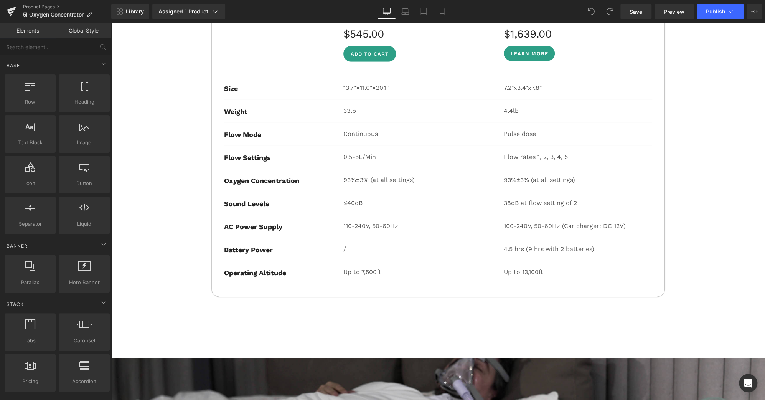
scroll to position [3224, 0]
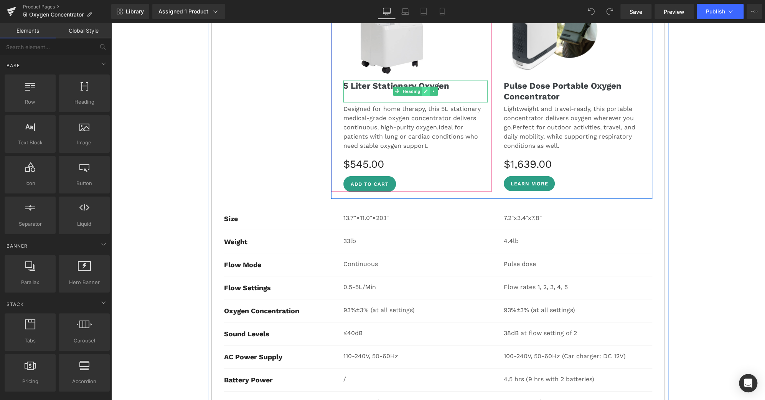
click at [424, 89] on icon at bounding box center [426, 91] width 4 height 4
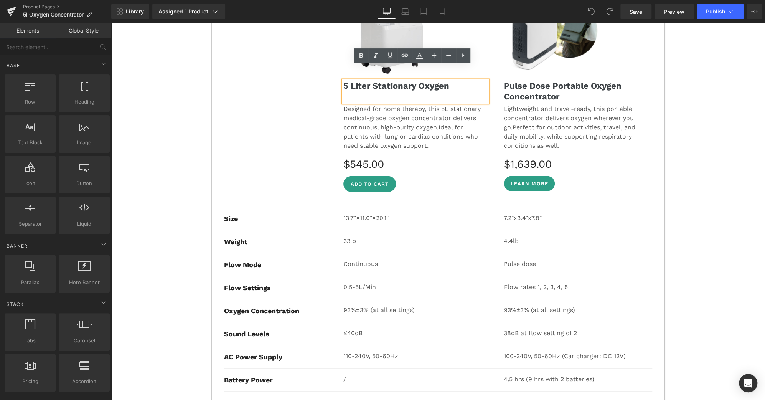
click at [395, 81] on strong "5 Liter Stationary Oxygen" at bounding box center [396, 86] width 106 height 10
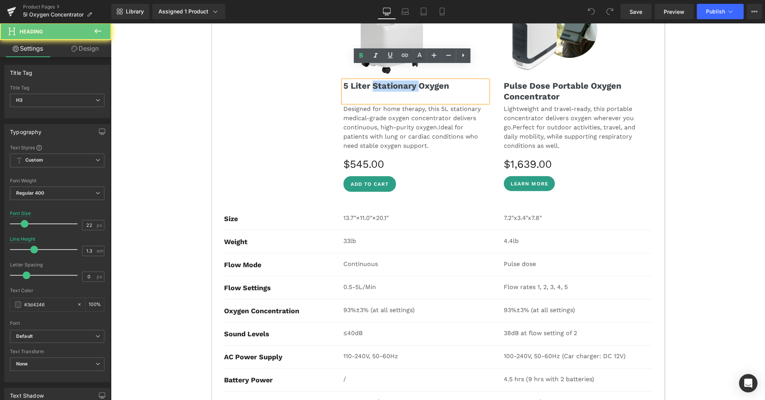
click at [395, 81] on strong "5 Liter Stationary Oxygen" at bounding box center [396, 86] width 106 height 10
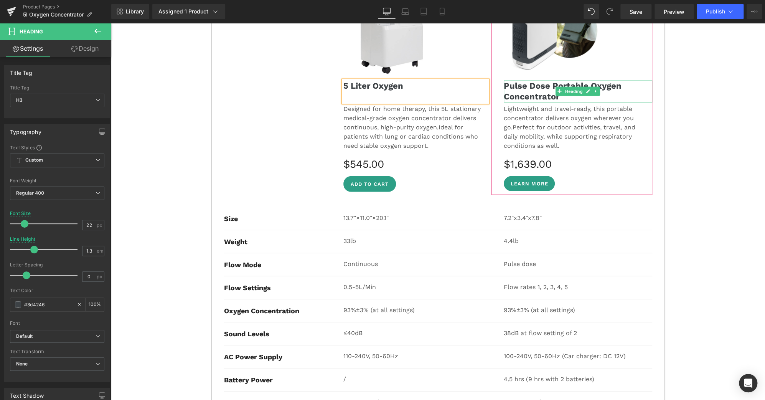
click at [547, 81] on strong "Pulse Dose Portable Oxygen Concentrator" at bounding box center [563, 91] width 118 height 21
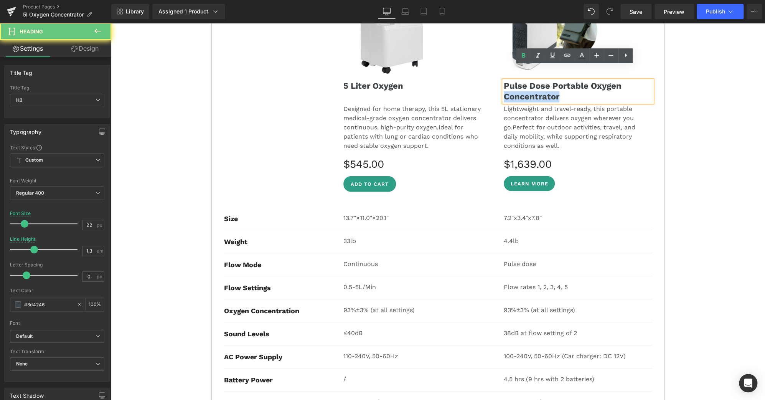
click at [547, 81] on strong "Pulse Dose Portable Oxygen Concentrator" at bounding box center [563, 91] width 118 height 21
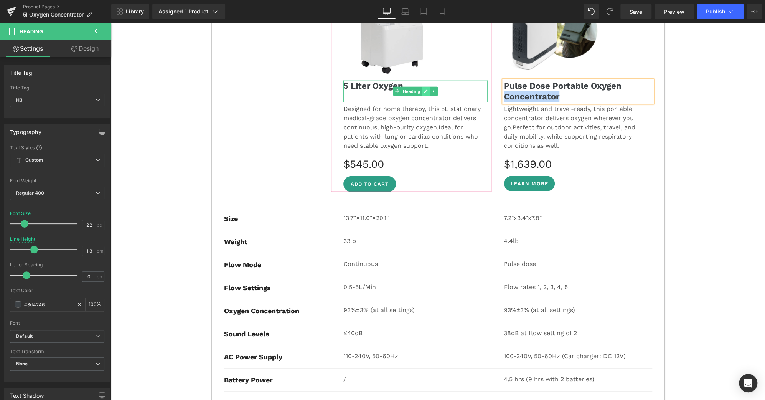
click at [424, 89] on icon at bounding box center [426, 91] width 4 height 4
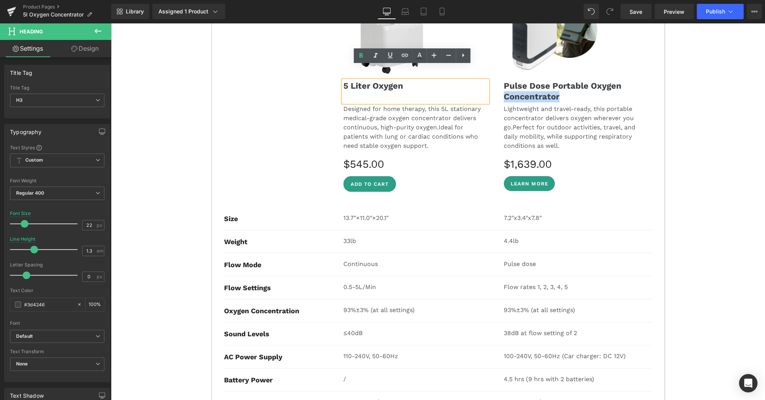
click at [416, 81] on h3 "5 Liter Oxygen" at bounding box center [415, 86] width 145 height 11
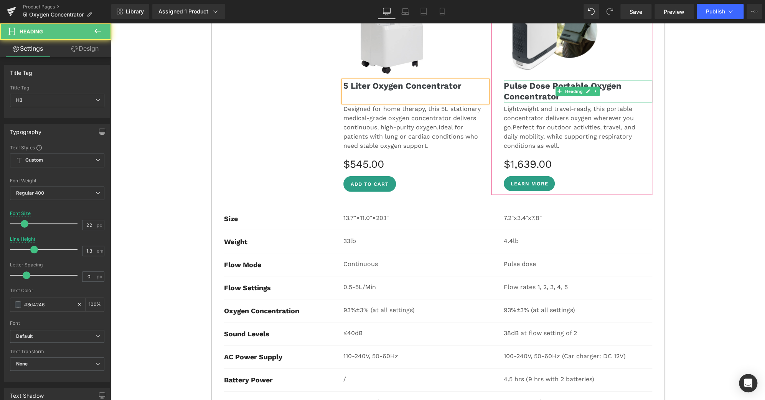
click at [548, 81] on strong "Pulse Dose Portable Oxygen Concentrator" at bounding box center [563, 91] width 118 height 21
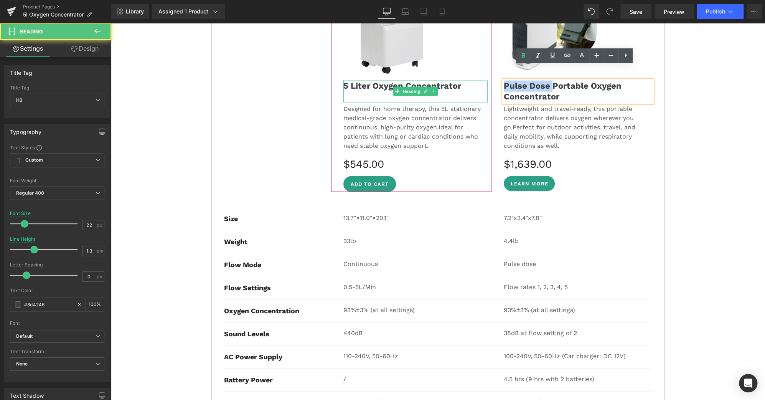
drag, startPoint x: 549, startPoint y: 71, endPoint x: 464, endPoint y: 72, distance: 84.4
click at [464, 72] on div "Image 5 Liter Oxygen Concentrator Heading Designed for home therapy, this 5L st…" at bounding box center [491, 85] width 321 height 228
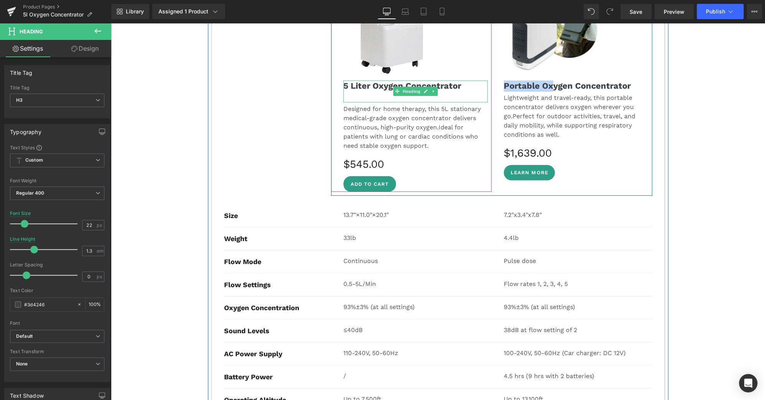
click at [464, 91] on h3 at bounding box center [415, 96] width 145 height 11
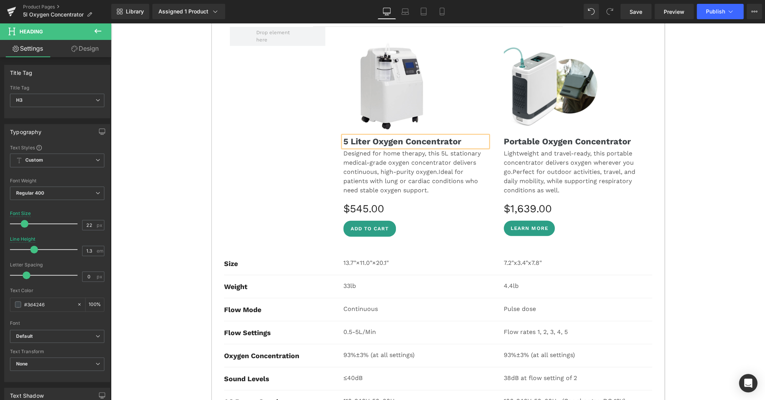
scroll to position [3168, 0]
click at [687, 143] on div "30-DAY FREE TRIAL Text Block 3-YEAR WARRANTY Text Block Row Icon FREE SHIPPING …" at bounding box center [438, 18] width 654 height 6217
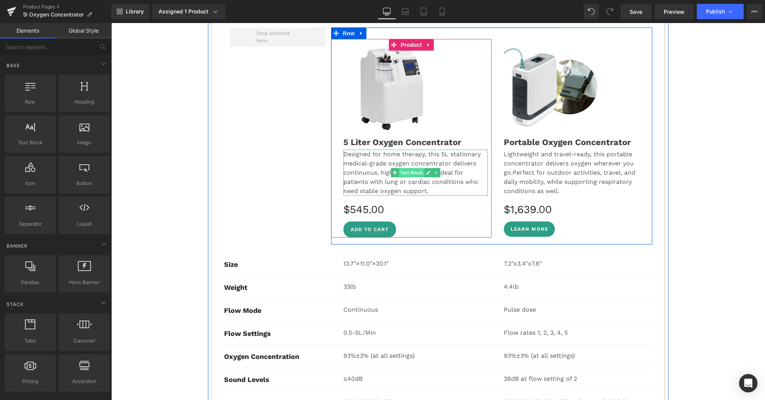
click at [407, 168] on span "Text Block" at bounding box center [411, 172] width 25 height 9
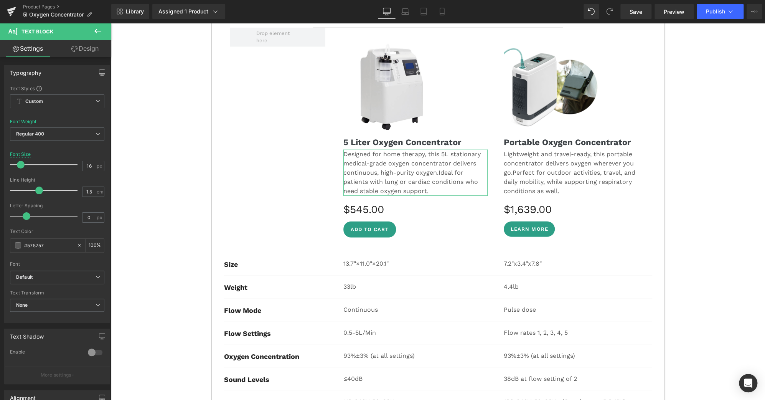
click at [80, 48] on link "Design" at bounding box center [85, 48] width 56 height 17
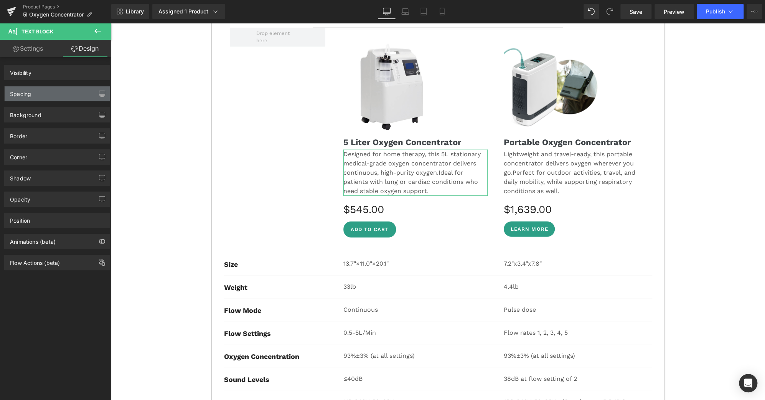
click at [47, 93] on div "Spacing" at bounding box center [57, 93] width 105 height 15
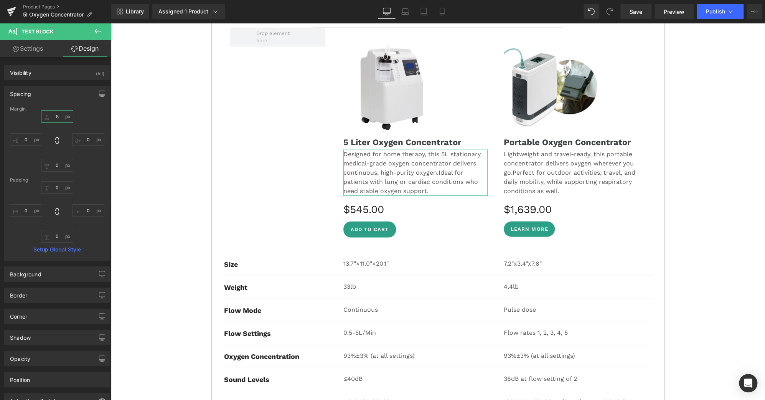
click at [55, 114] on input "text" at bounding box center [57, 116] width 32 height 13
type input "15"
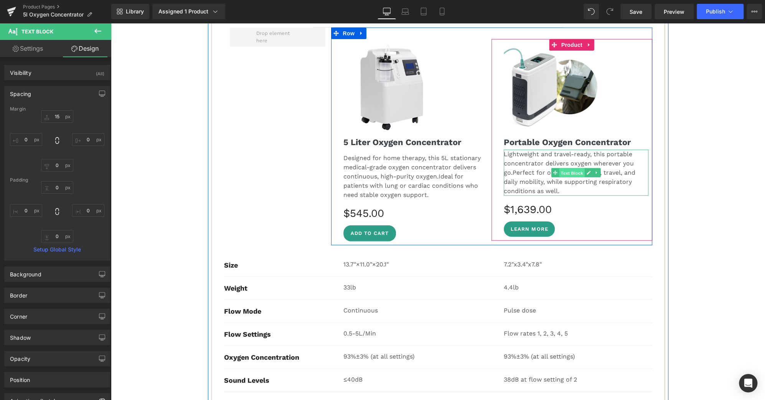
click at [569, 168] on span "Text Block" at bounding box center [571, 172] width 25 height 9
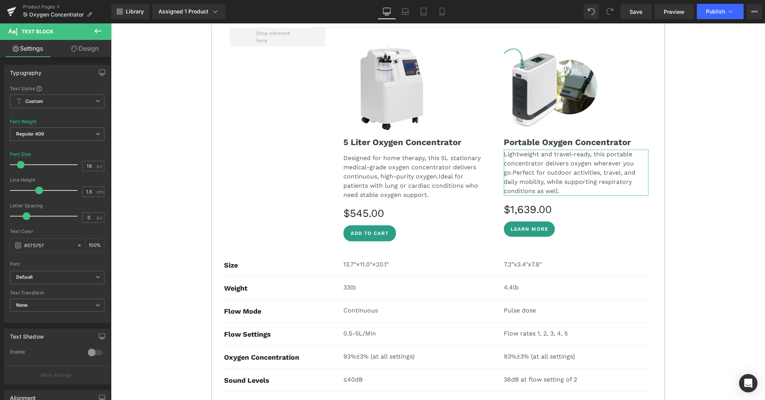
click at [88, 50] on link "Design" at bounding box center [85, 48] width 56 height 17
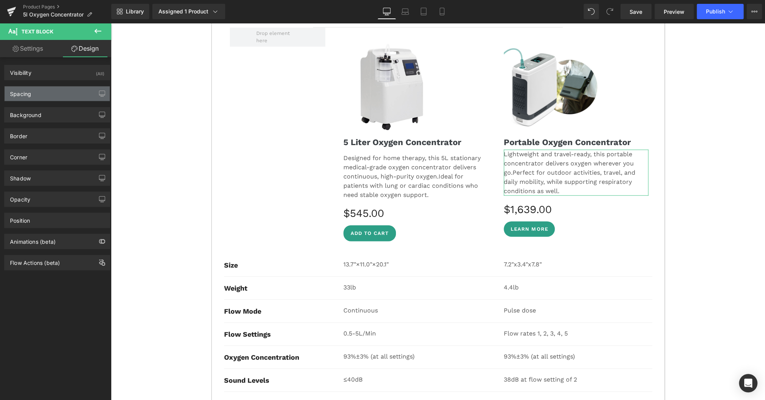
click at [48, 94] on div "Spacing" at bounding box center [57, 93] width 105 height 15
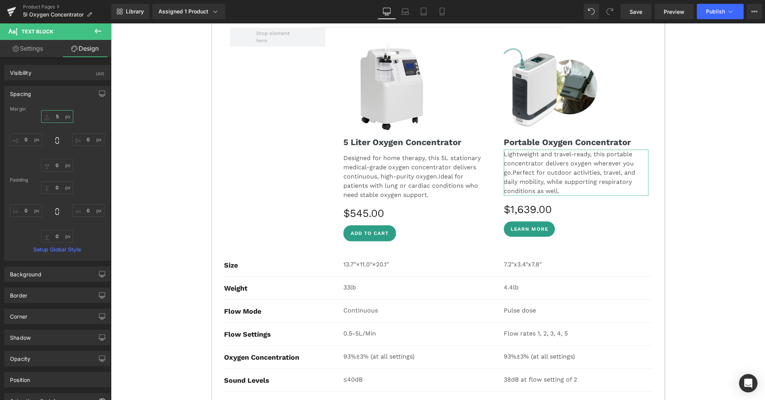
click at [54, 117] on input "text" at bounding box center [57, 116] width 32 height 13
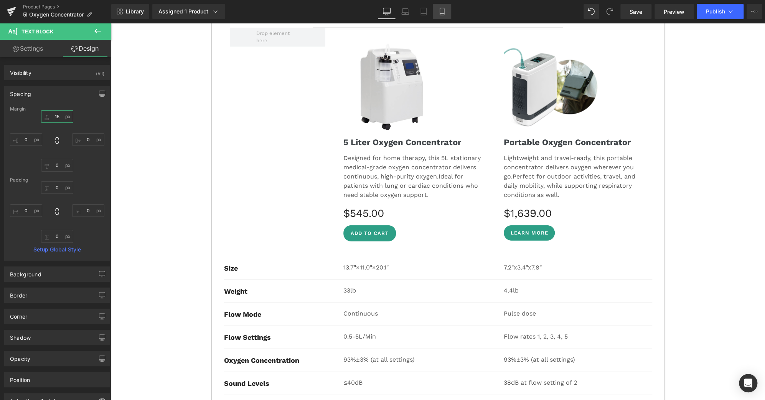
type input "15"
click at [437, 14] on link "Mobile" at bounding box center [442, 11] width 18 height 15
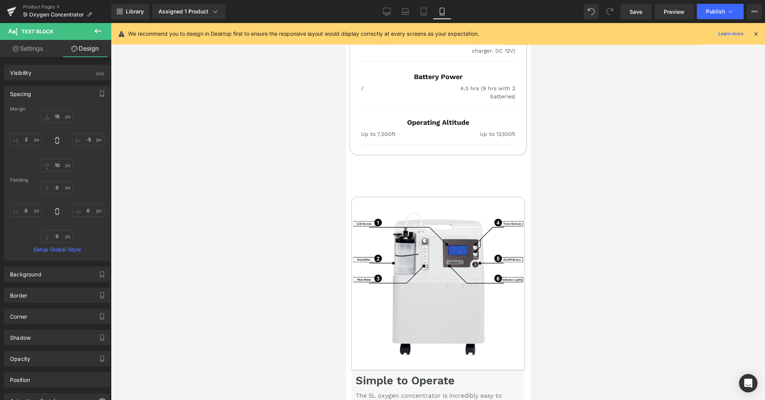
scroll to position [2060, 0]
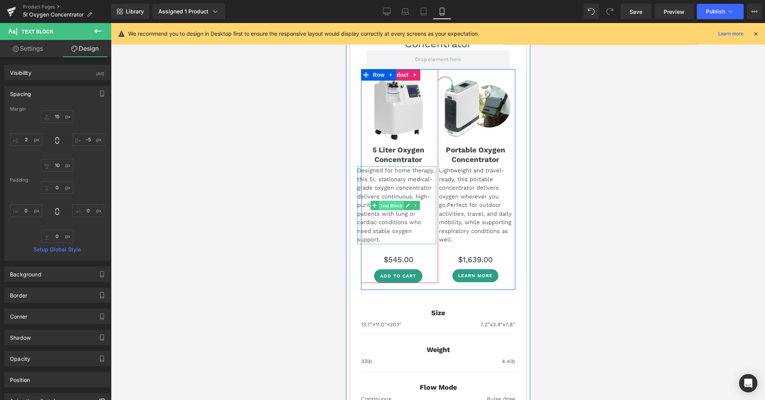
drag, startPoint x: 394, startPoint y: 191, endPoint x: 616, endPoint y: 198, distance: 221.5
click at [394, 201] on span "Text Block" at bounding box center [390, 205] width 25 height 9
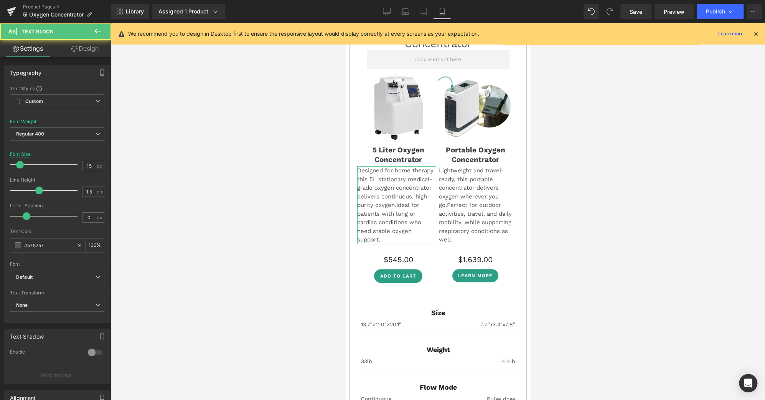
click at [91, 49] on link "Design" at bounding box center [85, 48] width 56 height 17
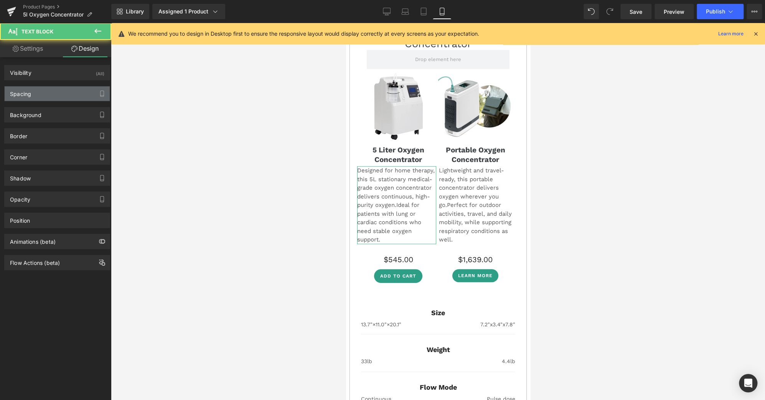
click at [51, 96] on div "Spacing" at bounding box center [57, 93] width 105 height 15
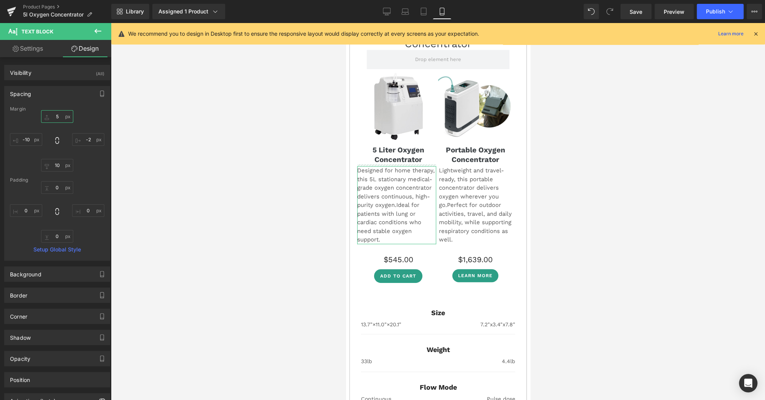
click at [55, 115] on input "text" at bounding box center [57, 116] width 32 height 13
type input "15"
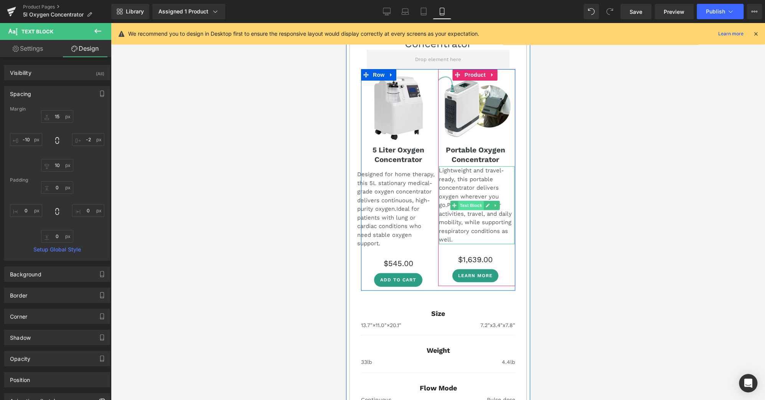
click at [474, 201] on span "Text Block" at bounding box center [470, 205] width 25 height 9
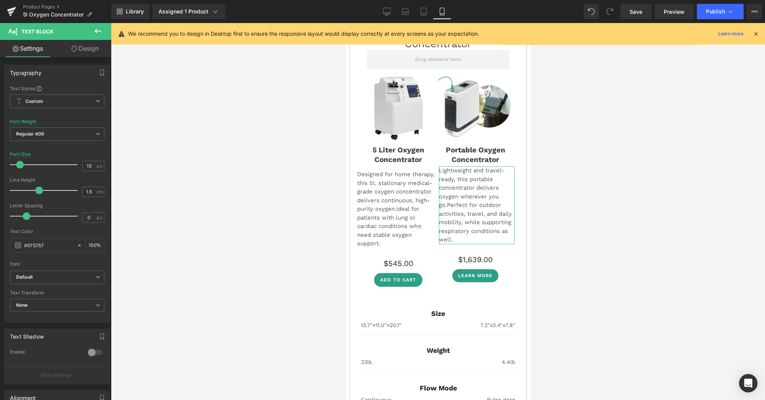
click at [92, 46] on link "Design" at bounding box center [85, 48] width 56 height 17
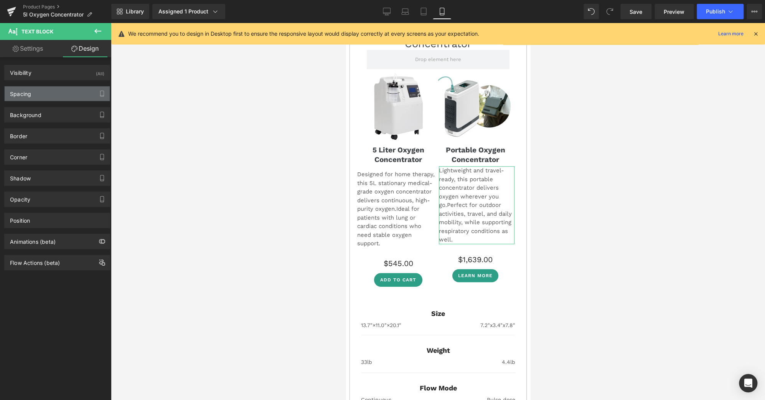
click at [59, 94] on div "Spacing" at bounding box center [57, 93] width 105 height 15
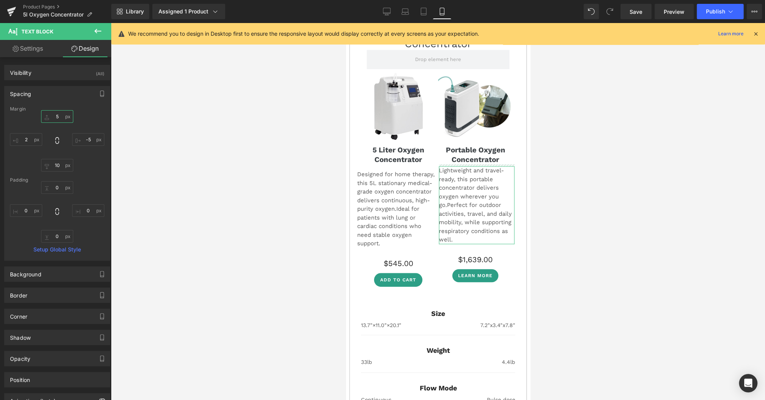
click at [55, 115] on input "text" at bounding box center [57, 116] width 32 height 13
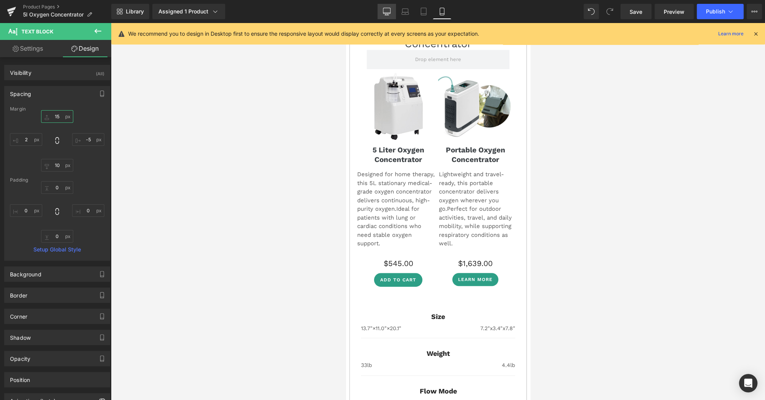
type input "15"
click at [390, 10] on icon at bounding box center [387, 12] width 8 height 8
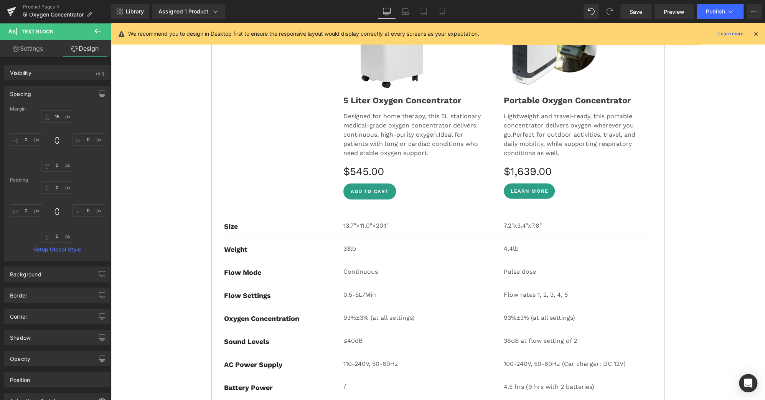
scroll to position [3210, 0]
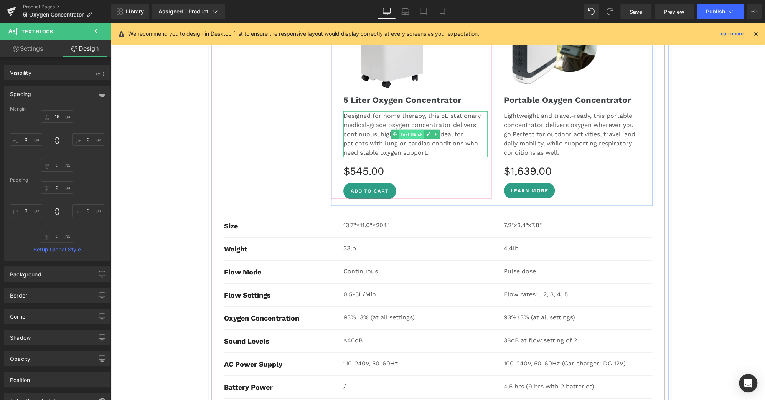
click at [403, 130] on span "Text Block" at bounding box center [411, 134] width 25 height 9
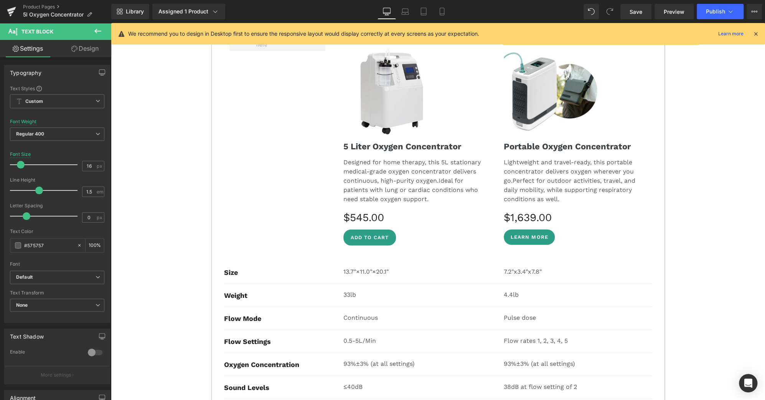
scroll to position [3153, 0]
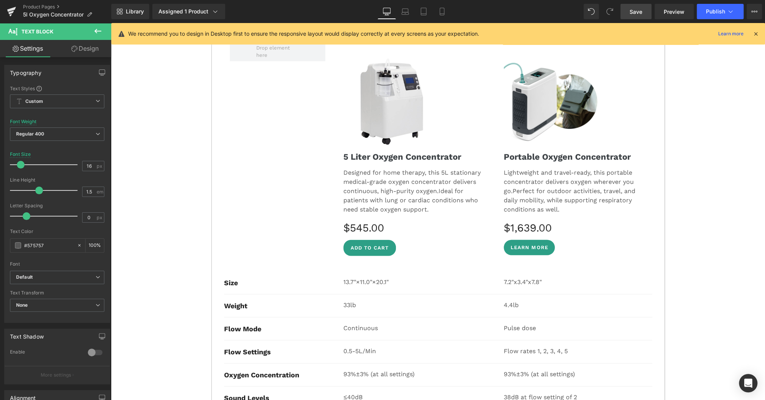
click at [642, 13] on span "Save" at bounding box center [636, 12] width 13 height 8
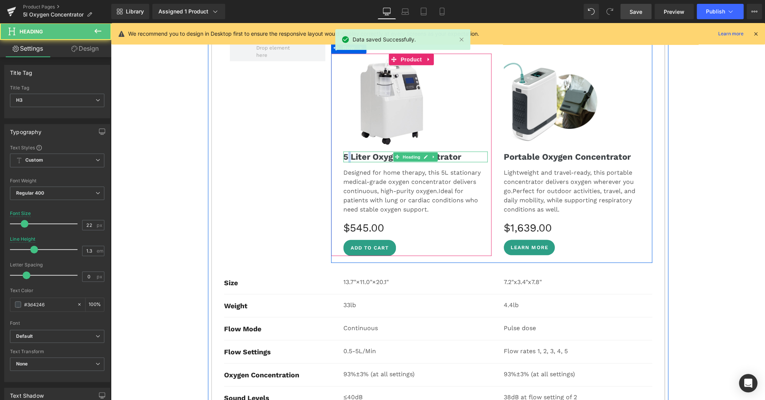
click at [343, 152] on strong "5 Liter Oxygen Concentrator" at bounding box center [402, 157] width 118 height 10
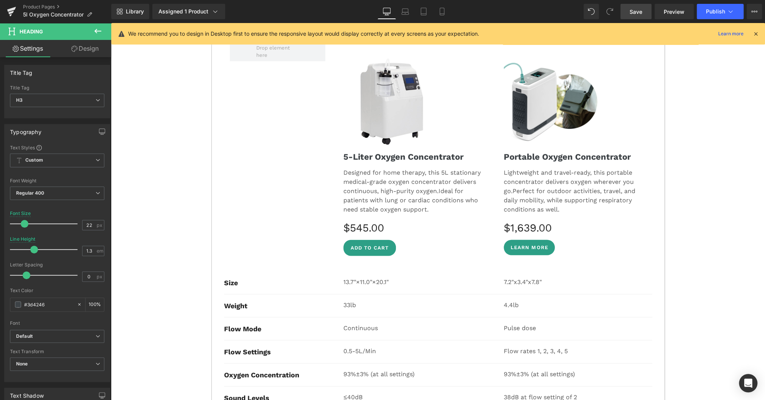
click at [634, 10] on span "Save" at bounding box center [636, 12] width 13 height 8
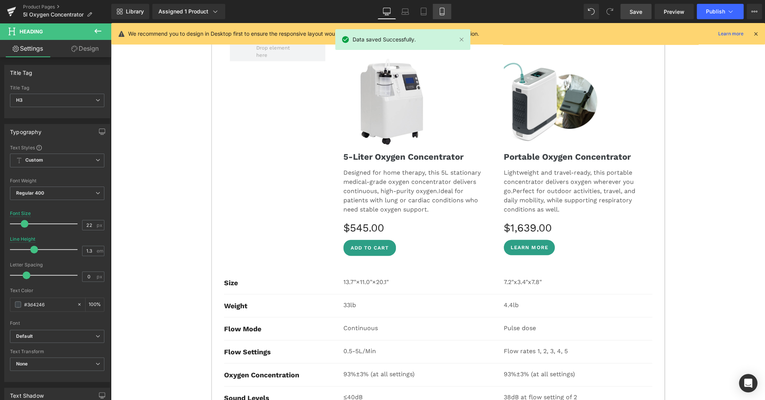
click at [445, 10] on icon at bounding box center [442, 12] width 8 height 8
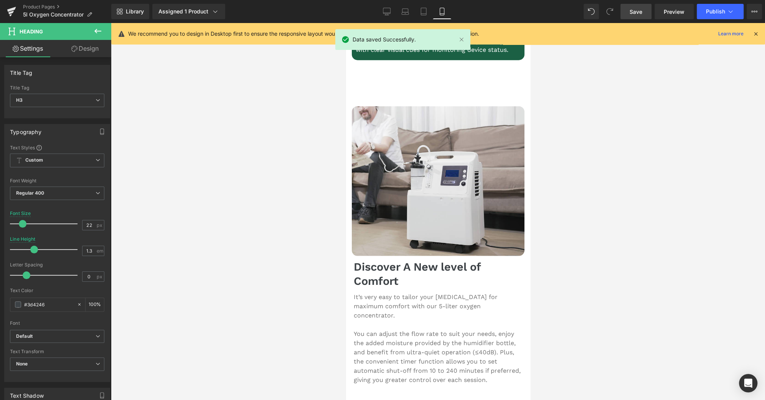
scroll to position [2052, 0]
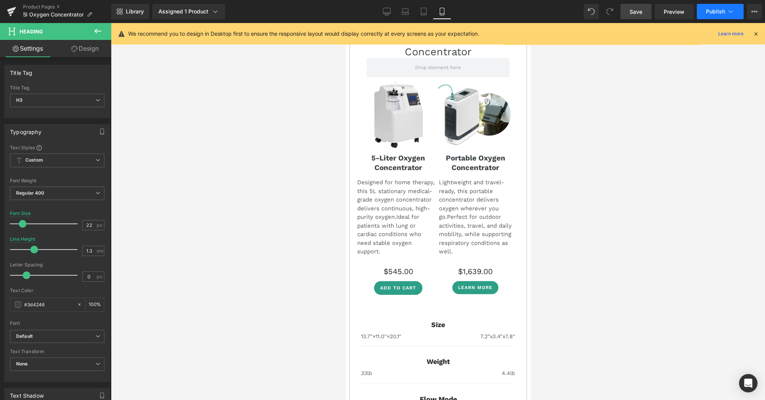
click at [730, 4] on button "Publish" at bounding box center [720, 11] width 47 height 15
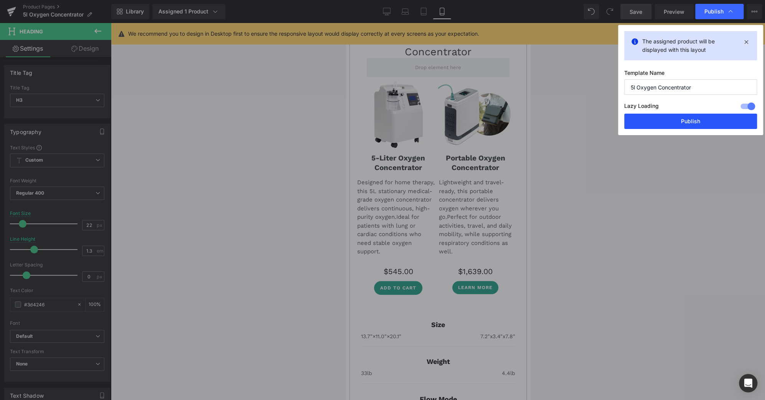
click at [697, 122] on button "Publish" at bounding box center [690, 121] width 133 height 15
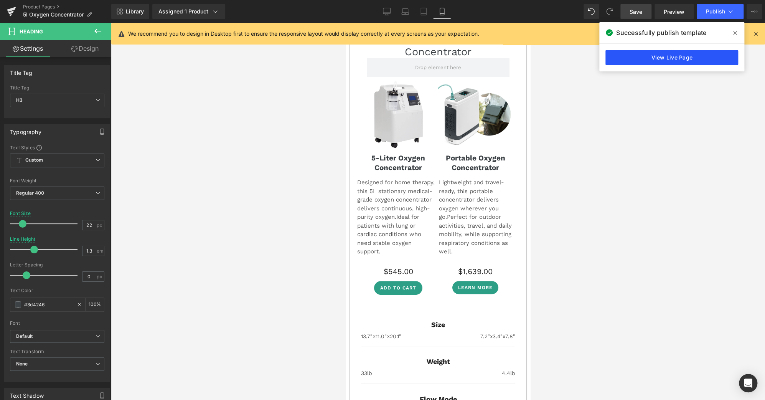
click at [645, 56] on link "View Live Page" at bounding box center [671, 57] width 133 height 15
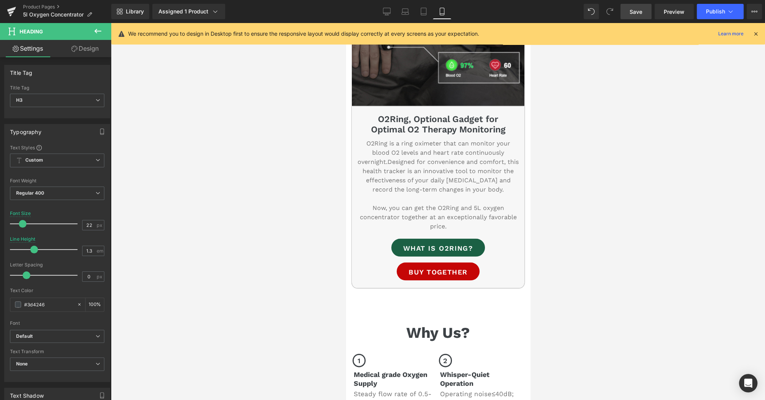
scroll to position [923, 0]
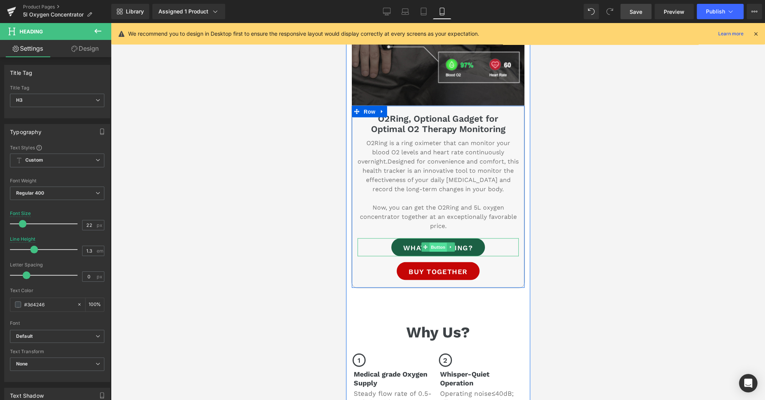
click at [437, 247] on span "Button" at bounding box center [438, 246] width 18 height 9
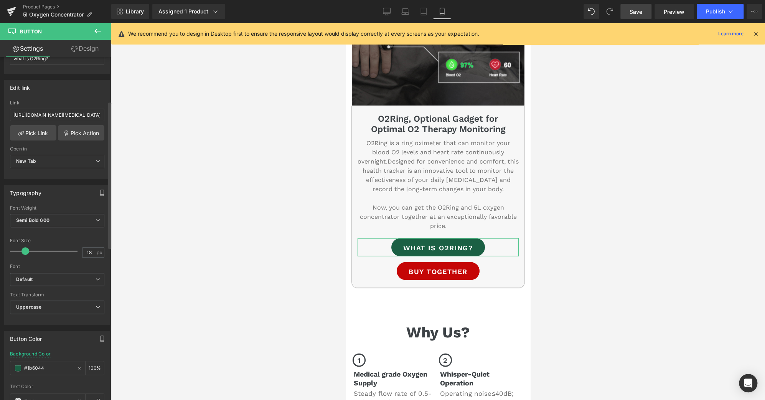
scroll to position [102, 0]
click at [24, 249] on span at bounding box center [25, 251] width 8 height 8
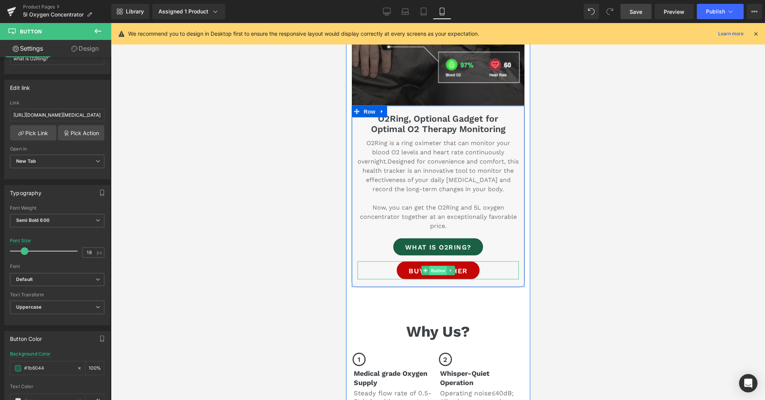
click at [437, 267] on span "Button" at bounding box center [438, 269] width 18 height 9
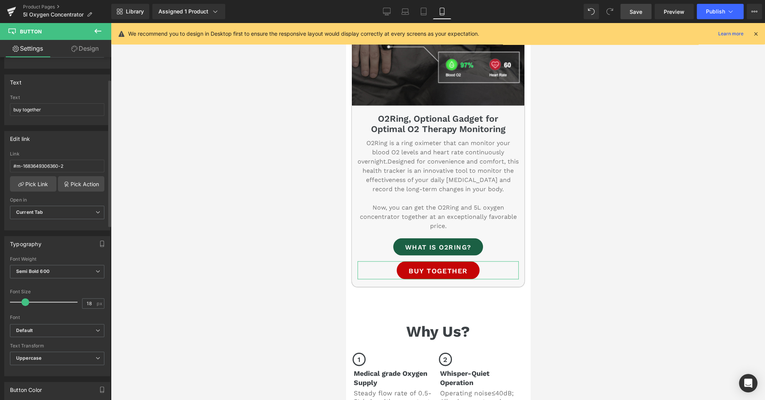
scroll to position [51, 0]
click at [23, 300] on span at bounding box center [25, 302] width 8 height 8
click at [83, 45] on link "Design" at bounding box center [85, 48] width 56 height 17
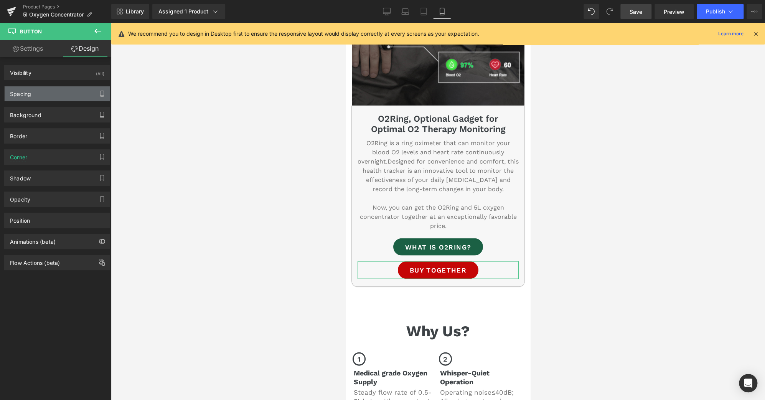
click at [52, 91] on div "Spacing" at bounding box center [57, 93] width 105 height 15
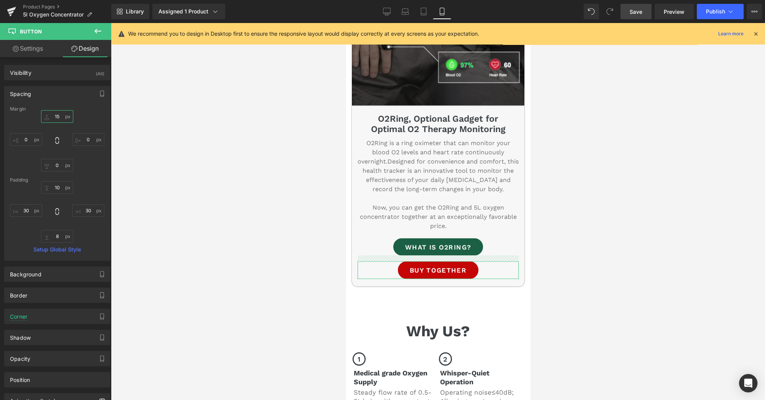
click at [51, 115] on input "text" at bounding box center [57, 116] width 32 height 13
type input "20"
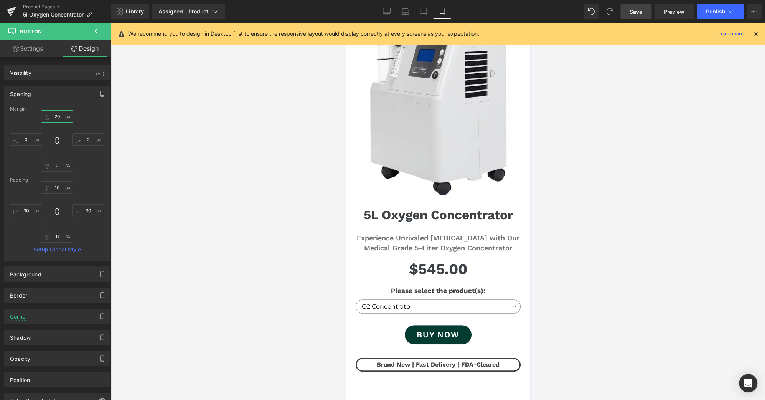
scroll to position [76, 0]
click at [436, 214] on span "Heading" at bounding box center [434, 215] width 21 height 9
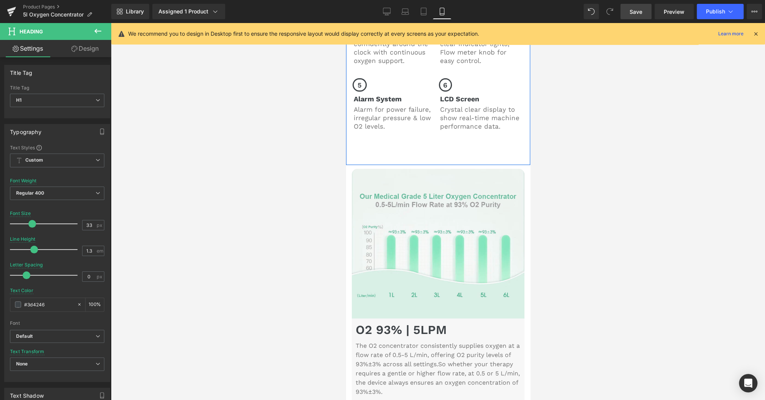
scroll to position [1355, 0]
click at [379, 7] on link "Desktop" at bounding box center [386, 11] width 18 height 15
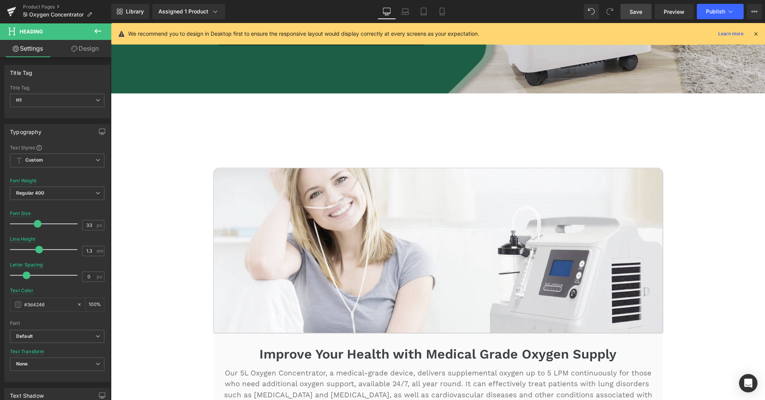
scroll to position [282, 0]
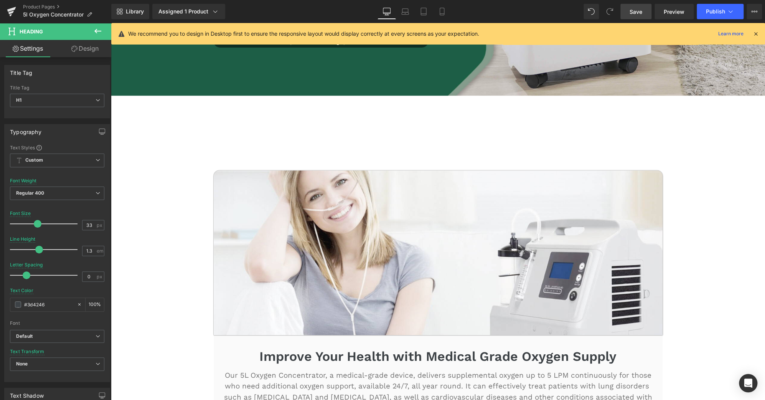
drag, startPoint x: 625, startPoint y: 14, endPoint x: 542, endPoint y: 120, distance: 134.0
click at [625, 14] on link "Save" at bounding box center [635, 11] width 31 height 15
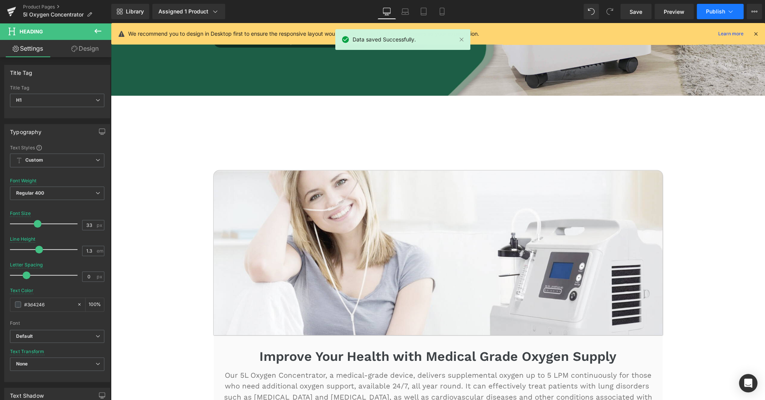
click at [724, 10] on span "Publish" at bounding box center [715, 11] width 19 height 6
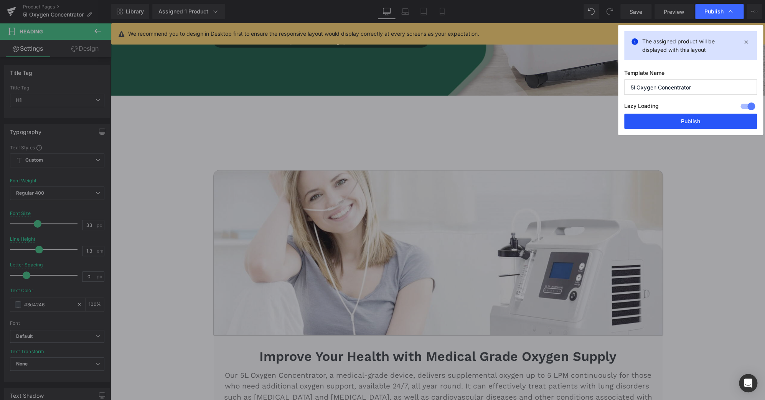
click at [692, 122] on button "Publish" at bounding box center [690, 121] width 133 height 15
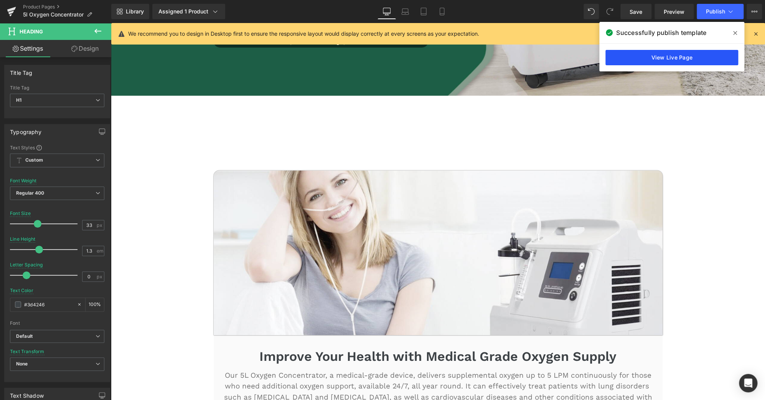
click at [649, 58] on link "View Live Page" at bounding box center [671, 57] width 133 height 15
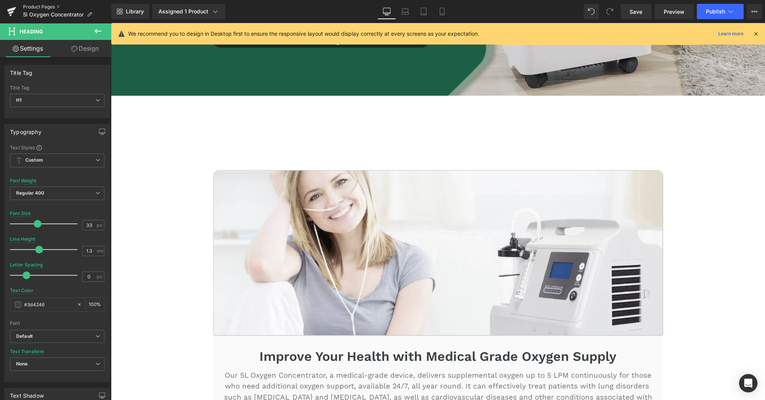
click at [41, 7] on link "Product Pages" at bounding box center [67, 7] width 88 height 6
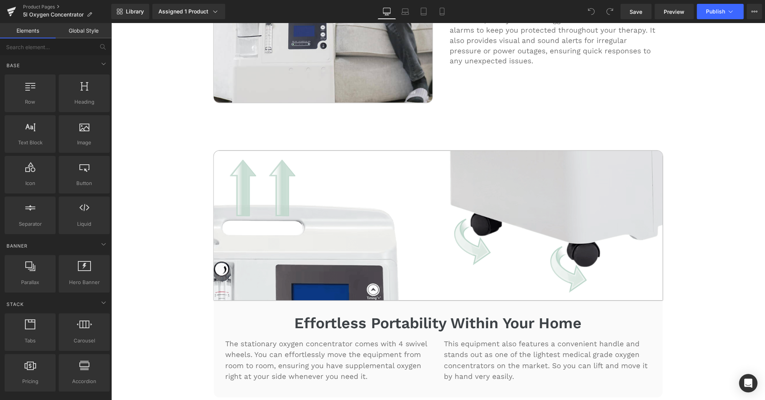
scroll to position [2692, 0]
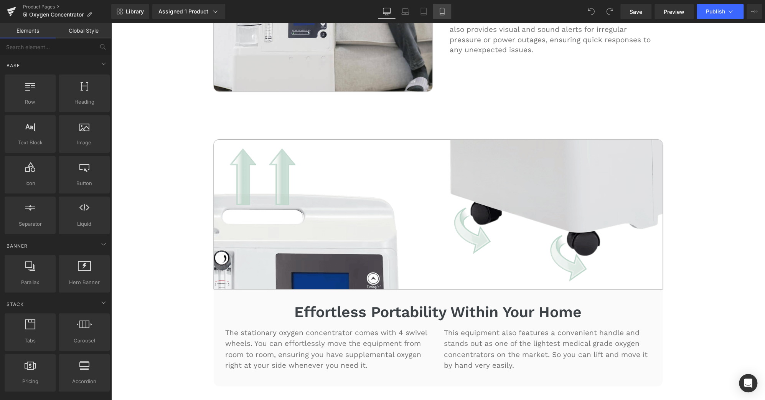
click at [445, 11] on icon at bounding box center [442, 12] width 8 height 8
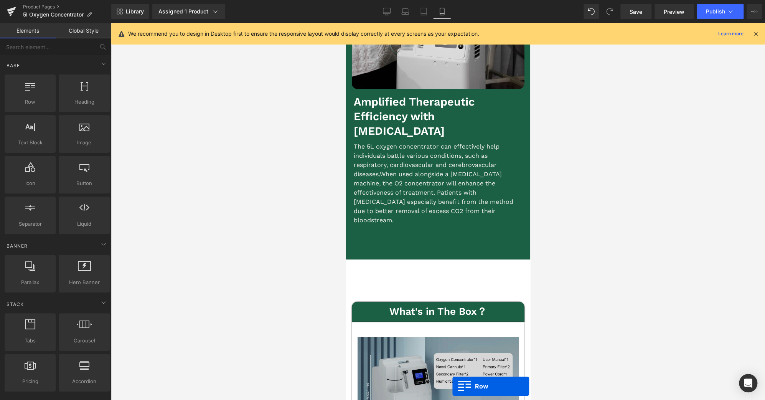
scroll to position [3618, 0]
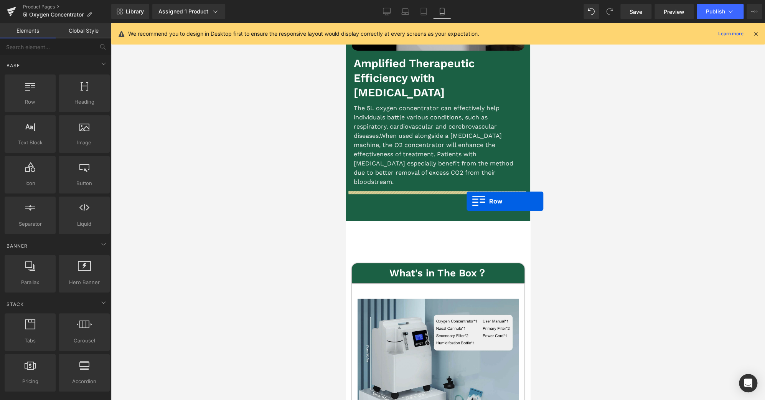
drag, startPoint x: 350, startPoint y: 190, endPoint x: 466, endPoint y: 201, distance: 117.2
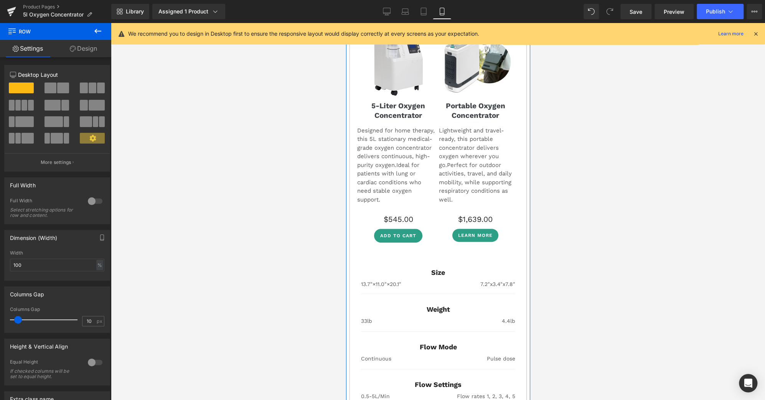
scroll to position [3882, 0]
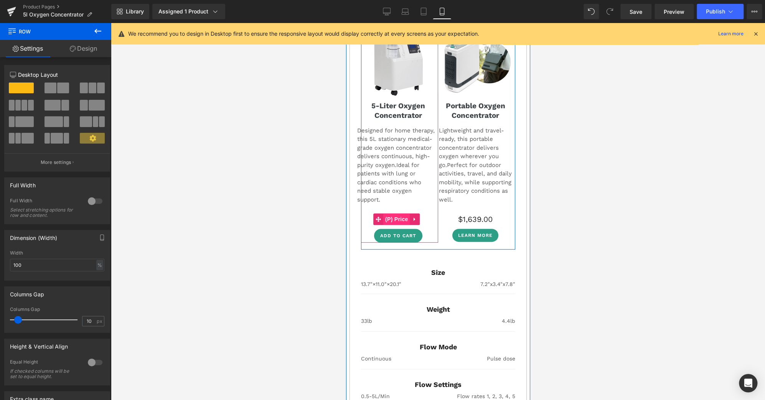
click at [397, 213] on span "(P) Price" at bounding box center [396, 219] width 27 height 12
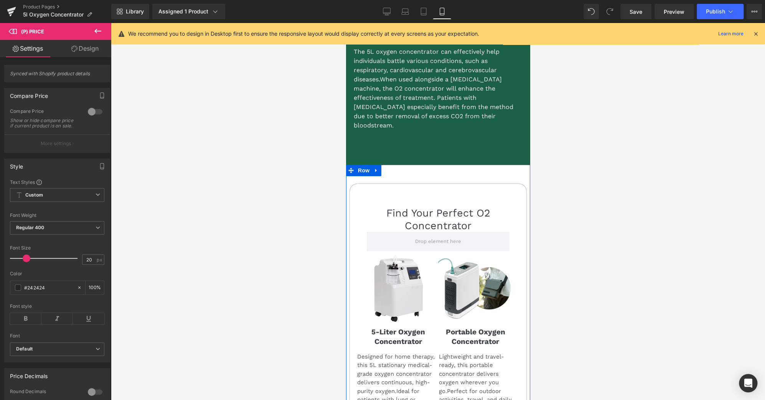
scroll to position [3656, 0]
click at [363, 165] on span "Row" at bounding box center [363, 171] width 15 height 12
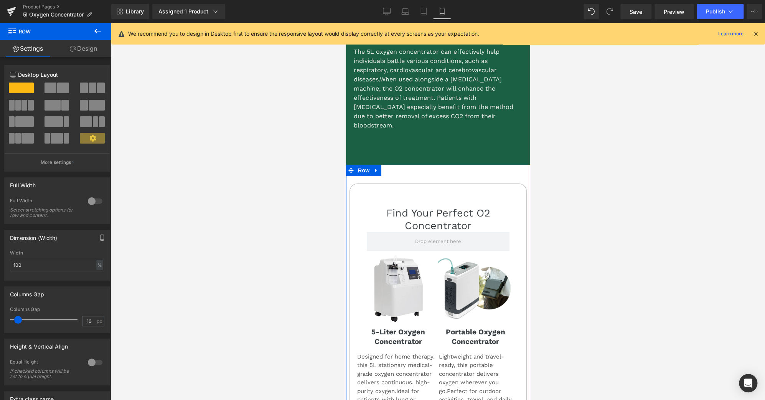
click at [95, 45] on link "Design" at bounding box center [84, 48] width 56 height 17
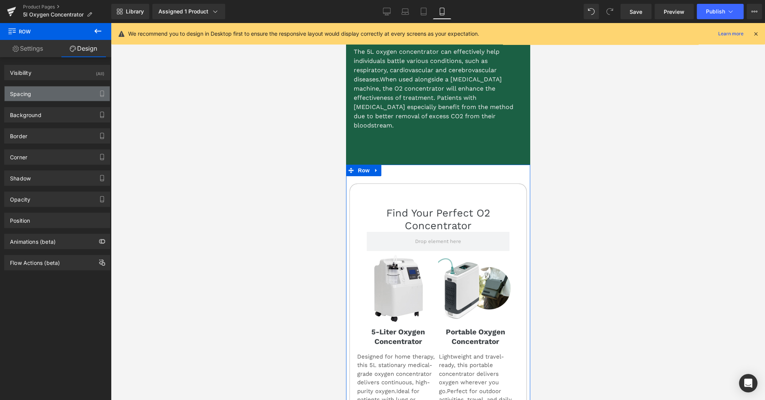
click at [61, 88] on div "Spacing" at bounding box center [57, 93] width 105 height 15
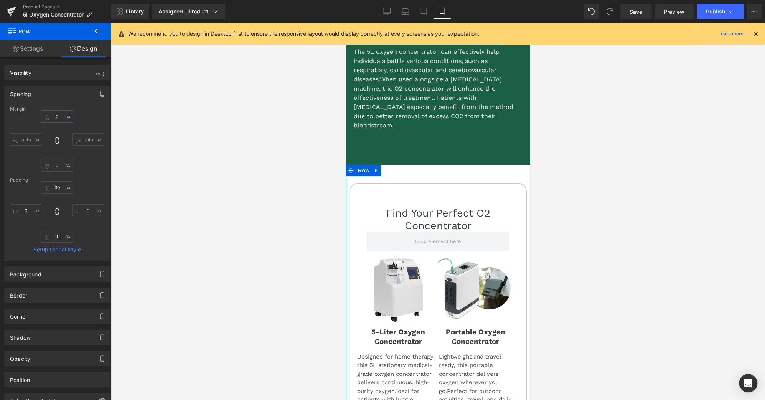
click at [57, 112] on input "text" at bounding box center [57, 116] width 32 height 13
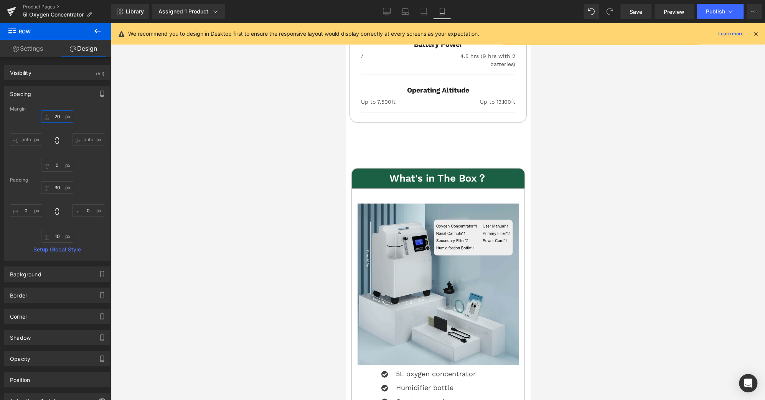
scroll to position [4390, 0]
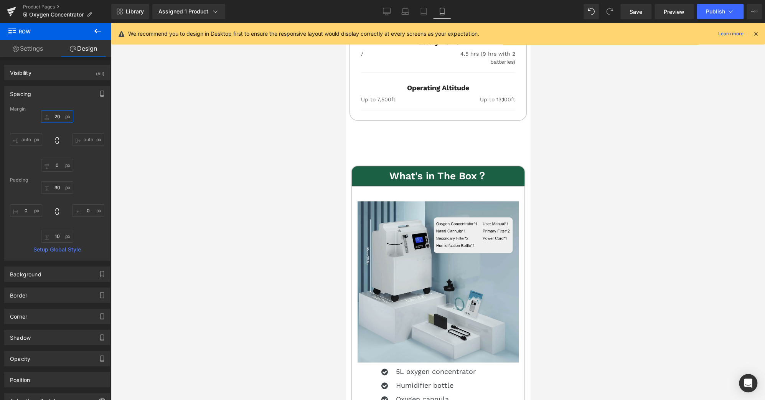
type input "20"
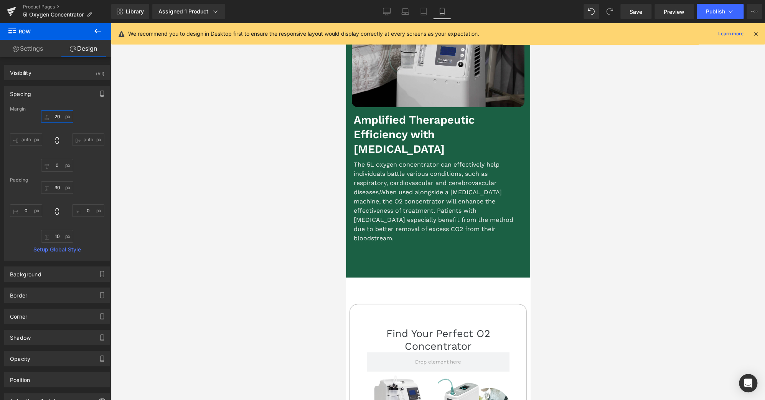
scroll to position [3543, 0]
click at [365, 285] on span "Row" at bounding box center [363, 291] width 15 height 12
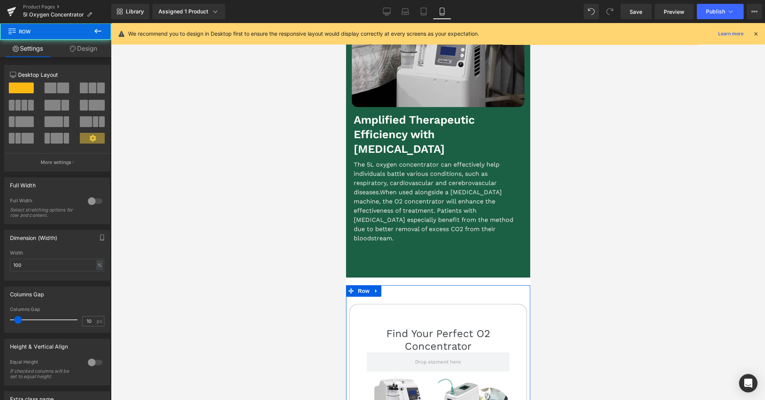
click at [78, 48] on link "Design" at bounding box center [84, 48] width 56 height 17
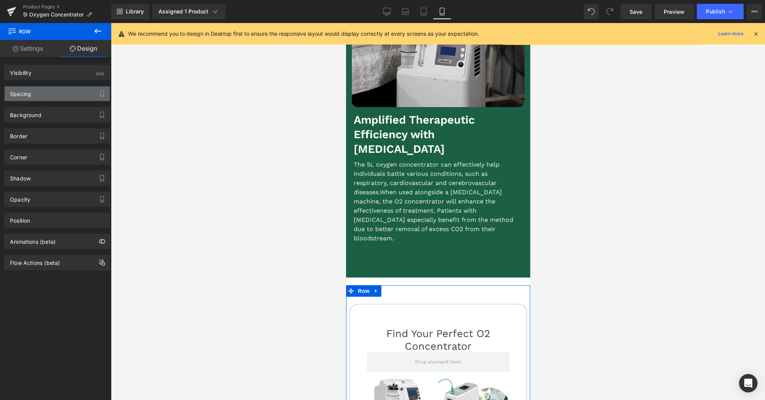
click at [44, 94] on div "Spacing" at bounding box center [57, 93] width 105 height 15
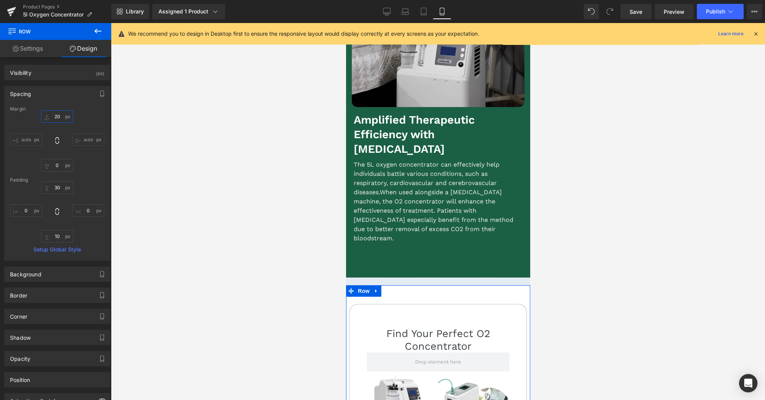
click at [55, 116] on input "text" at bounding box center [57, 116] width 32 height 13
type input "30"
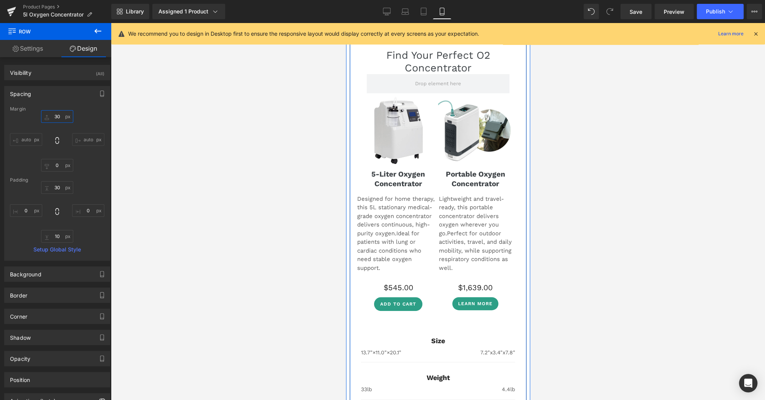
scroll to position [3825, 0]
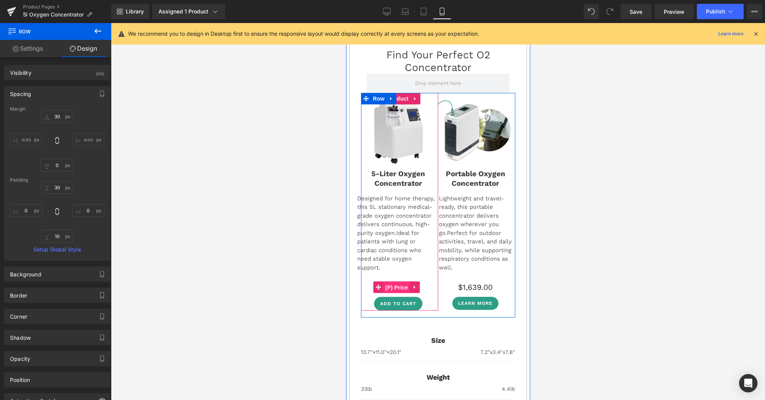
click at [401, 282] on span "(P) Price" at bounding box center [396, 288] width 27 height 12
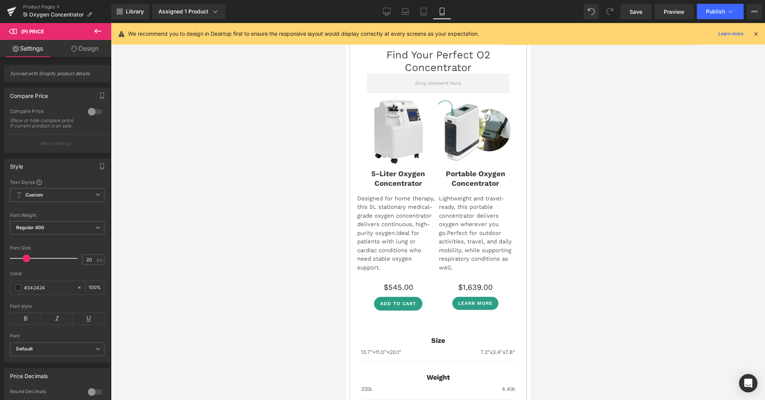
click at [84, 50] on link "Design" at bounding box center [85, 48] width 56 height 17
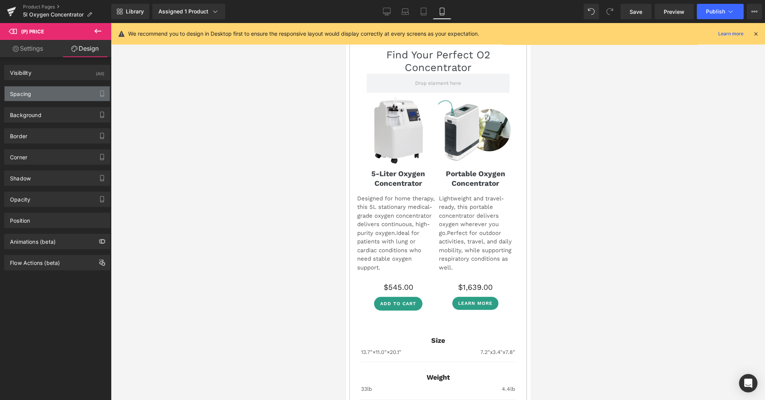
click at [51, 94] on div "Spacing" at bounding box center [57, 93] width 105 height 15
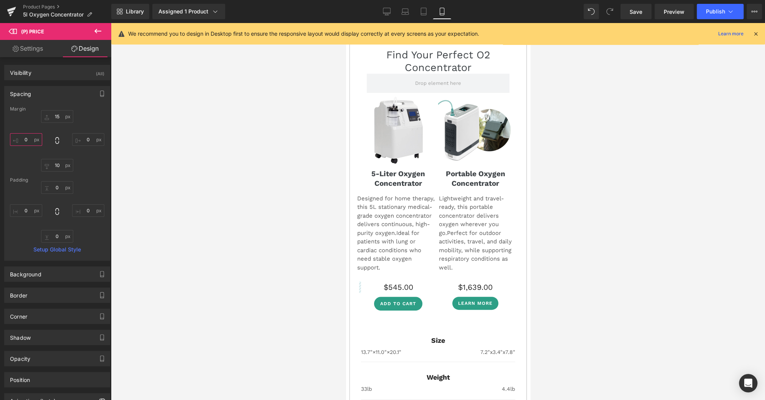
click at [21, 143] on input "text" at bounding box center [26, 139] width 32 height 13
type input "-5"
click at [85, 142] on input "text" at bounding box center [88, 139] width 32 height 13
type input "-5"
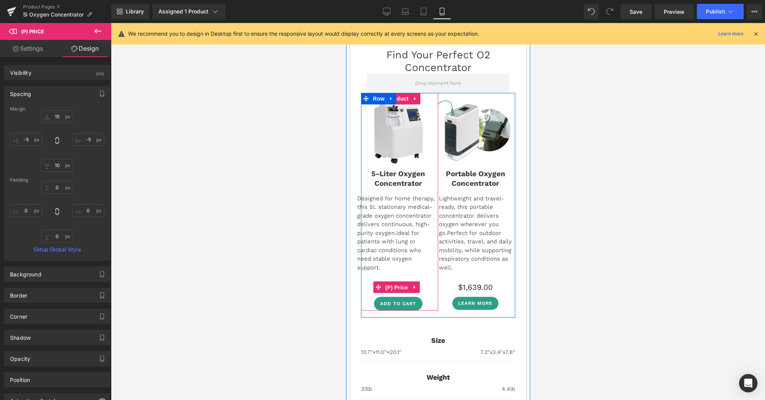
click at [398, 282] on span "(P) Price" at bounding box center [396, 288] width 27 height 12
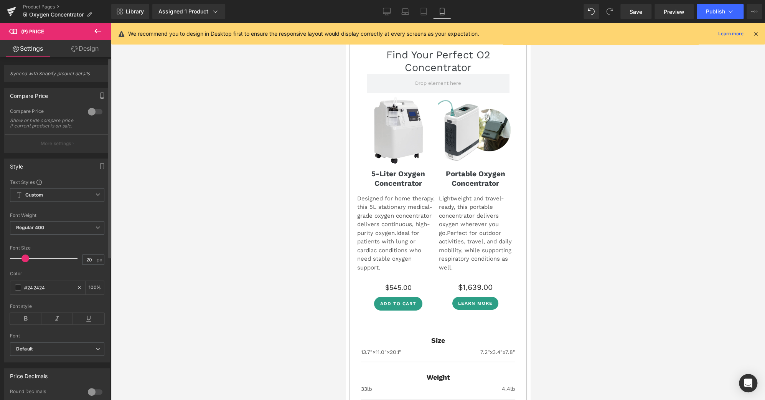
drag, startPoint x: 27, startPoint y: 263, endPoint x: 60, endPoint y: 260, distance: 33.1
click at [26, 262] on span at bounding box center [25, 258] width 8 height 8
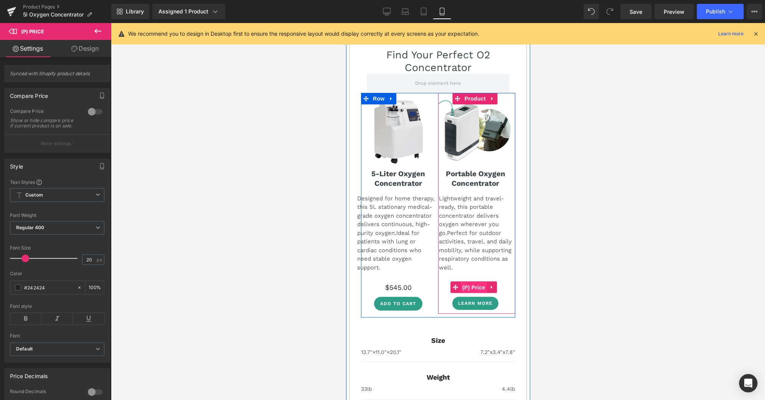
click at [470, 282] on span "(P) Price" at bounding box center [473, 288] width 27 height 12
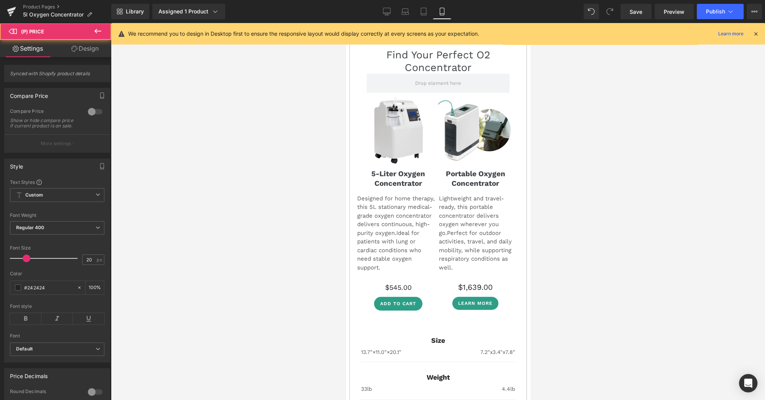
click at [81, 46] on link "Design" at bounding box center [85, 48] width 56 height 17
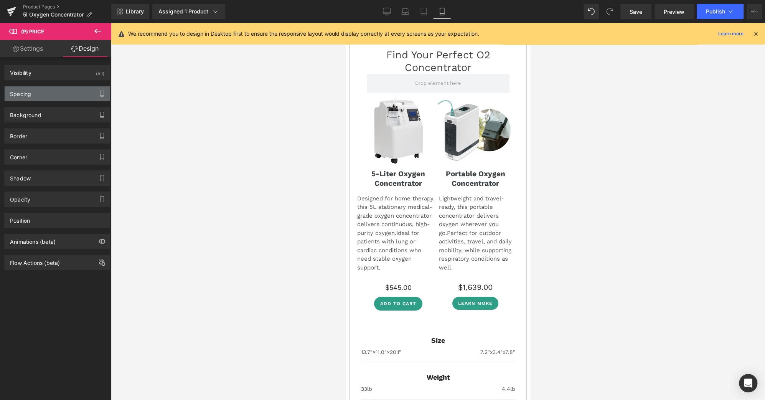
click at [41, 92] on div "Spacing" at bounding box center [57, 93] width 105 height 15
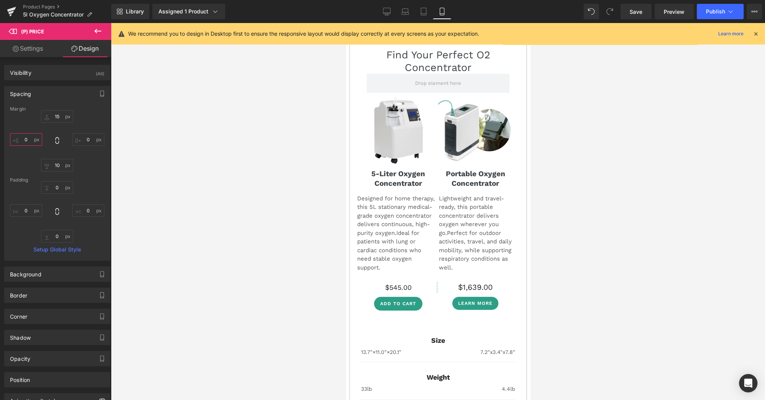
click at [31, 138] on input "text" at bounding box center [26, 139] width 32 height 13
type input "-5"
click at [88, 142] on input "text" at bounding box center [88, 139] width 32 height 13
type input "-5"
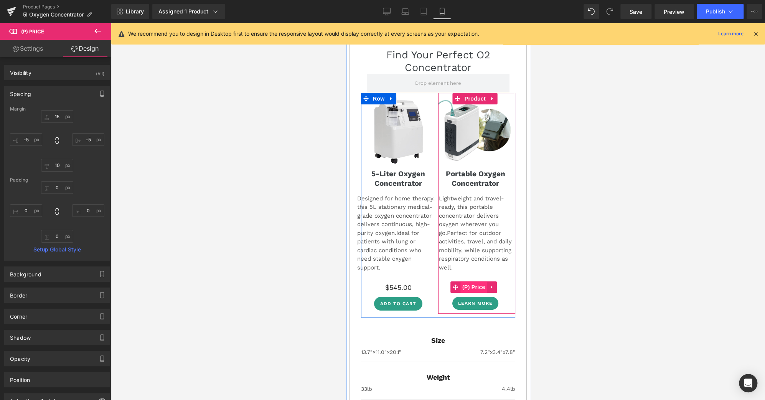
click at [475, 281] on span "(P) Price" at bounding box center [473, 287] width 27 height 12
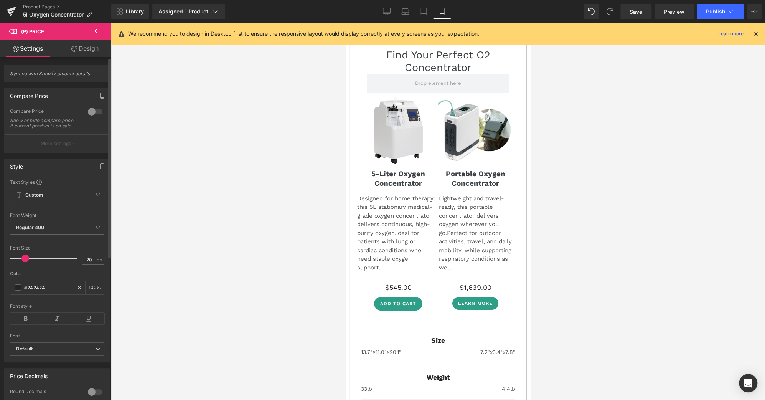
click at [25, 261] on span at bounding box center [25, 258] width 8 height 8
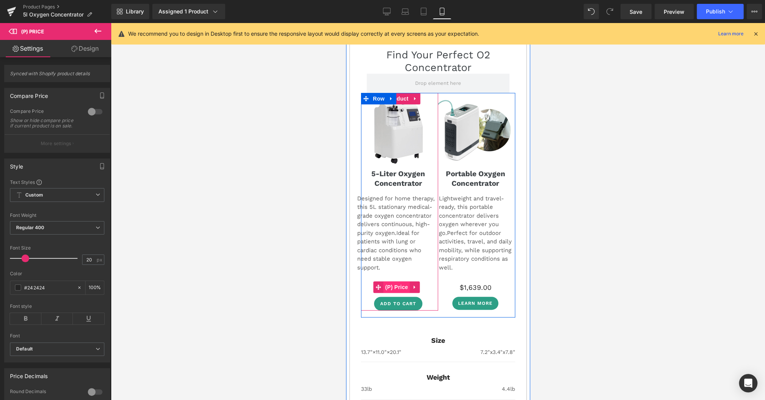
click at [397, 281] on span "(P) Price" at bounding box center [396, 287] width 27 height 12
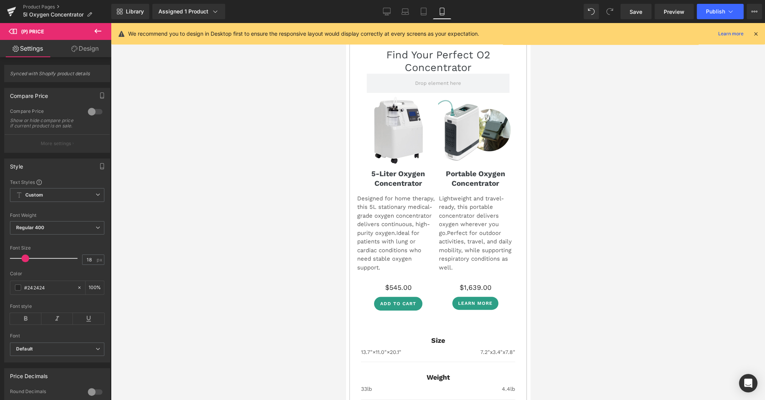
click at [84, 51] on link "Design" at bounding box center [85, 48] width 56 height 17
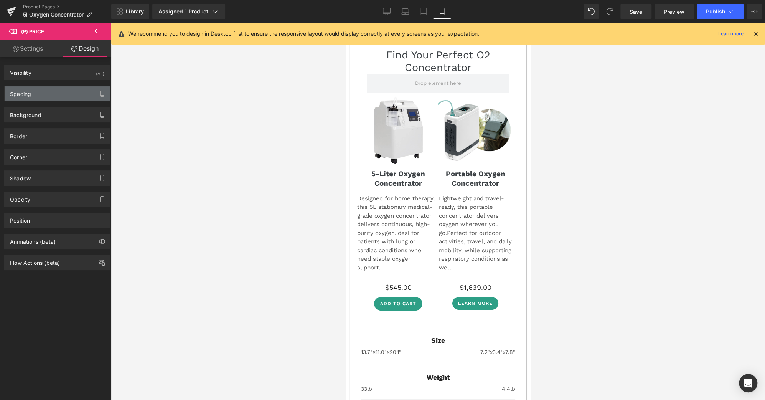
click at [49, 93] on div "Spacing" at bounding box center [57, 93] width 105 height 15
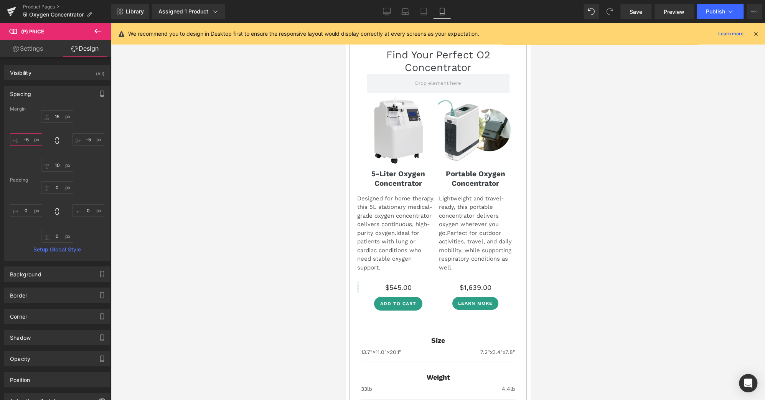
click at [30, 139] on input "text" at bounding box center [26, 139] width 32 height 13
click at [27, 139] on input "text" at bounding box center [26, 139] width 32 height 13
click at [25, 139] on input "text" at bounding box center [26, 139] width 32 height 13
type input "-15"
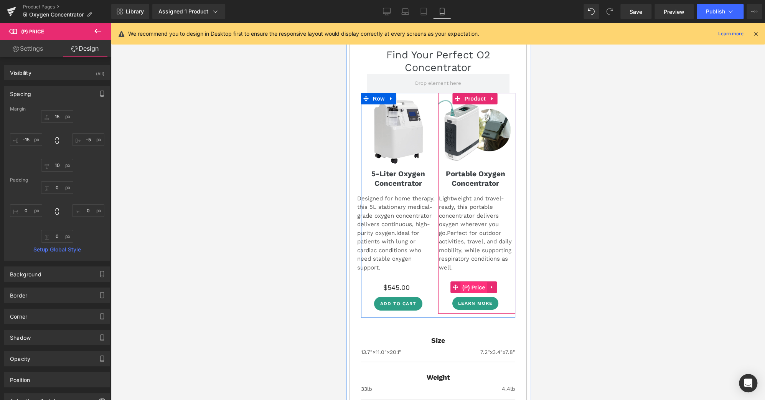
click at [476, 282] on span "(P) Price" at bounding box center [473, 288] width 27 height 12
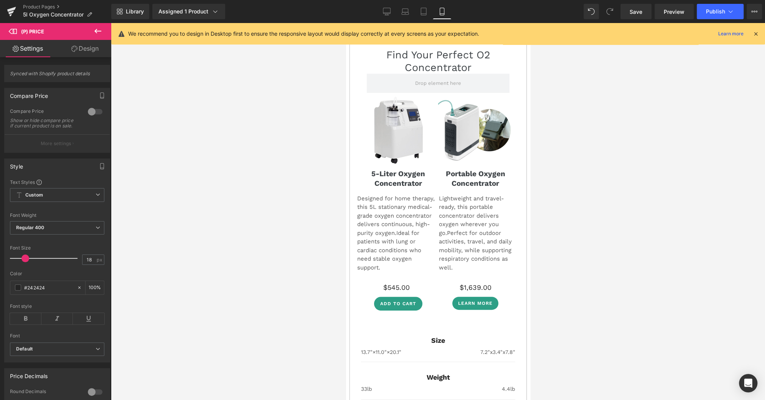
click at [94, 49] on link "Design" at bounding box center [85, 48] width 56 height 17
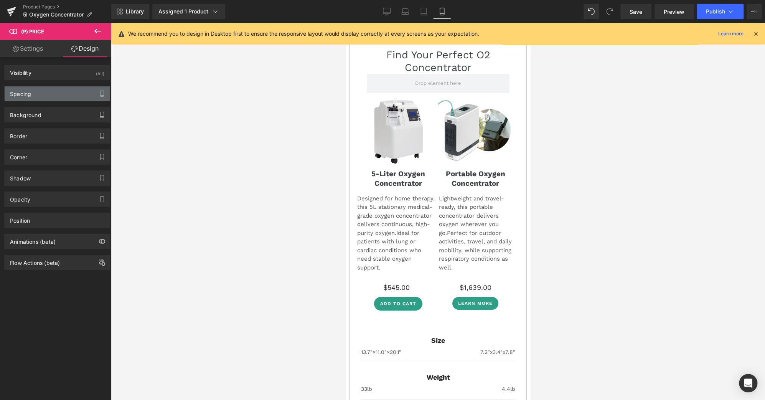
click at [54, 96] on div "Spacing" at bounding box center [57, 93] width 105 height 15
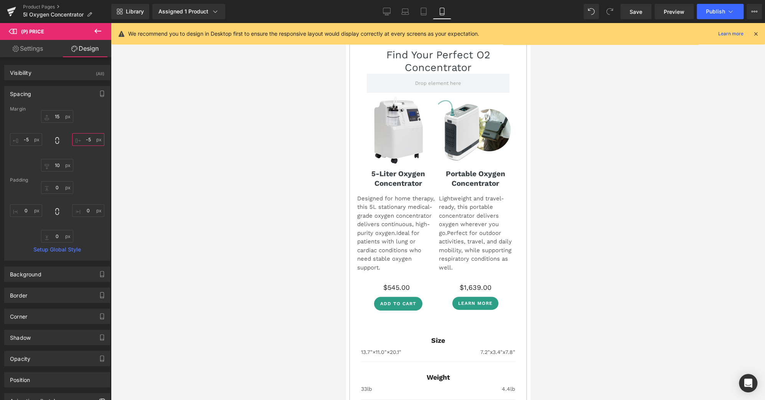
click at [87, 138] on input "text" at bounding box center [88, 139] width 32 height 13
click at [86, 138] on input "text" at bounding box center [88, 139] width 32 height 13
type input "-5"
click at [26, 135] on input "text" at bounding box center [26, 139] width 32 height 13
click at [25, 138] on input "text" at bounding box center [26, 139] width 32 height 13
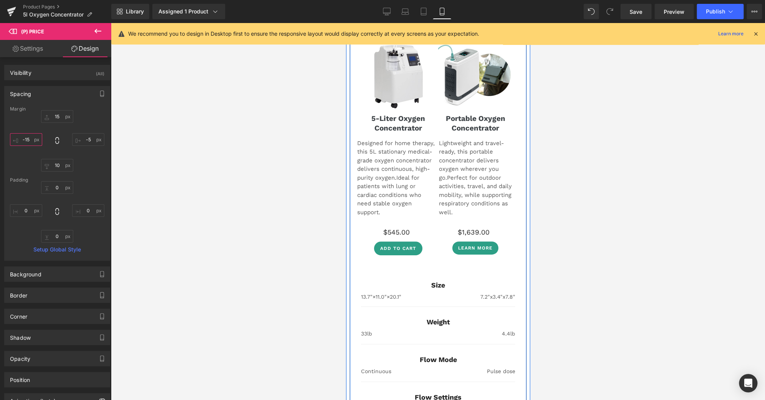
scroll to position [3882, 0]
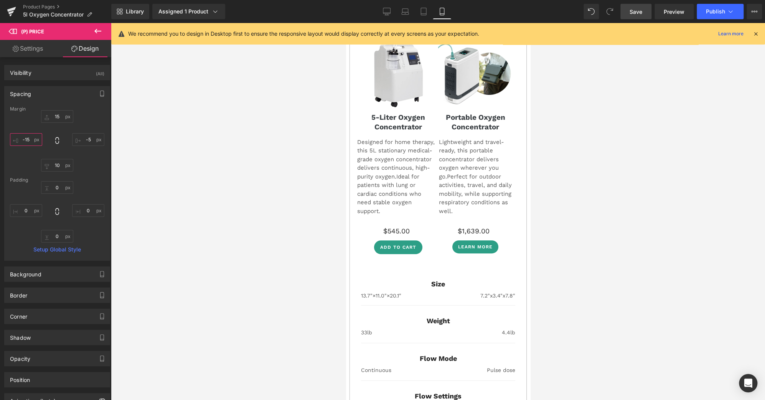
type input "-15"
click at [641, 11] on span "Save" at bounding box center [636, 12] width 13 height 8
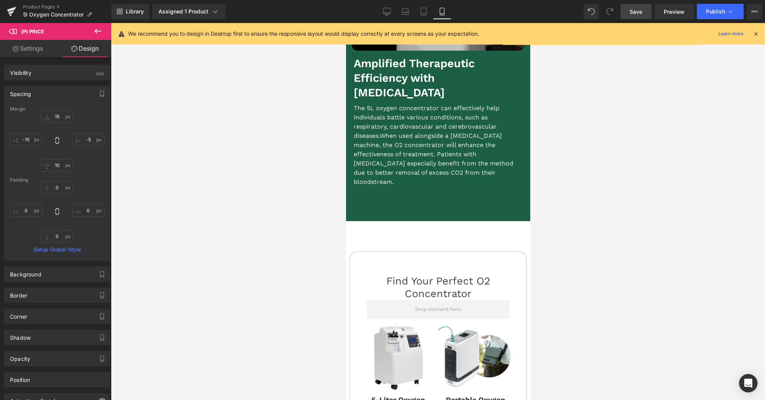
scroll to position [3599, 0]
click at [714, 12] on span "Publish" at bounding box center [715, 11] width 19 height 6
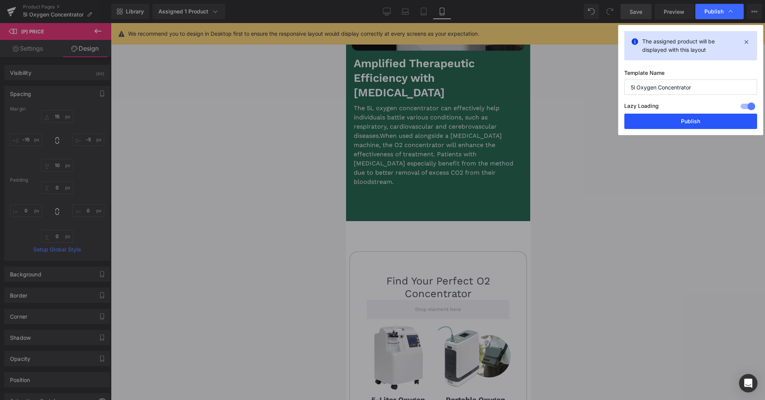
click at [687, 117] on button "Publish" at bounding box center [690, 121] width 133 height 15
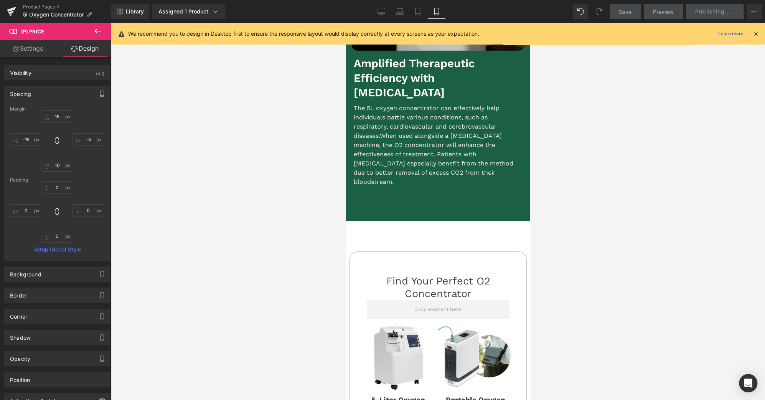
scroll to position [3712, 0]
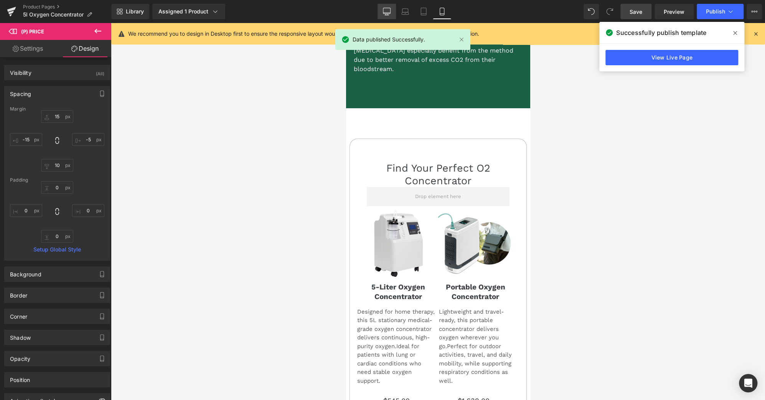
drag, startPoint x: 384, startPoint y: 7, endPoint x: 347, endPoint y: 160, distance: 157.4
click at [384, 7] on link "Desktop" at bounding box center [386, 11] width 18 height 15
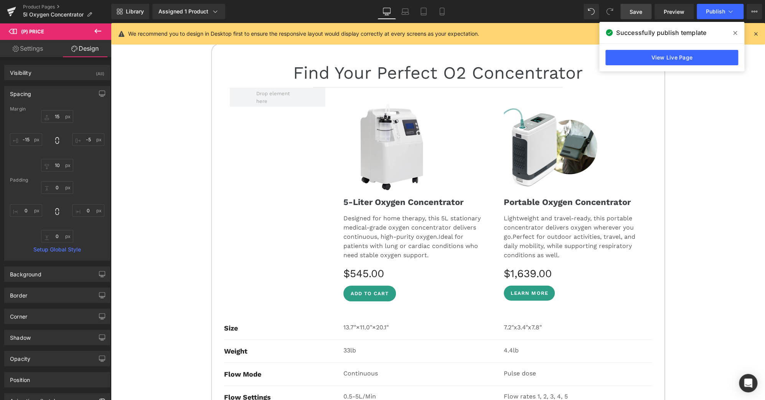
scroll to position [3789, 0]
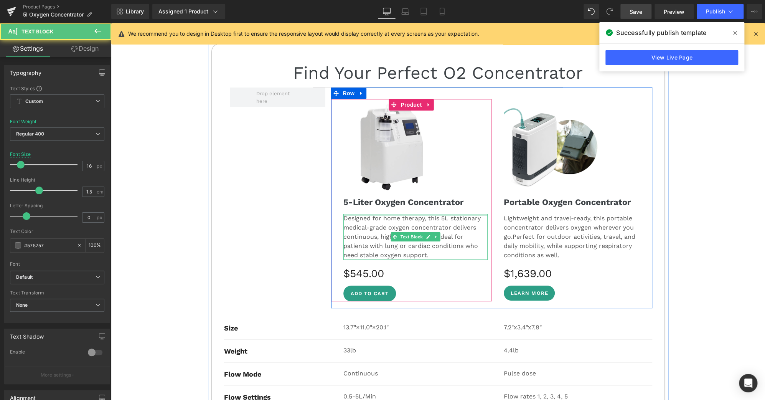
click at [439, 214] on div "Designed for home therapy, this 5L stationary medical-grade oxygen concentrator…" at bounding box center [415, 237] width 145 height 46
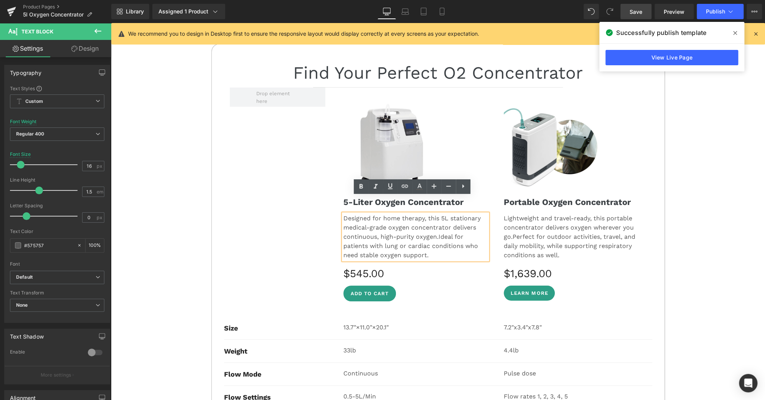
click at [439, 214] on p "Designed for home therapy, this 5L stationary medical-grade oxygen concentrator…" at bounding box center [415, 237] width 145 height 46
drag, startPoint x: 426, startPoint y: 201, endPoint x: 337, endPoint y: 201, distance: 89.4
click at [337, 201] on div "Image 5-Liter Oxygen Concentrator Heading Designed for home therapy, this 5L st…" at bounding box center [411, 200] width 161 height 202
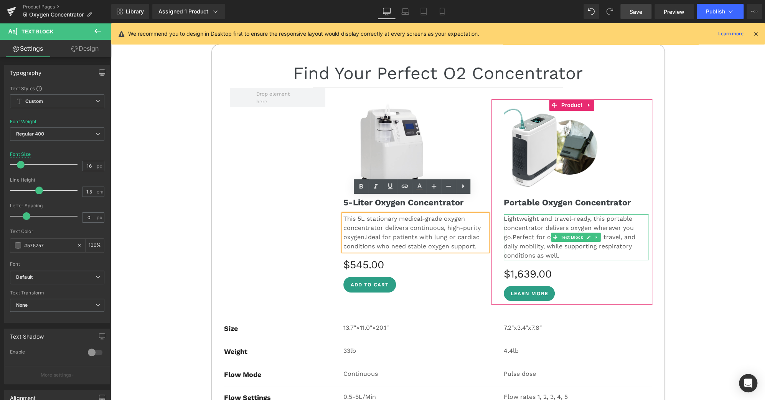
click at [605, 214] on p "Lightweight and travel-ready, this portable concentrator delivers oxygen wherev…" at bounding box center [576, 237] width 145 height 46
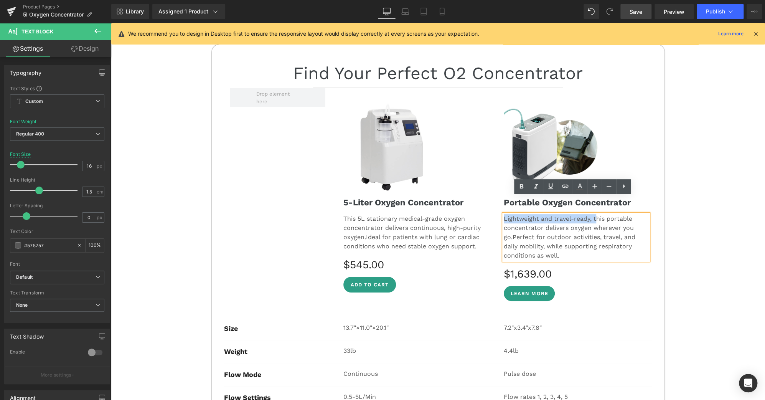
drag, startPoint x: 592, startPoint y: 200, endPoint x: 501, endPoint y: 199, distance: 91.3
click at [504, 214] on p "Lightweight and travel-ready, this portable concentrator delivers oxygen wherev…" at bounding box center [576, 237] width 145 height 46
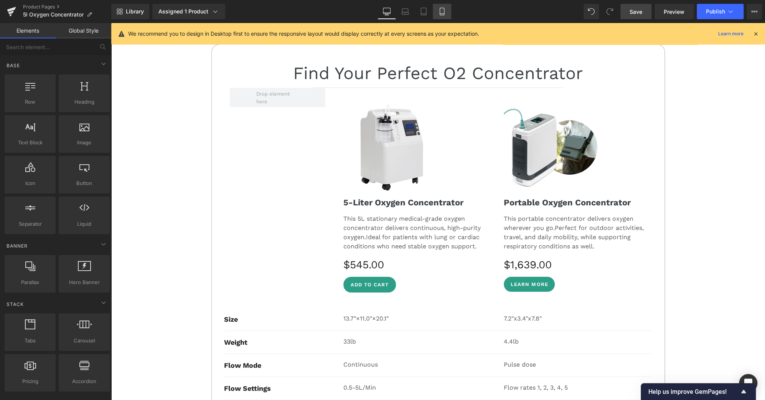
click at [443, 10] on icon at bounding box center [442, 12] width 8 height 8
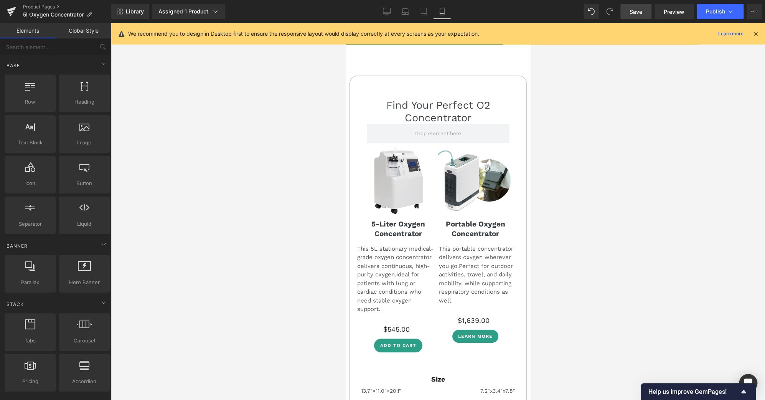
scroll to position [3775, 0]
drag, startPoint x: 387, startPoint y: 11, endPoint x: 376, endPoint y: 204, distance: 194.0
click at [387, 11] on icon at bounding box center [387, 12] width 8 height 8
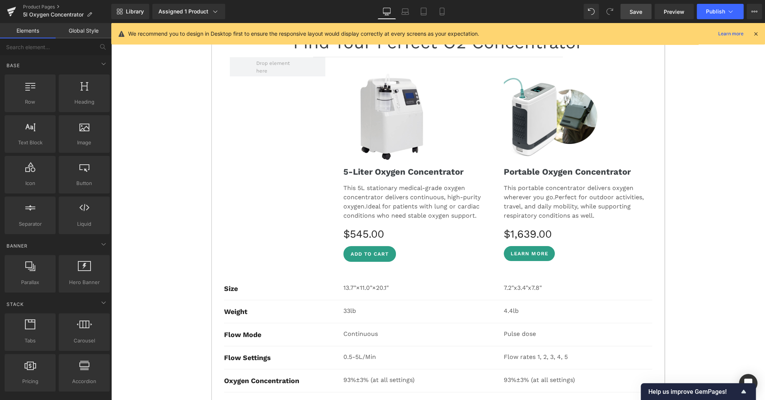
scroll to position [3819, 0]
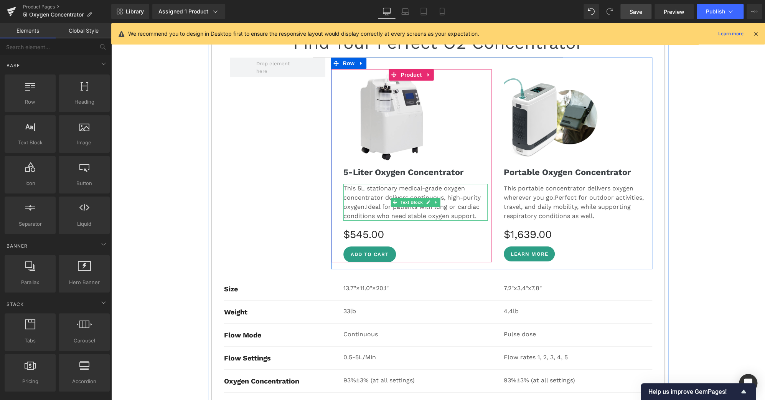
click at [465, 203] on span "Ideal for patients with lung or cardiac conditions who need stable oxygen suppo…" at bounding box center [411, 211] width 136 height 16
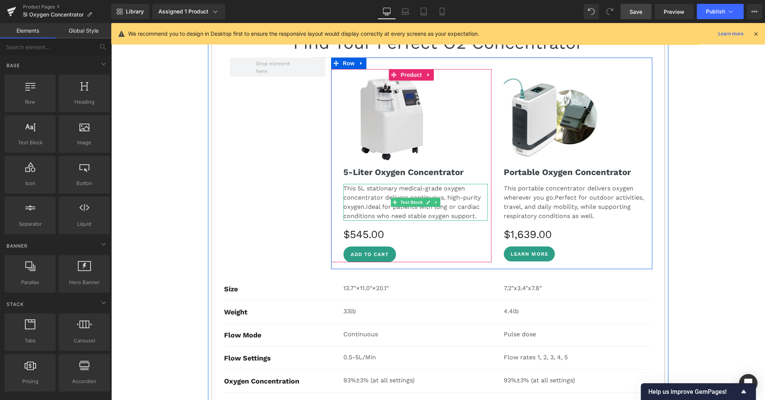
click at [354, 184] on p "This 5L stationary medical-grade oxygen concentrator delivers continuous, high-…" at bounding box center [415, 202] width 145 height 37
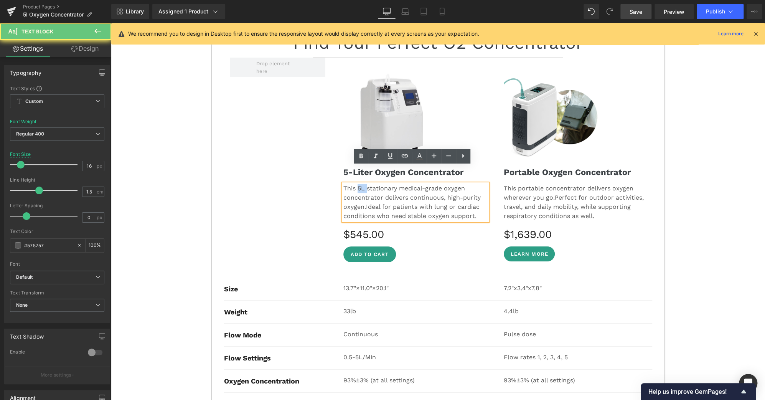
click at [354, 184] on p "This 5L stationary medical-grade oxygen concentrator delivers continuous, high-…" at bounding box center [415, 202] width 145 height 37
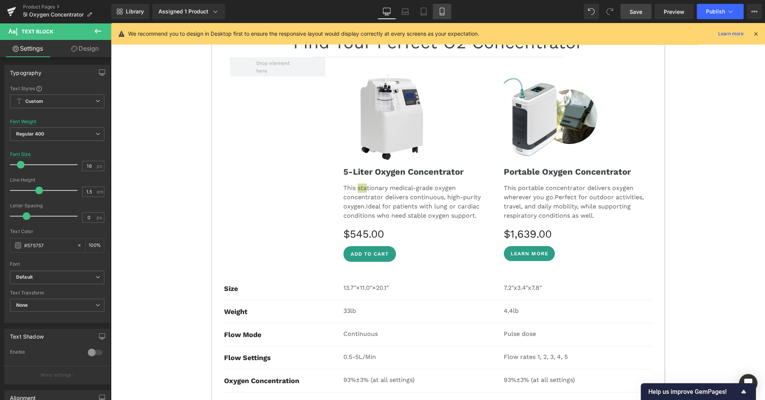
click at [442, 16] on link "Mobile" at bounding box center [442, 11] width 18 height 15
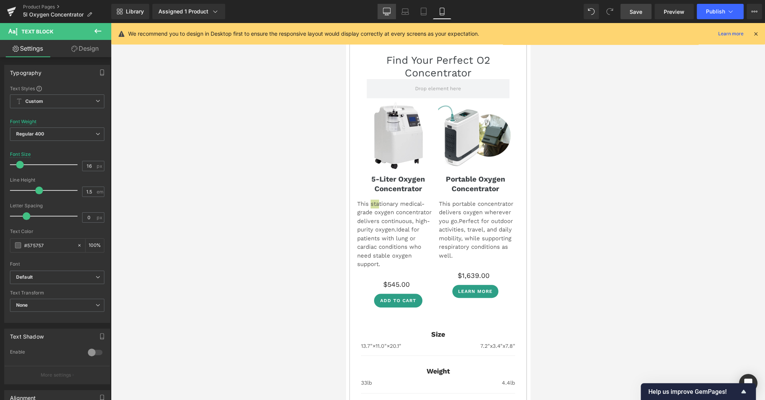
click at [391, 12] on link "Desktop" at bounding box center [386, 11] width 18 height 15
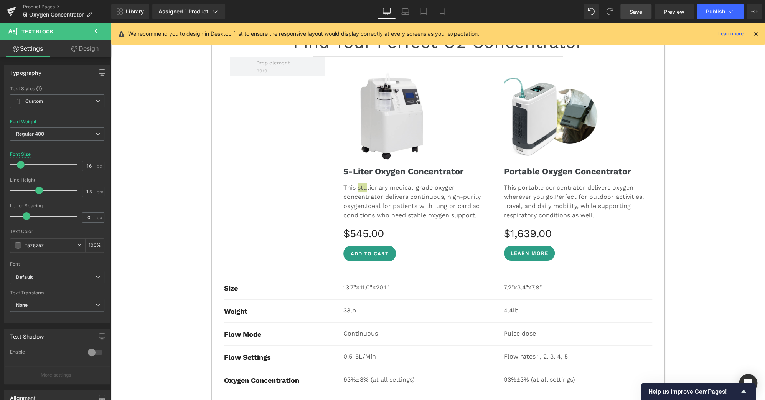
scroll to position [3819, 0]
click at [643, 11] on link "Save" at bounding box center [635, 11] width 31 height 15
click at [718, 16] on button "Publish" at bounding box center [720, 11] width 47 height 15
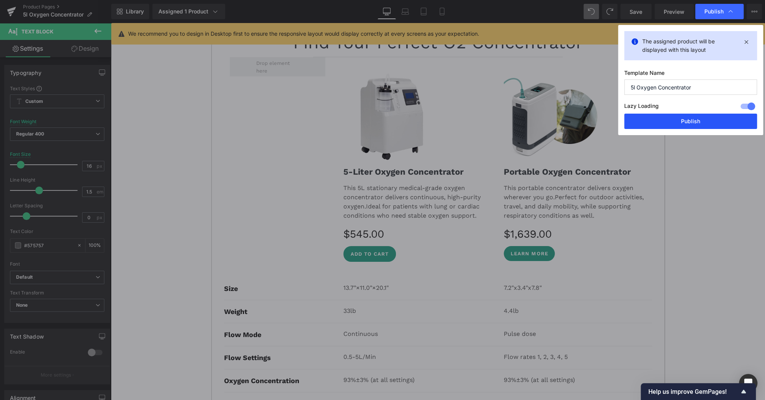
click at [687, 119] on button "Publish" at bounding box center [690, 121] width 133 height 15
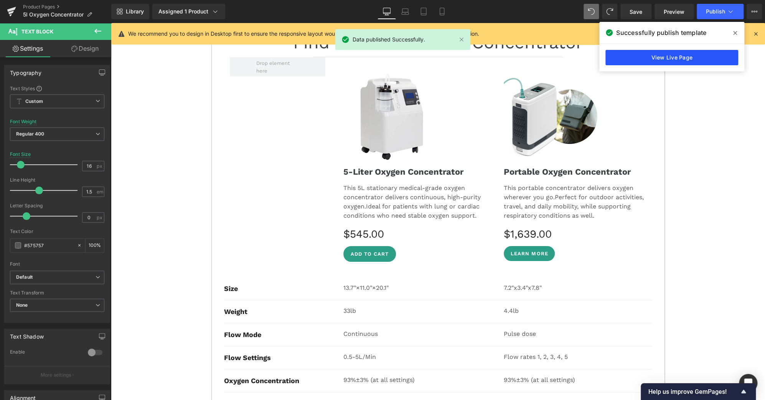
click at [637, 63] on link "View Live Page" at bounding box center [671, 57] width 133 height 15
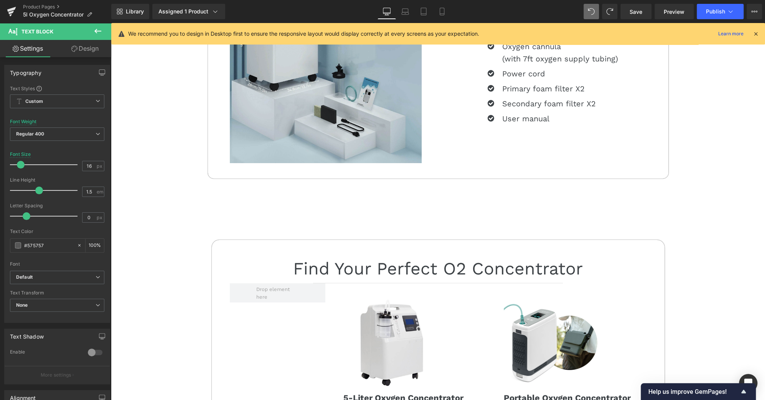
scroll to position [3593, 0]
click at [236, 212] on icon at bounding box center [238, 215] width 5 height 6
click at [243, 209] on link at bounding box center [248, 215] width 10 height 12
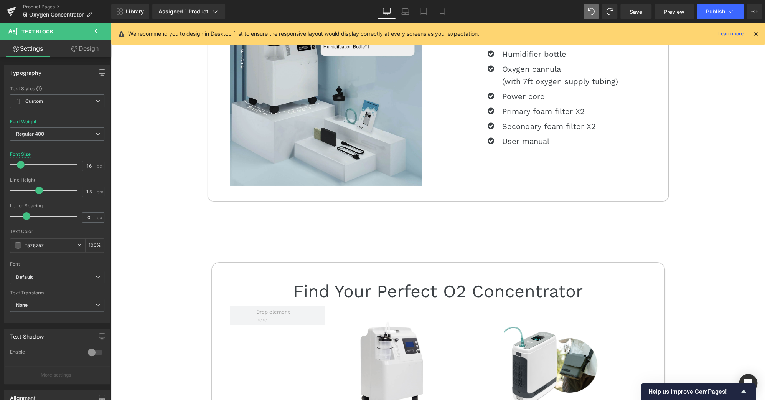
scroll to position [3570, 0]
click at [223, 232] on span "Row" at bounding box center [225, 238] width 15 height 12
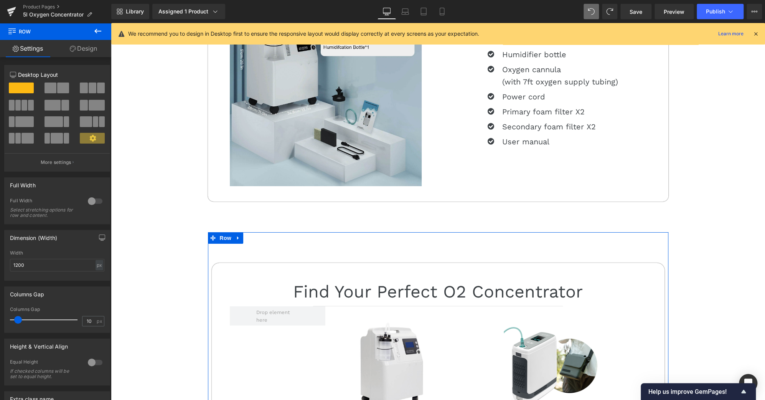
click at [89, 49] on link "Design" at bounding box center [84, 48] width 56 height 17
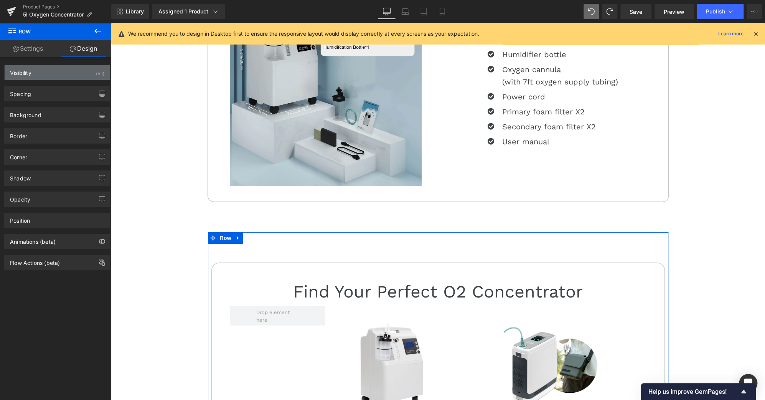
click at [67, 71] on div "Visibility (All)" at bounding box center [57, 72] width 105 height 15
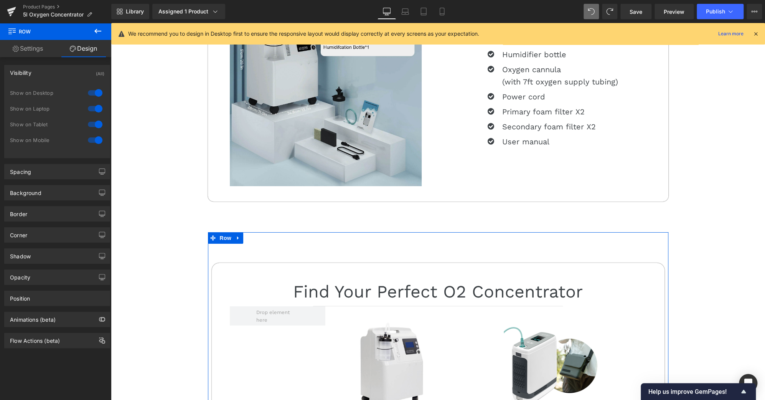
click at [96, 137] on div at bounding box center [95, 140] width 18 height 12
click at [96, 120] on div at bounding box center [95, 124] width 18 height 12
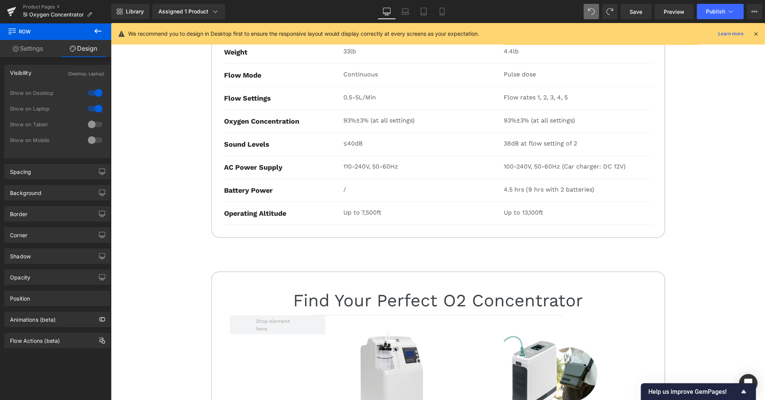
scroll to position [4079, 0]
click at [224, 241] on span "Row" at bounding box center [225, 247] width 15 height 12
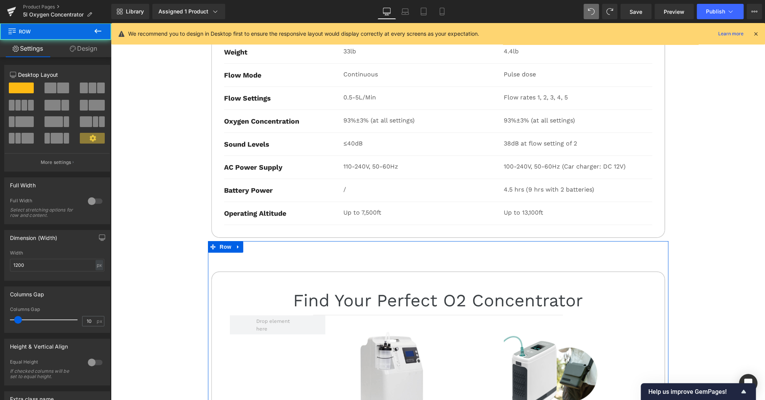
click at [89, 53] on link "Design" at bounding box center [84, 48] width 56 height 17
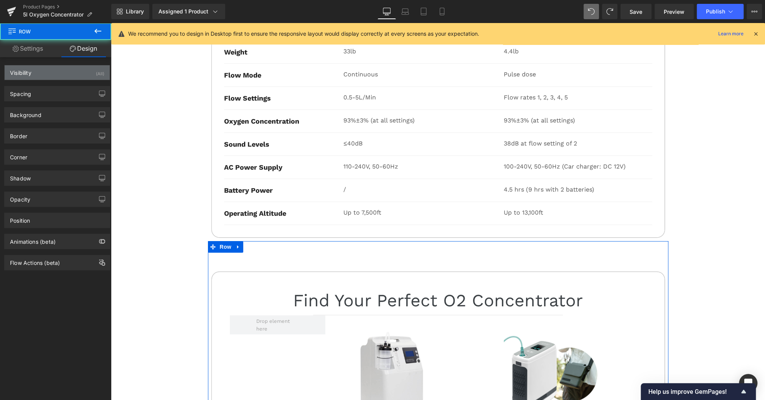
click at [64, 76] on div "Visibility (All)" at bounding box center [57, 72] width 105 height 15
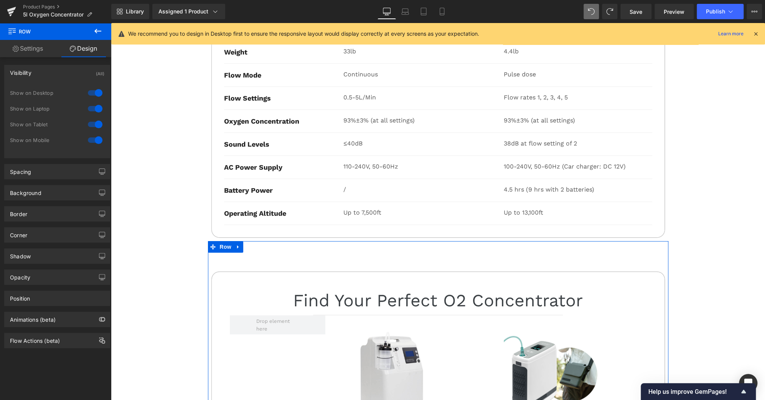
click at [94, 109] on div at bounding box center [95, 108] width 18 height 12
click at [93, 94] on div at bounding box center [95, 93] width 18 height 12
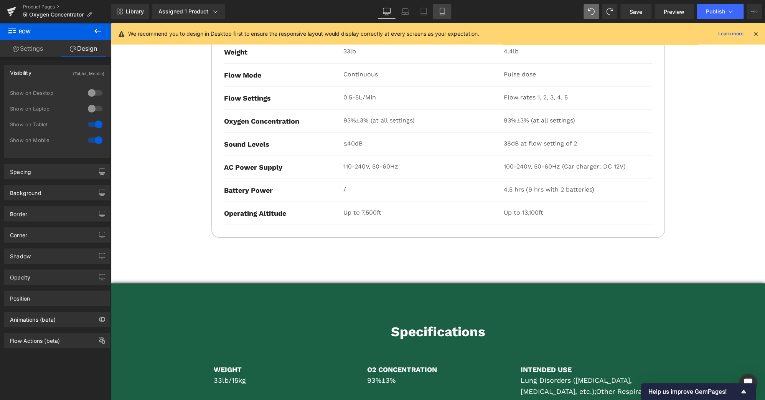
click at [435, 12] on link "Mobile" at bounding box center [442, 11] width 18 height 15
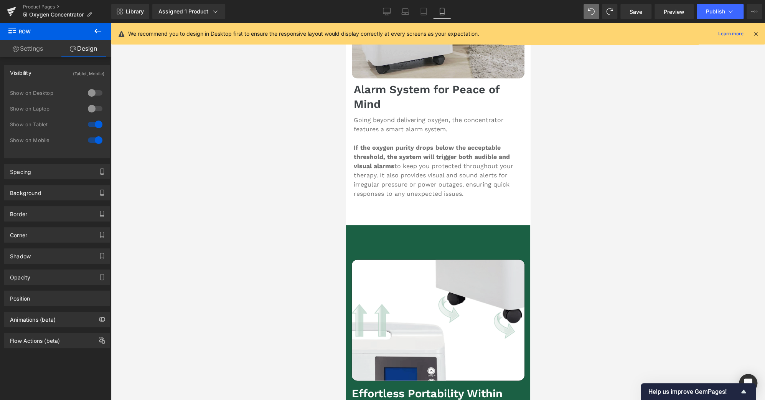
scroll to position [2975, 0]
drag, startPoint x: 385, startPoint y: 13, endPoint x: 321, endPoint y: 226, distance: 222.0
click at [385, 13] on icon at bounding box center [386, 11] width 7 height 6
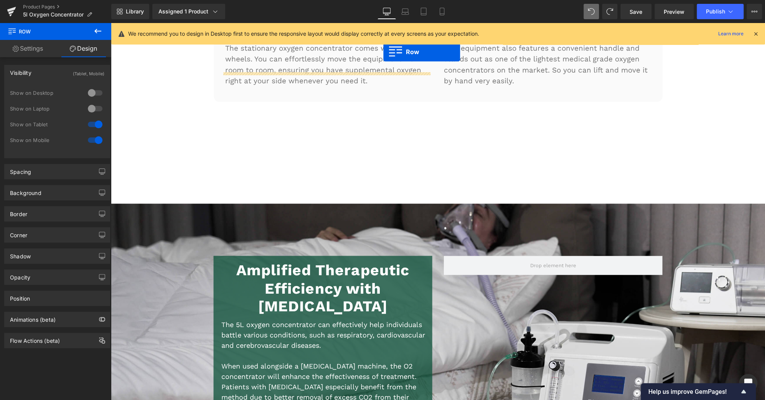
scroll to position [2945, 0]
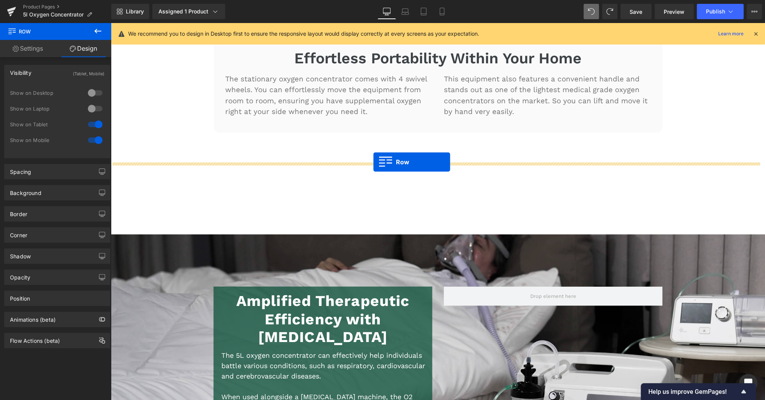
drag, startPoint x: 211, startPoint y: 232, endPoint x: 373, endPoint y: 162, distance: 176.5
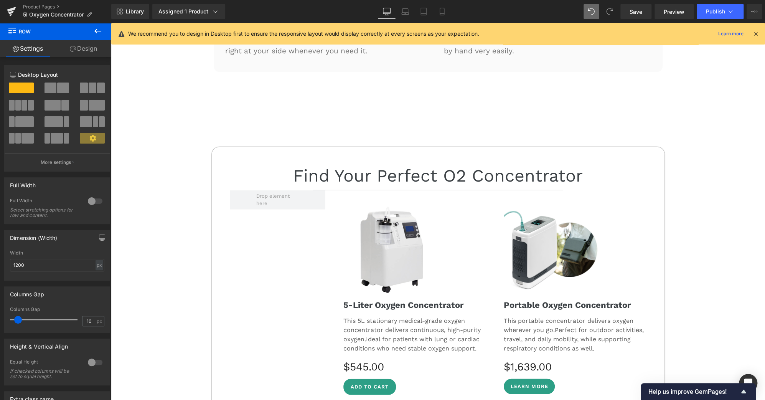
scroll to position [3001, 0]
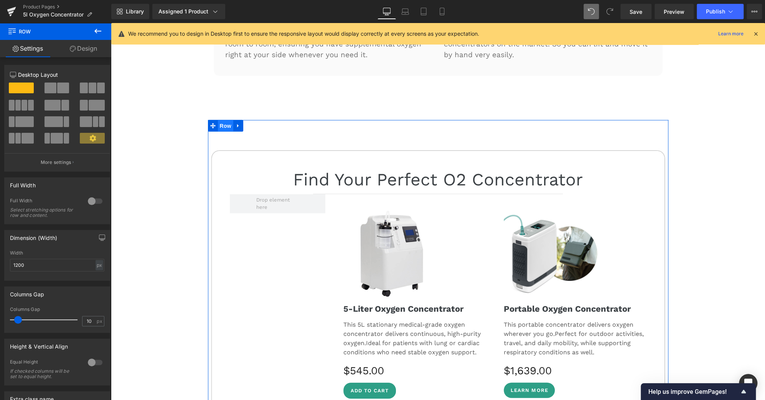
drag, startPoint x: 180, startPoint y: 100, endPoint x: 217, endPoint y: 111, distance: 38.6
click at [218, 120] on span "Row" at bounding box center [225, 126] width 15 height 12
click at [92, 45] on link "Design" at bounding box center [84, 48] width 56 height 17
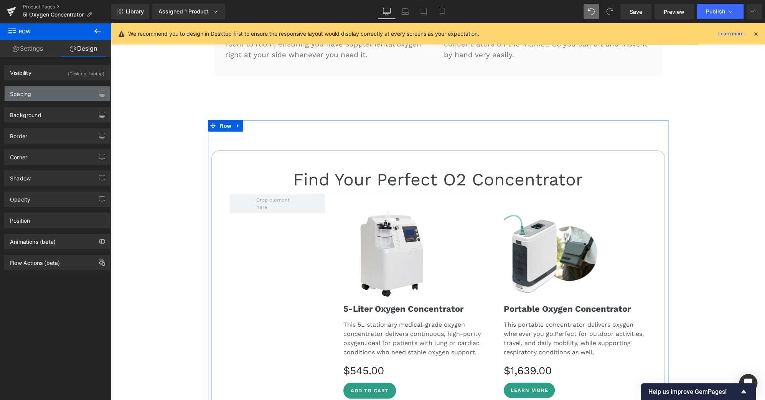
click at [61, 91] on div "Spacing" at bounding box center [57, 93] width 105 height 15
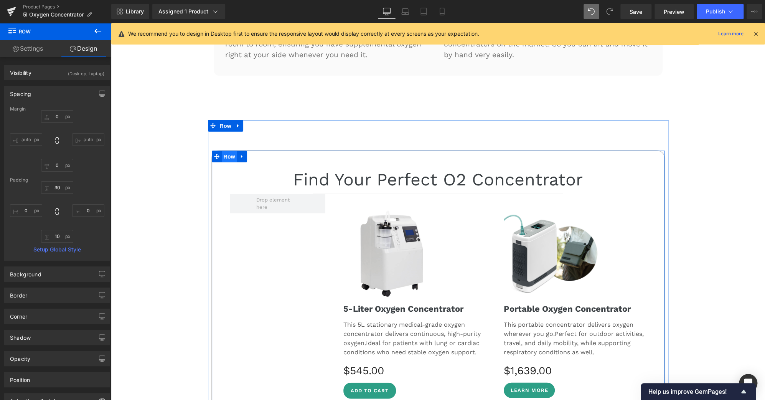
click at [225, 151] on span "Row" at bounding box center [229, 157] width 15 height 12
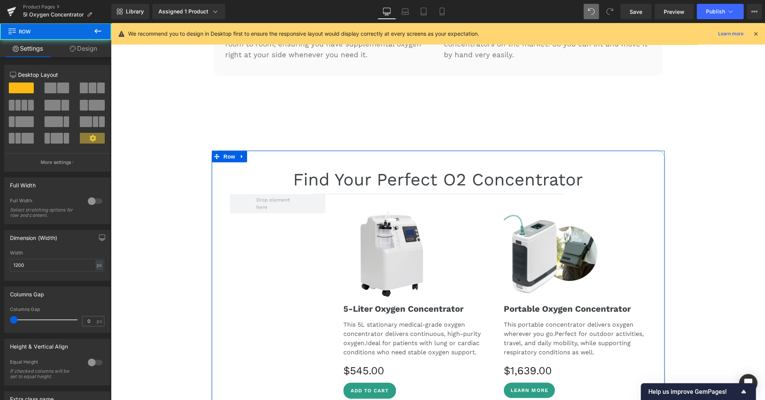
click at [96, 48] on link "Design" at bounding box center [84, 48] width 56 height 17
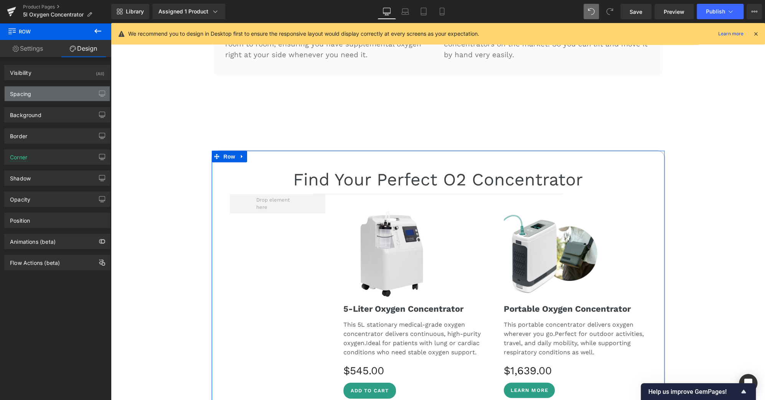
click at [53, 93] on div "Spacing" at bounding box center [57, 93] width 105 height 15
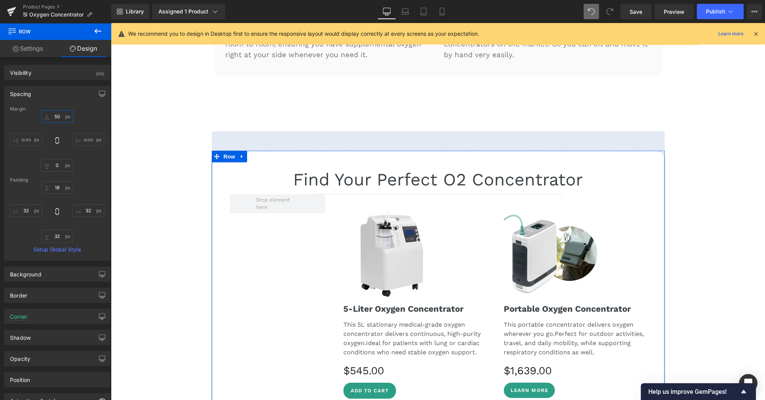
click at [56, 118] on input "text" at bounding box center [57, 116] width 32 height 13
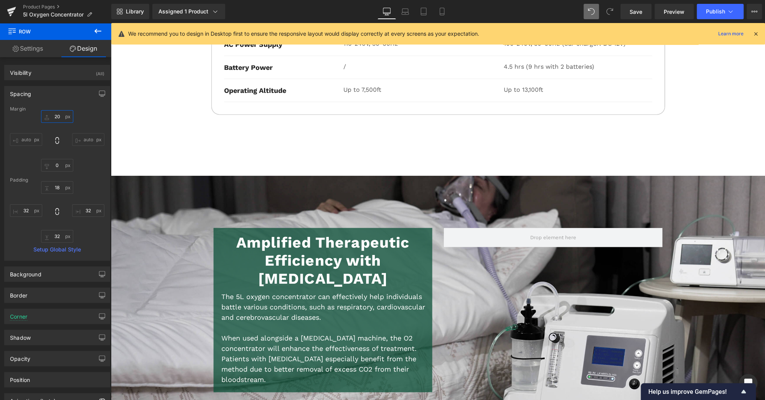
scroll to position [3510, 0]
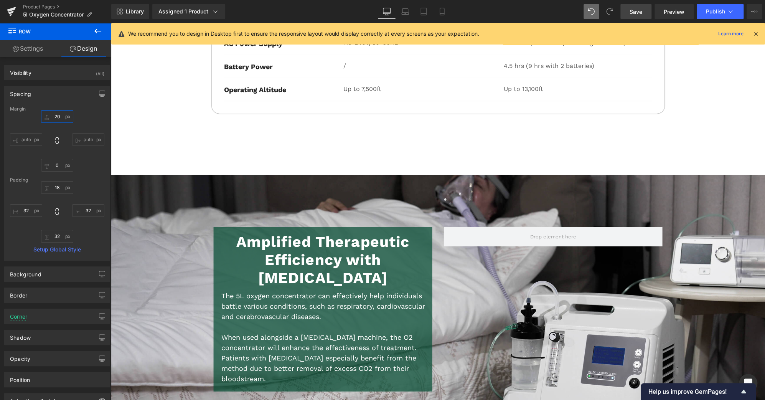
type input "20"
click at [628, 13] on link "Save" at bounding box center [635, 11] width 31 height 15
click at [732, 13] on icon at bounding box center [731, 12] width 8 height 8
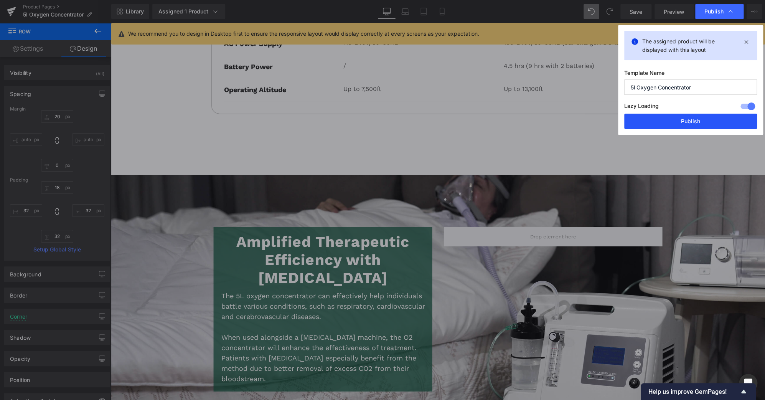
drag, startPoint x: 705, startPoint y: 117, endPoint x: 594, endPoint y: 94, distance: 113.2
click at [705, 117] on button "Publish" at bounding box center [690, 121] width 133 height 15
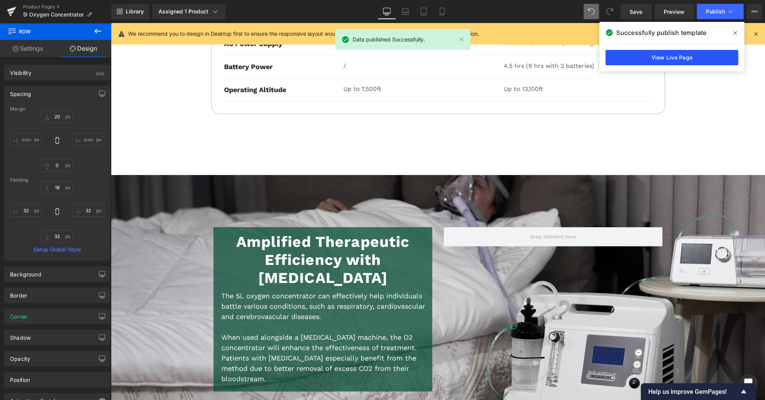
click at [648, 52] on link "View Live Page" at bounding box center [671, 57] width 133 height 15
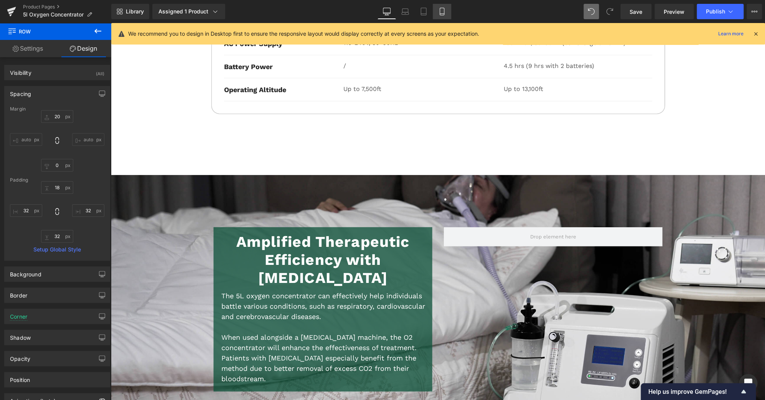
click at [448, 16] on link "Mobile" at bounding box center [442, 11] width 18 height 15
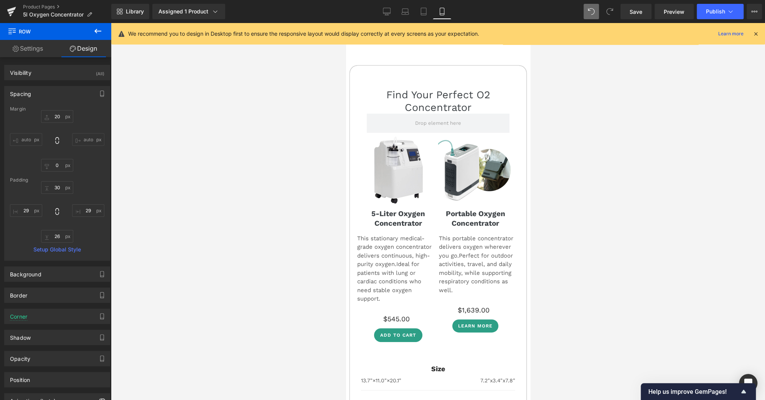
scroll to position [3685, 0]
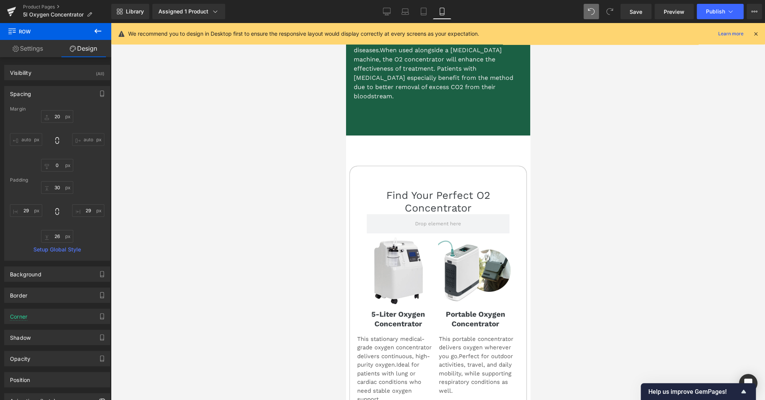
drag, startPoint x: 526, startPoint y: 94, endPoint x: 878, endPoint y: 249, distance: 384.9
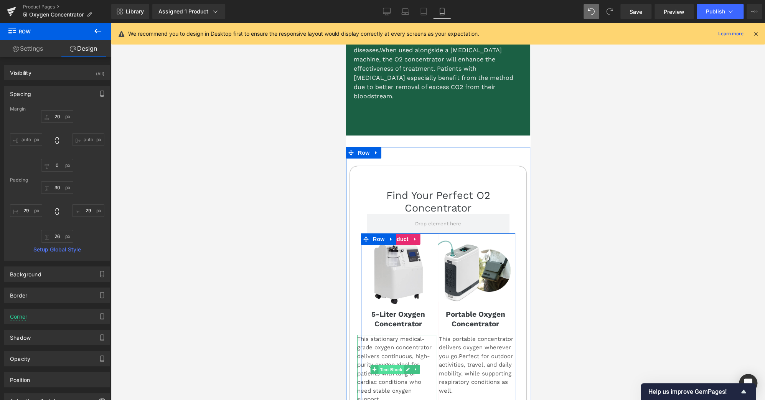
click at [389, 364] on span "Text Block" at bounding box center [390, 368] width 25 height 9
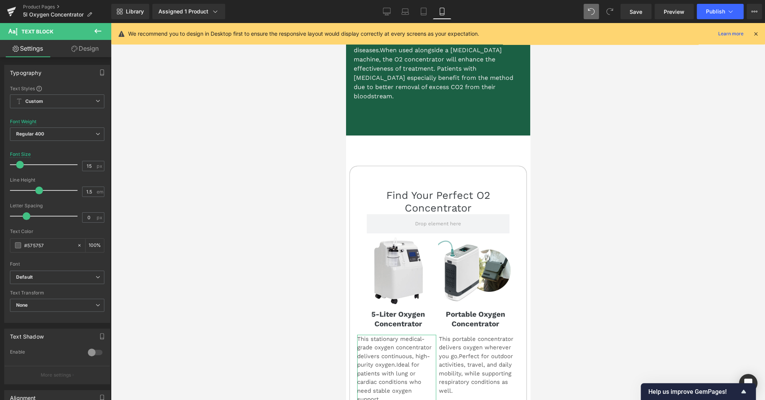
click at [85, 45] on link "Design" at bounding box center [85, 48] width 56 height 17
click at [0, 0] on div "Spacing" at bounding box center [0, 0] width 0 height 0
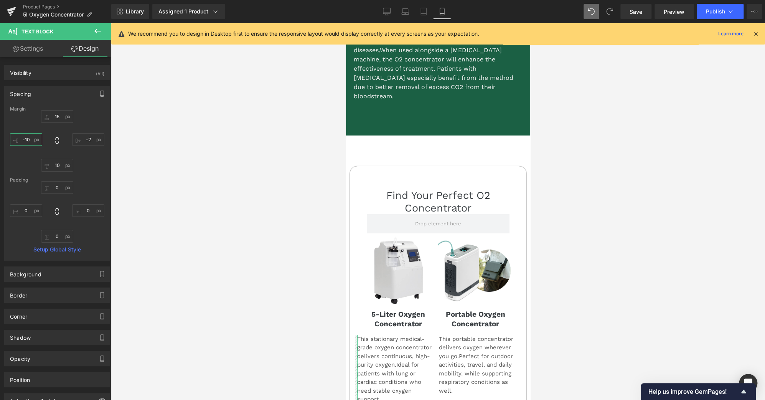
click at [29, 140] on input "text" at bounding box center [26, 139] width 32 height 13
click at [30, 139] on input "text" at bounding box center [26, 139] width 32 height 13
type input "-15"
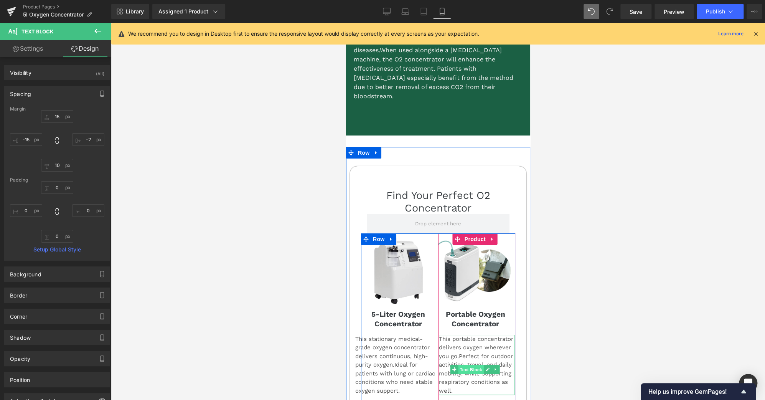
click at [466, 364] on span "Text Block" at bounding box center [470, 368] width 25 height 9
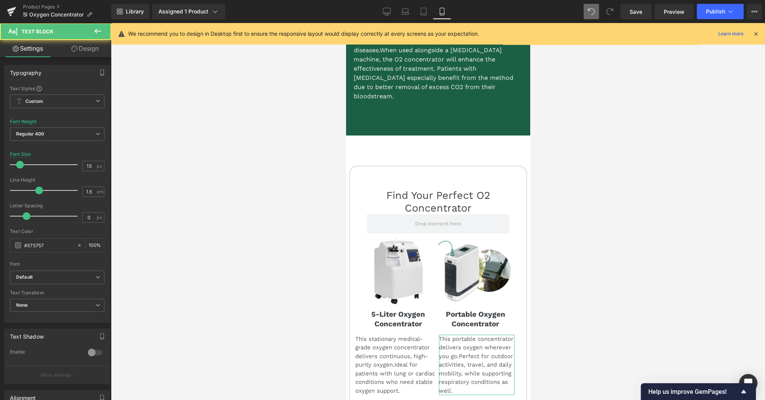
drag, startPoint x: 92, startPoint y: 48, endPoint x: 53, endPoint y: 94, distance: 59.3
click at [92, 48] on link "Design" at bounding box center [85, 48] width 56 height 17
click at [0, 0] on div "Spacing" at bounding box center [0, 0] width 0 height 0
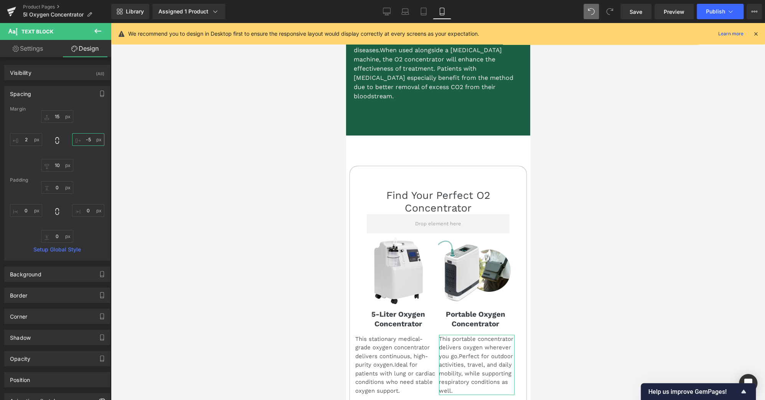
click at [86, 141] on input "text" at bounding box center [88, 139] width 32 height 13
click at [86, 140] on input "text" at bounding box center [88, 139] width 32 height 13
type input "-15"
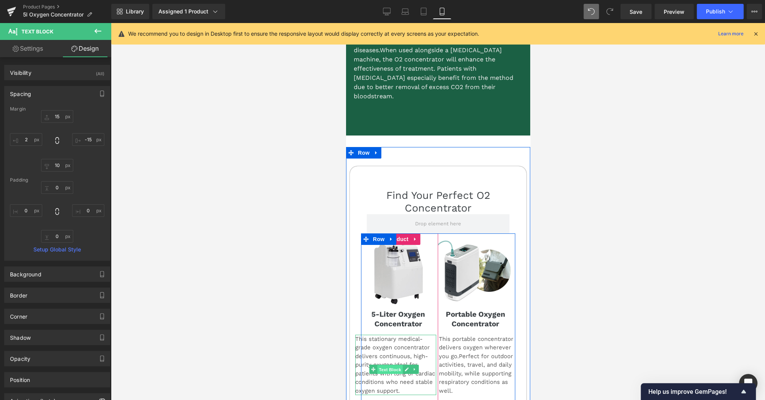
click at [390, 364] on span "Text Block" at bounding box center [389, 368] width 25 height 9
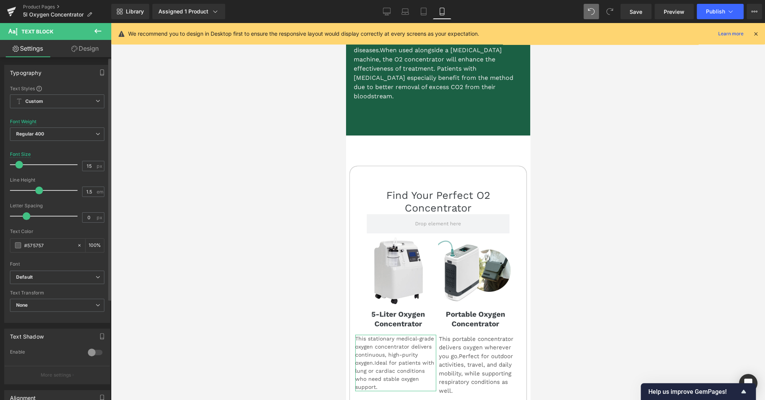
click at [20, 163] on span at bounding box center [19, 165] width 8 height 8
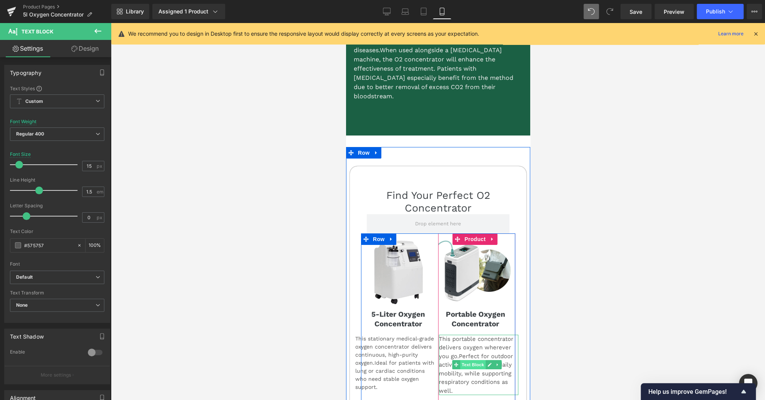
click at [472, 360] on span "Text Block" at bounding box center [472, 364] width 25 height 9
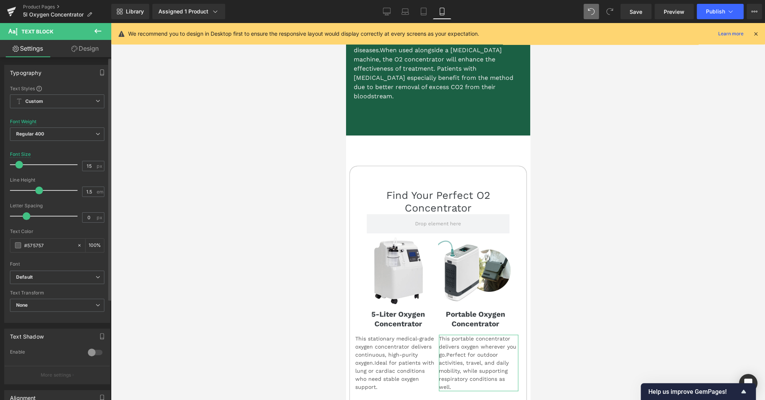
click at [18, 164] on span at bounding box center [19, 165] width 8 height 8
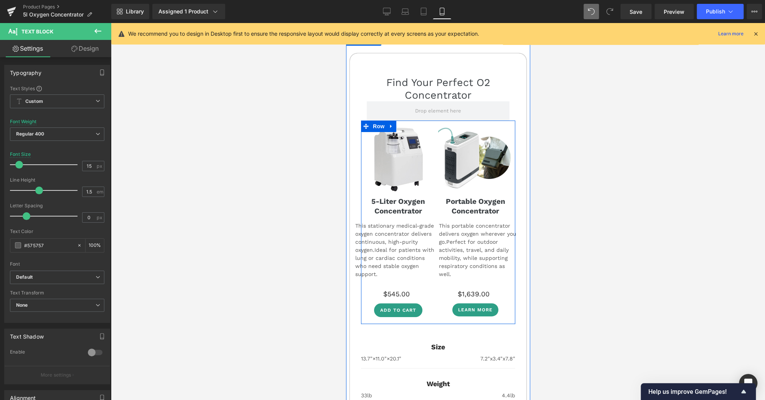
scroll to position [3798, 0]
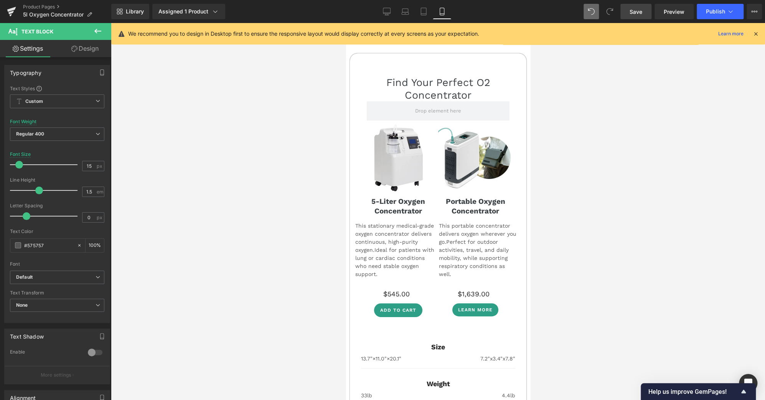
click at [625, 12] on link "Save" at bounding box center [635, 11] width 31 height 15
click at [702, 12] on button "Publish" at bounding box center [720, 11] width 47 height 15
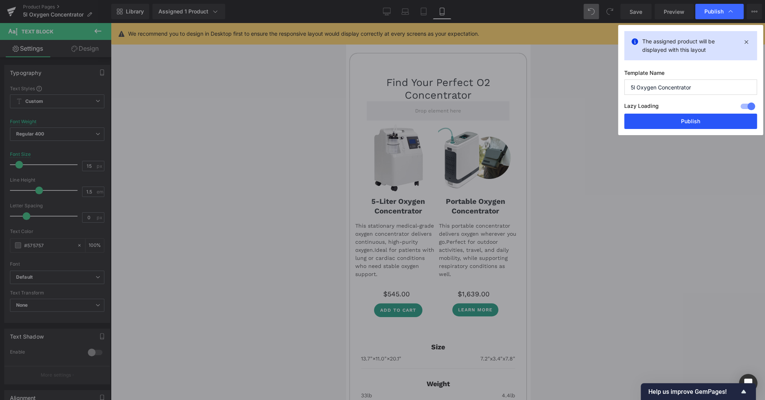
click at [714, 119] on button "Publish" at bounding box center [690, 121] width 133 height 15
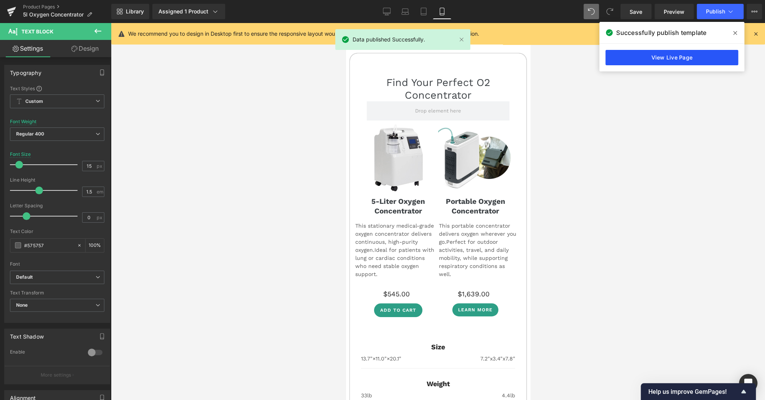
click at [698, 57] on link "View Live Page" at bounding box center [671, 57] width 133 height 15
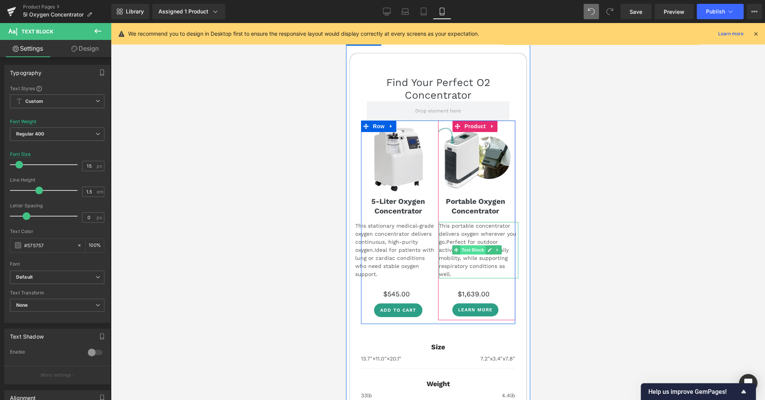
click at [477, 245] on span "Text Block" at bounding box center [472, 249] width 25 height 9
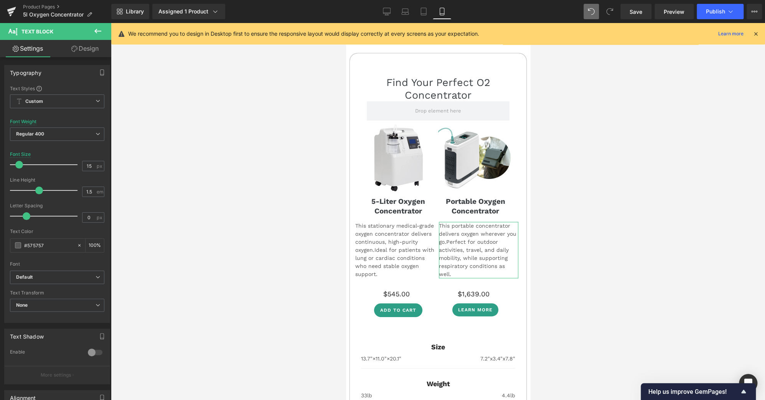
click at [87, 55] on link "Design" at bounding box center [85, 48] width 56 height 17
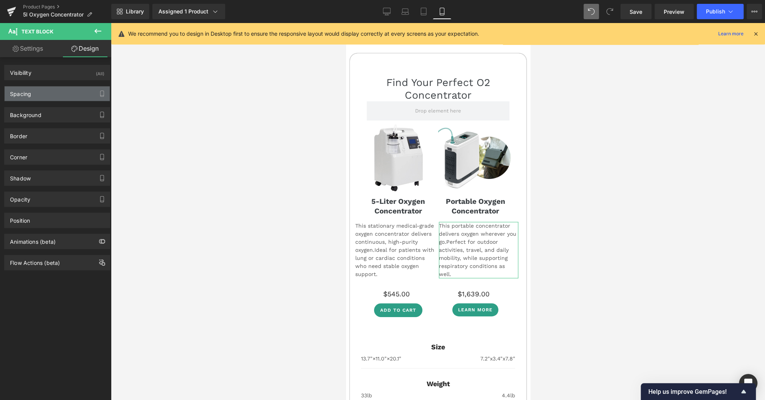
click at [56, 97] on div "Spacing" at bounding box center [57, 93] width 105 height 15
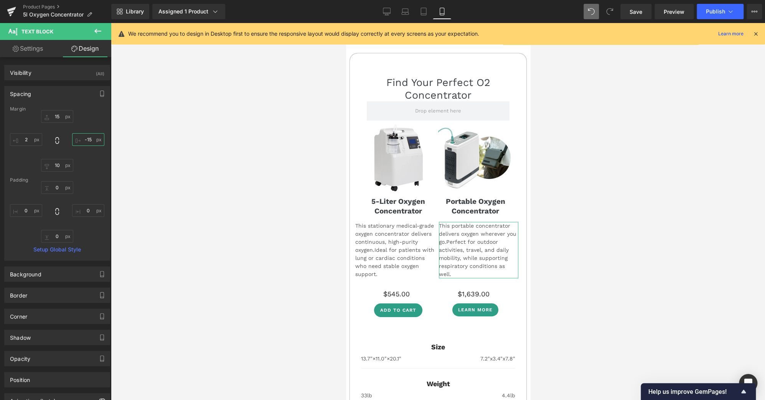
click at [88, 140] on input "text" at bounding box center [88, 139] width 32 height 13
click at [85, 138] on input "text" at bounding box center [88, 139] width 32 height 13
click at [87, 138] on input "text" at bounding box center [88, 139] width 32 height 13
click at [86, 137] on input "text" at bounding box center [88, 139] width 32 height 13
type input "-25"
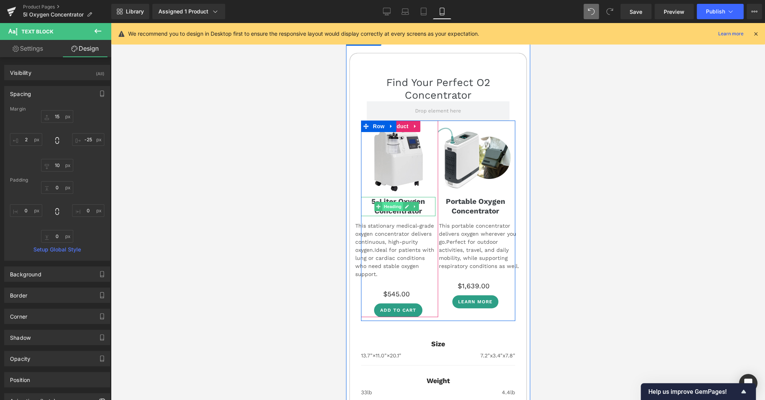
click at [396, 202] on span "Heading" at bounding box center [392, 206] width 21 height 9
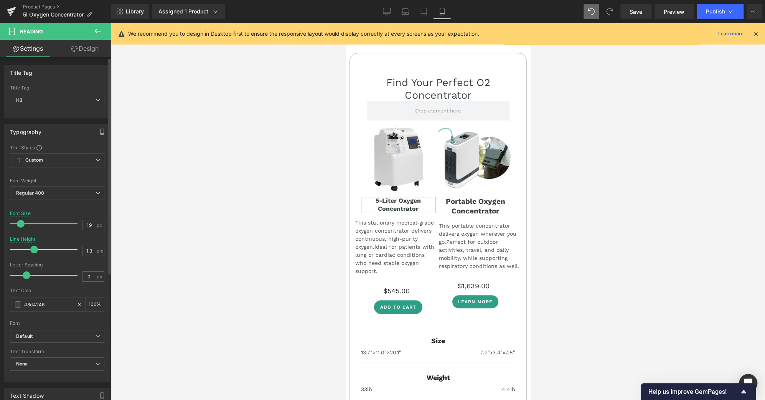
click at [21, 223] on span at bounding box center [21, 224] width 8 height 8
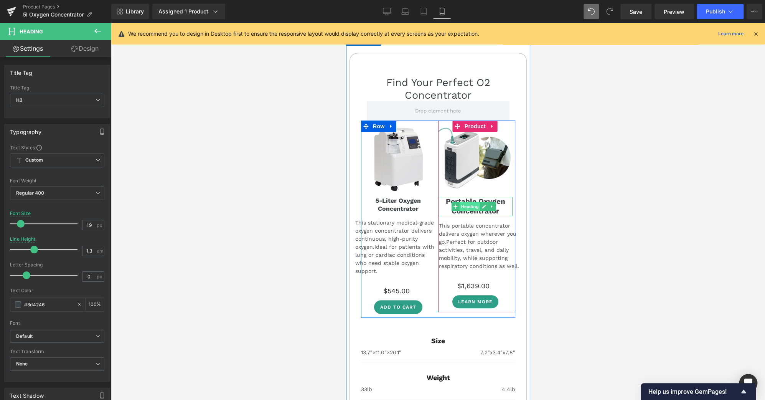
click at [465, 202] on span "Heading" at bounding box center [469, 206] width 21 height 9
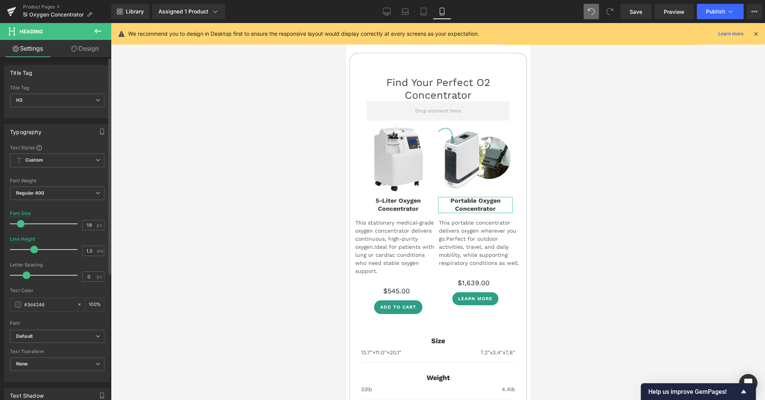
click at [20, 223] on span at bounding box center [21, 224] width 8 height 8
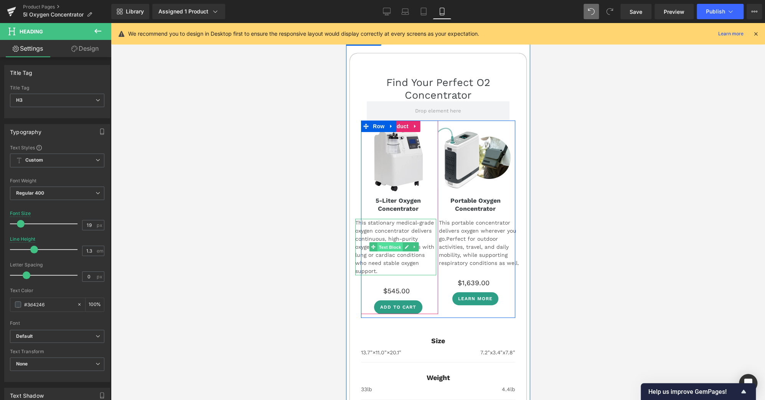
click at [391, 242] on span "Text Block" at bounding box center [389, 246] width 25 height 9
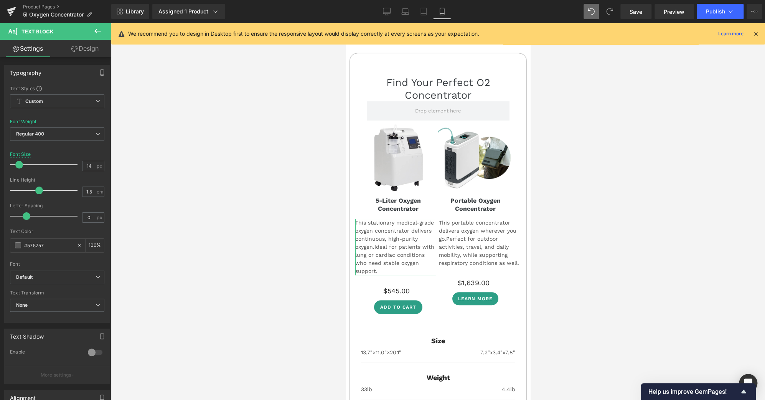
click at [87, 49] on link "Design" at bounding box center [85, 48] width 56 height 17
click at [0, 0] on div "Spacing" at bounding box center [0, 0] width 0 height 0
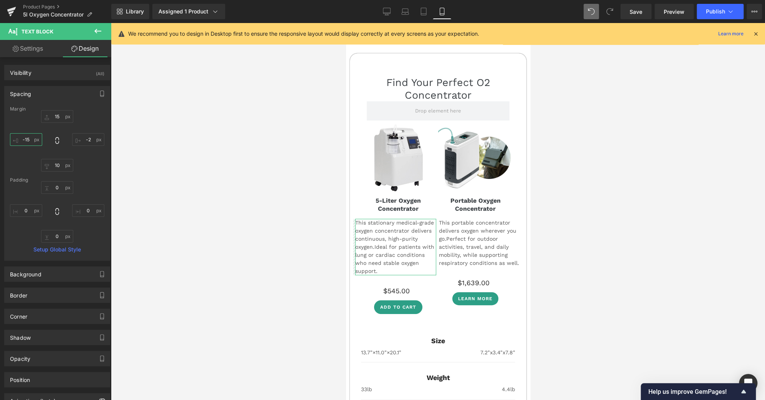
click at [32, 139] on input "text" at bounding box center [26, 139] width 32 height 13
click at [28, 137] on input "text" at bounding box center [26, 139] width 32 height 13
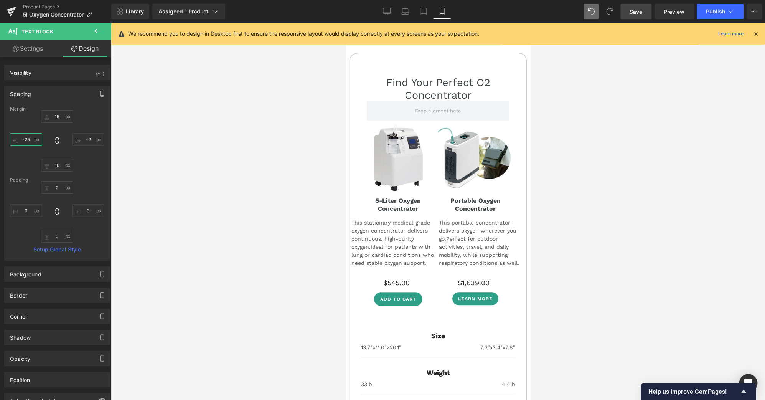
type input "-25"
click at [641, 14] on span "Save" at bounding box center [636, 12] width 13 height 8
click at [723, 14] on span "Publish" at bounding box center [715, 11] width 19 height 6
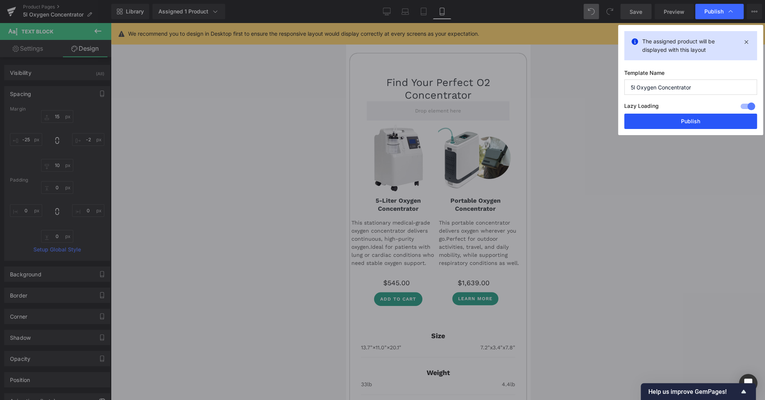
click at [702, 119] on button "Publish" at bounding box center [690, 121] width 133 height 15
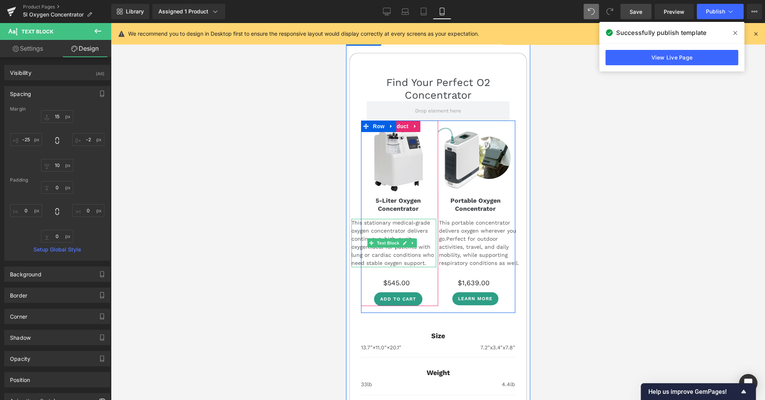
click at [390, 244] on span "Ideal for patients with lung or cardiac conditions who need stable oxygen suppo…" at bounding box center [392, 255] width 82 height 22
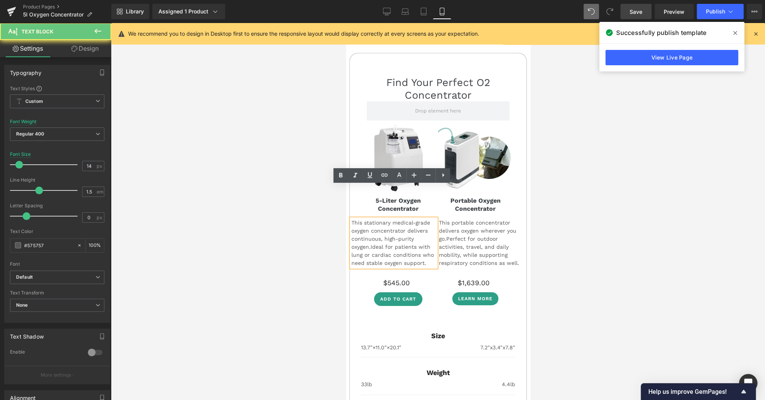
scroll to position [3798, 0]
click at [390, 243] on span "Ideal for patients with lung or cardiac conditions who need stable oxygen suppo…" at bounding box center [392, 254] width 82 height 22
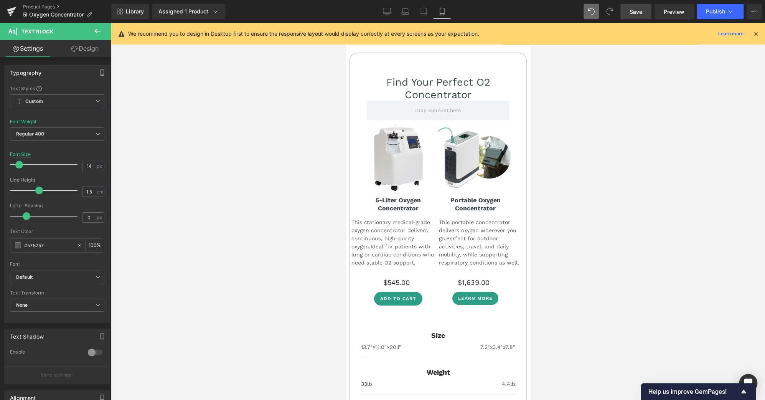
click at [632, 16] on link "Save" at bounding box center [635, 11] width 31 height 15
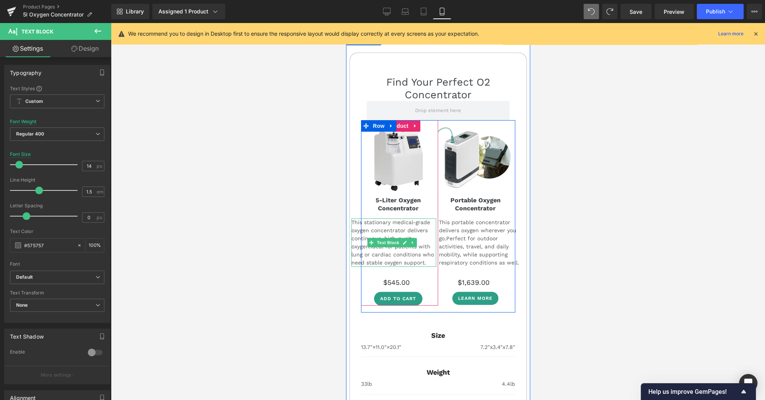
click at [376, 218] on p "This stationary medical-grade oxygen concentrator delivers continuous, high-pur…" at bounding box center [393, 242] width 85 height 48
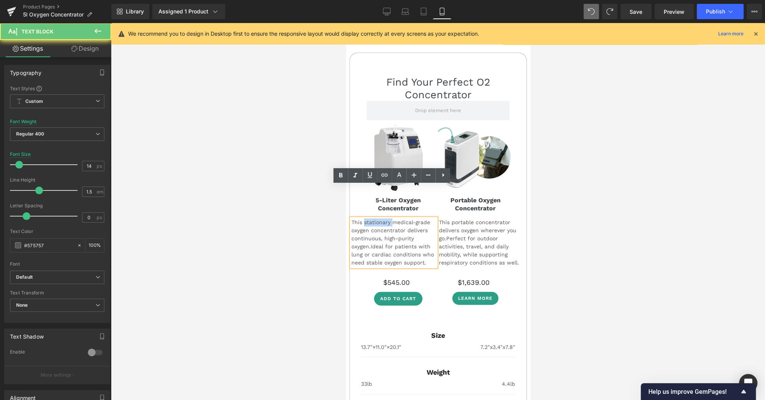
click at [376, 218] on p "This stationary medical-grade oxygen concentrator delivers continuous, high-pur…" at bounding box center [393, 242] width 85 height 48
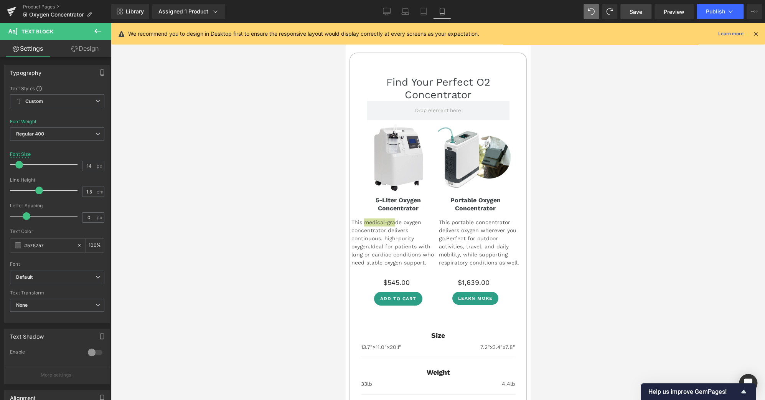
click at [646, 12] on link "Save" at bounding box center [635, 11] width 31 height 15
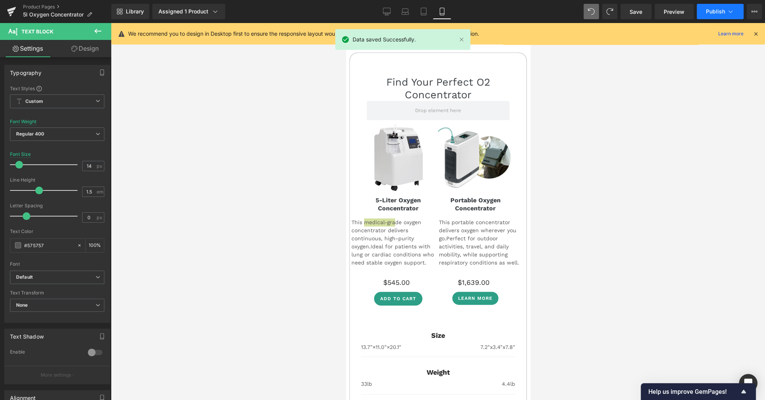
click at [733, 14] on icon at bounding box center [731, 12] width 8 height 8
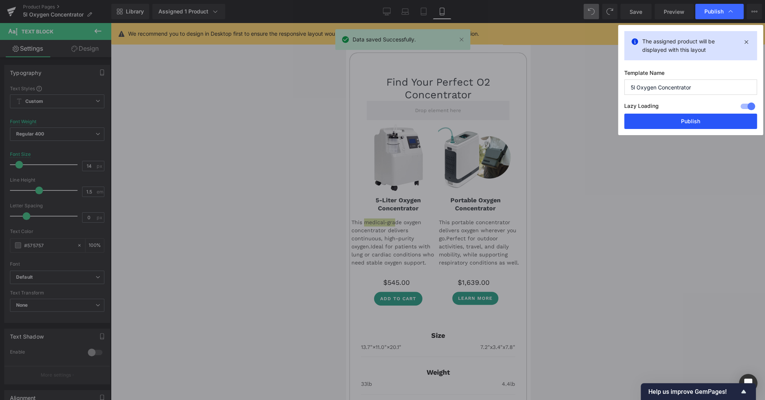
click at [710, 118] on button "Publish" at bounding box center [690, 121] width 133 height 15
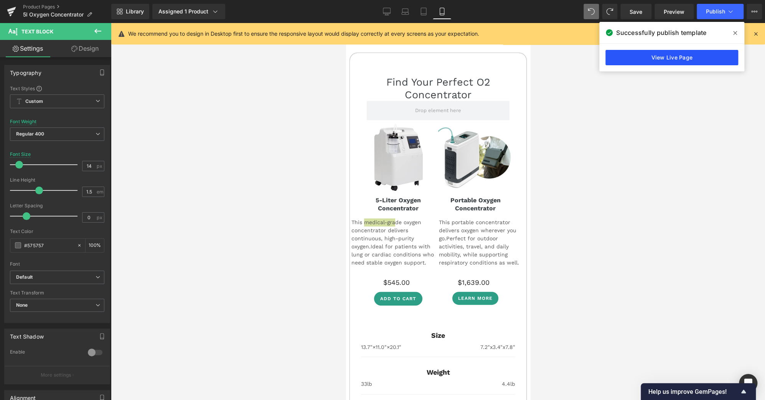
click at [669, 61] on link "View Live Page" at bounding box center [671, 57] width 133 height 15
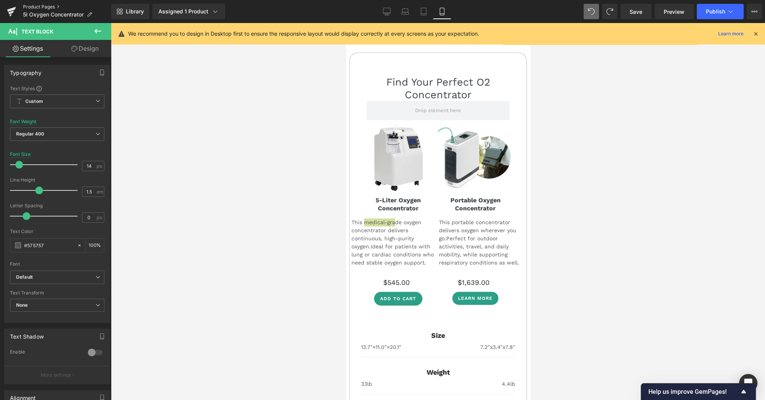
click at [45, 7] on link "Product Pages" at bounding box center [67, 7] width 88 height 6
